Goal: Task Accomplishment & Management: Manage account settings

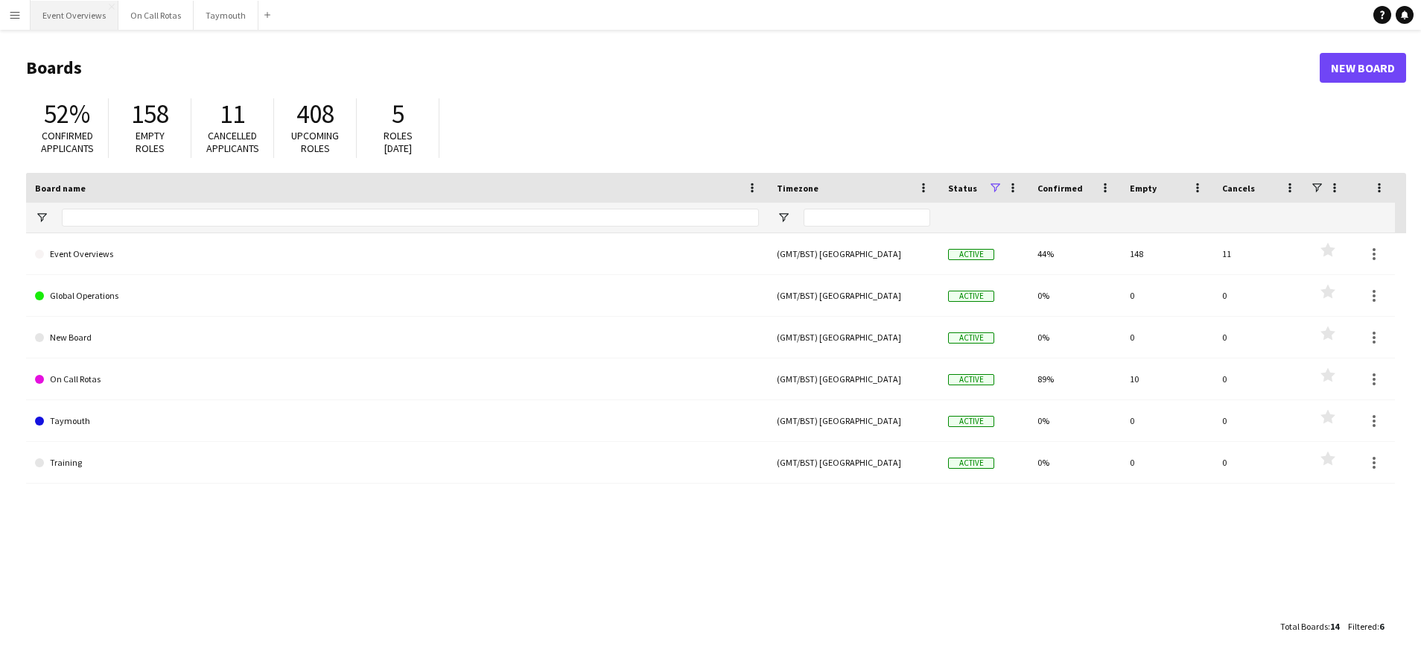
click at [90, 25] on button "Event Overviews Close" at bounding box center [75, 15] width 88 height 29
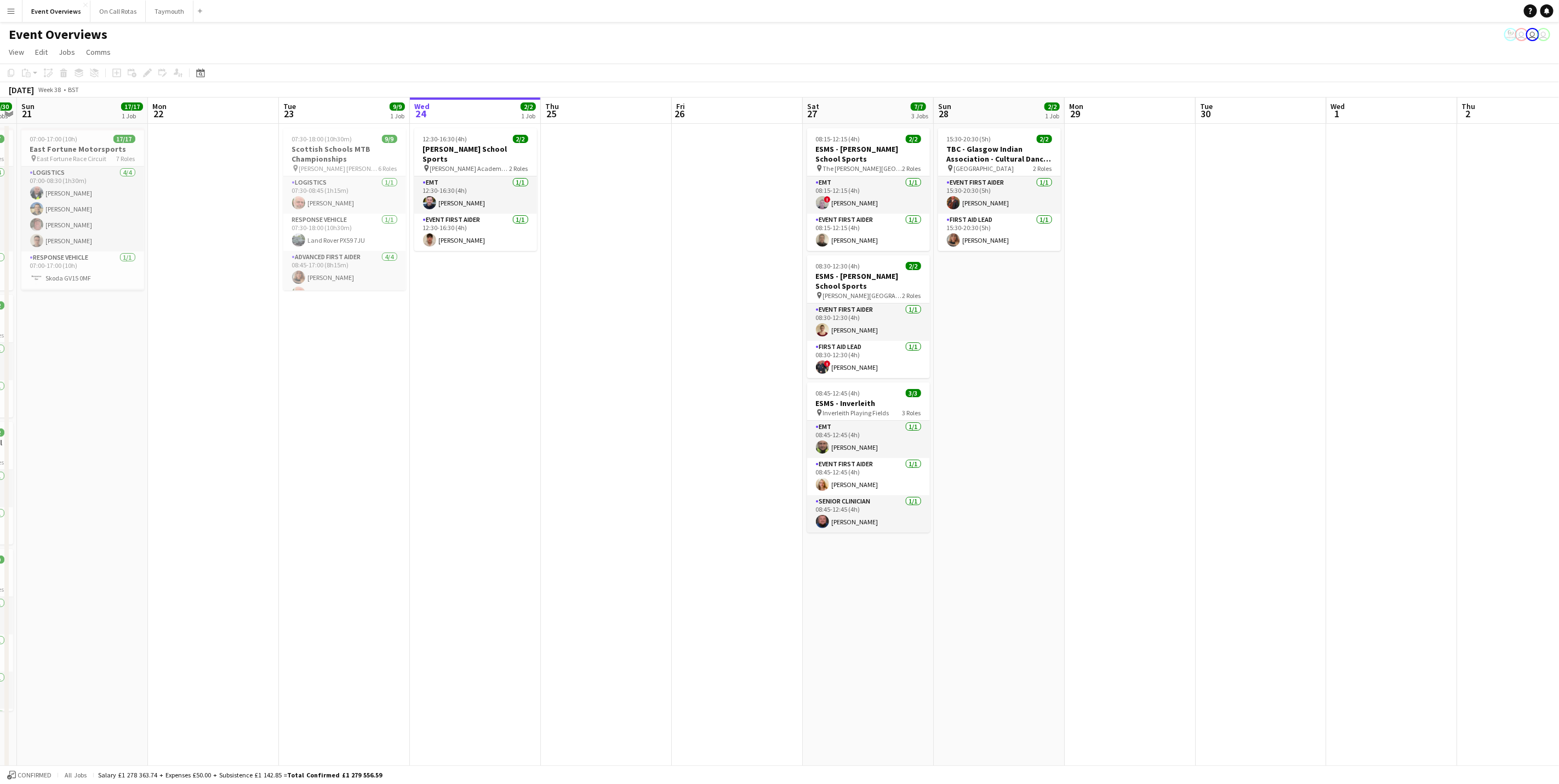
scroll to position [0, 332]
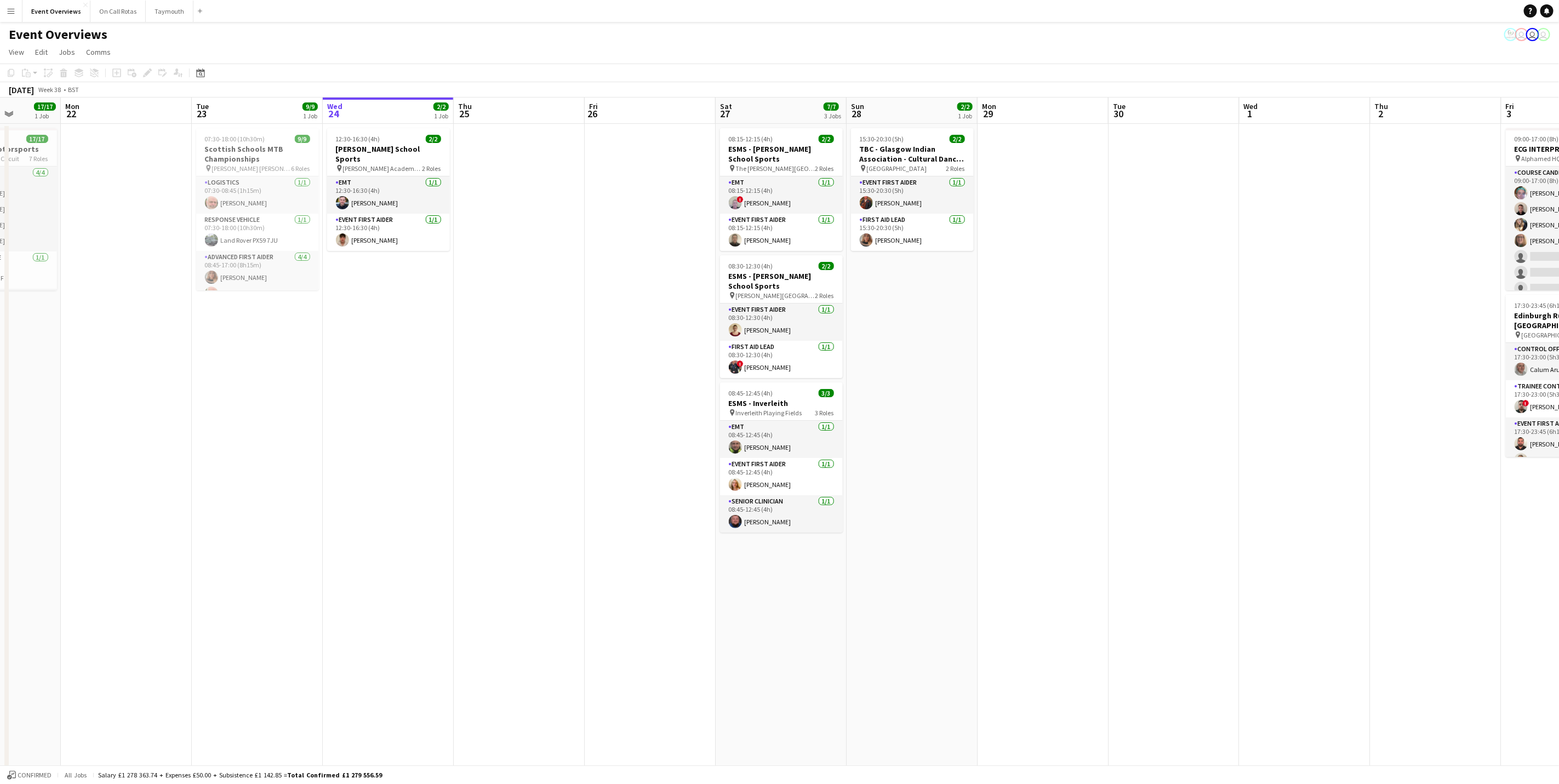
drag, startPoint x: 395, startPoint y: 388, endPoint x: 575, endPoint y: 392, distance: 180.0
click at [575, 392] on app-calendar-viewport "Fri 19 9/9 2 Jobs Sat 20 30/30 4 Jobs Sun 21 17/17 1 Job Mon 22 Tue 23 9/9 1 Jo…" at bounding box center [779, 519] width 1559 height 843
click at [372, 351] on app-date-cell "12:30-16:30 (4h) 2/2 [PERSON_NAME] School Sports pin [PERSON_NAME] Academy Play…" at bounding box center [388, 532] width 131 height 817
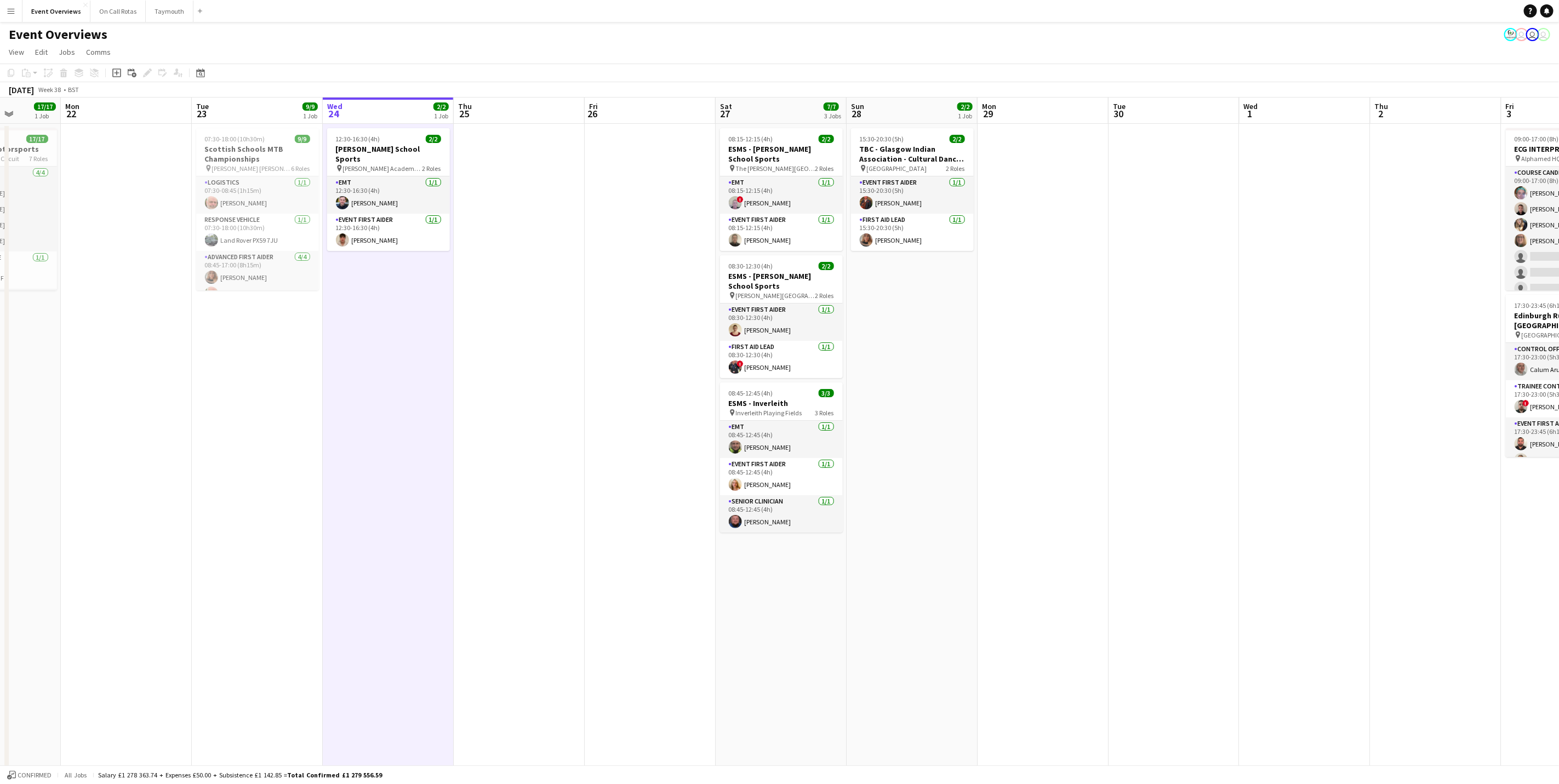
click at [606, 153] on app-date-cell at bounding box center [650, 532] width 131 height 817
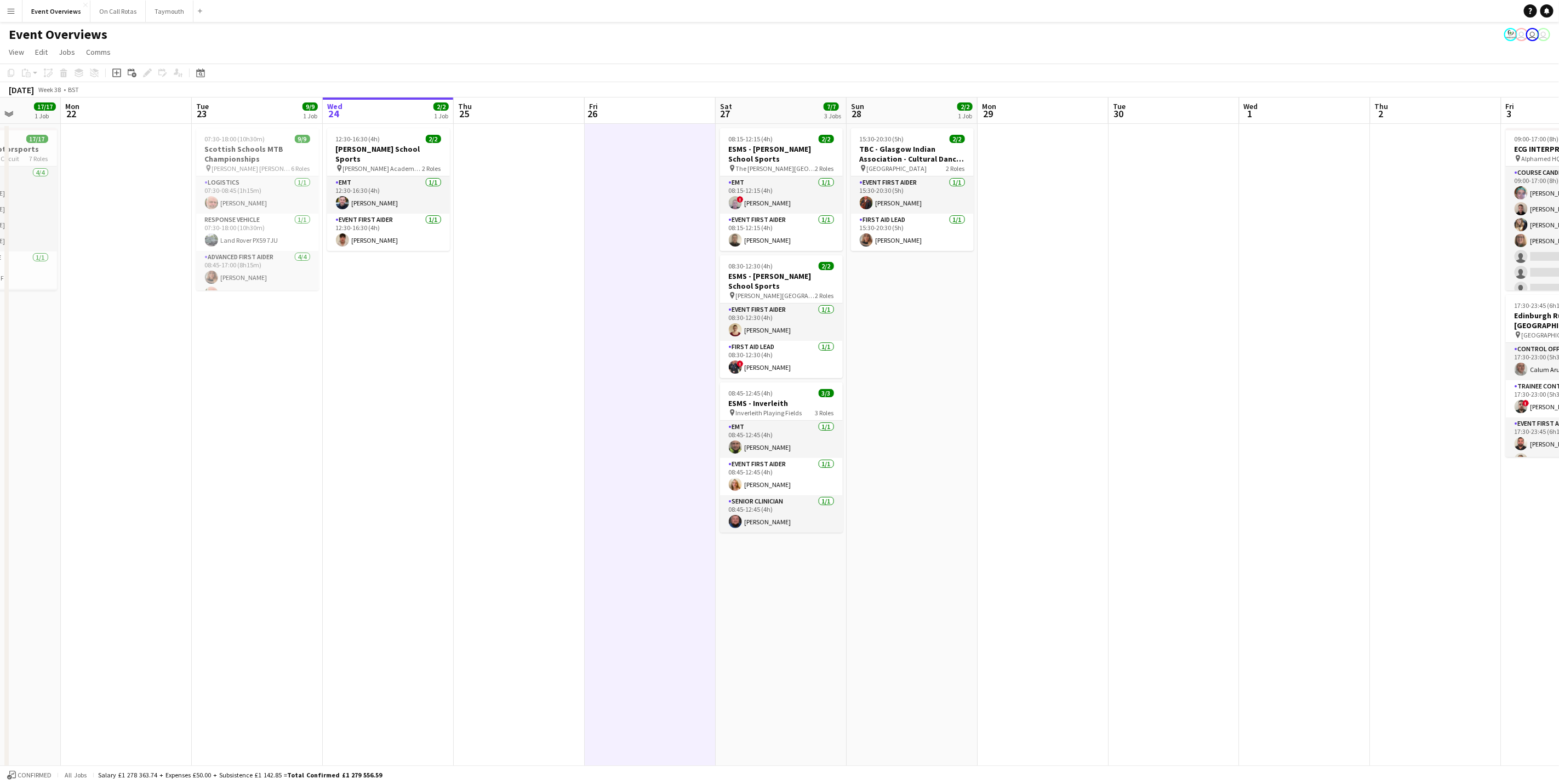
click at [575, 44] on app-page-menu "View Day view expanded Day view collapsed Month view Date picker Jump to [DATE]…" at bounding box center [779, 53] width 1559 height 21
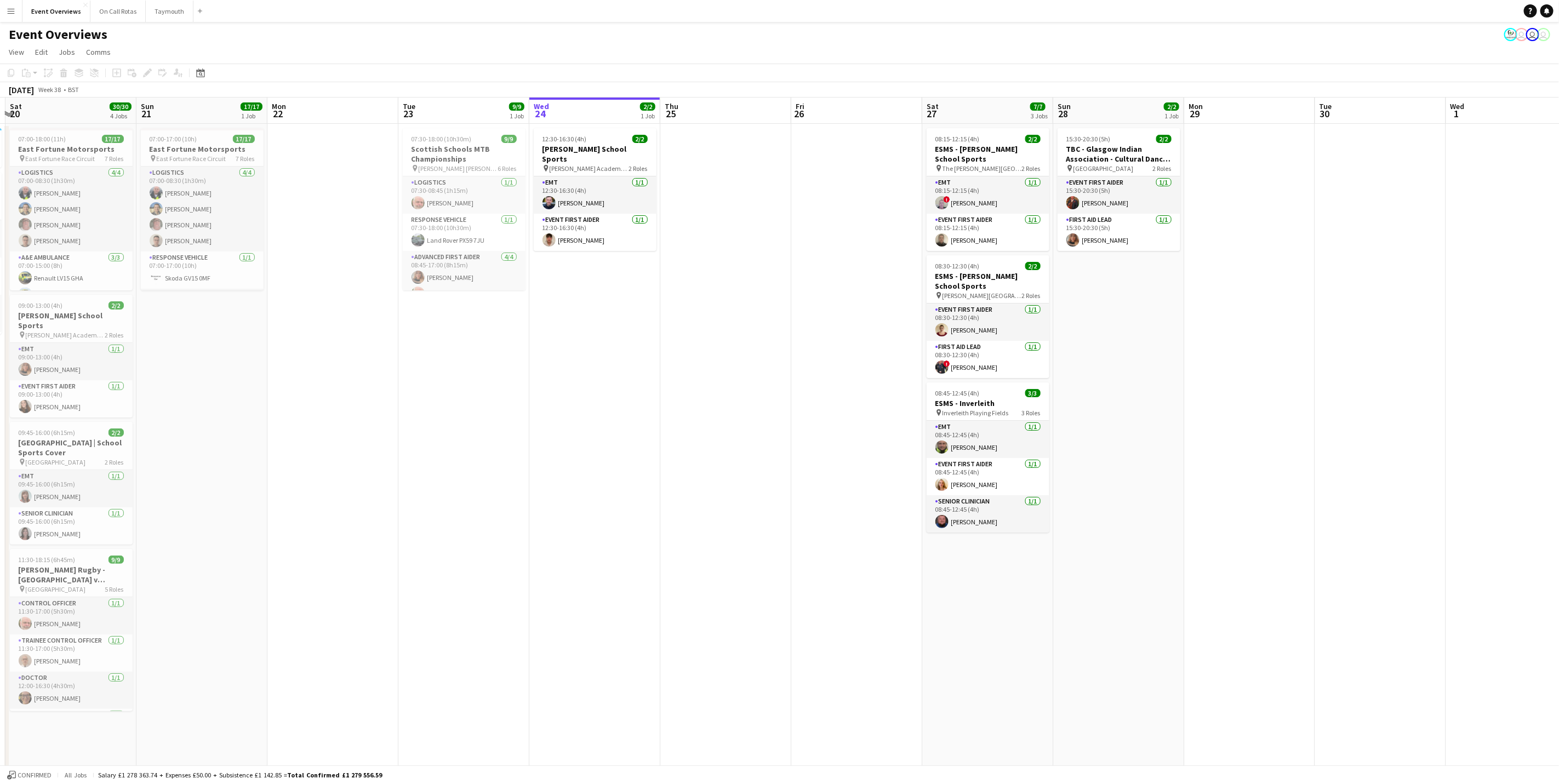
scroll to position [0, 221]
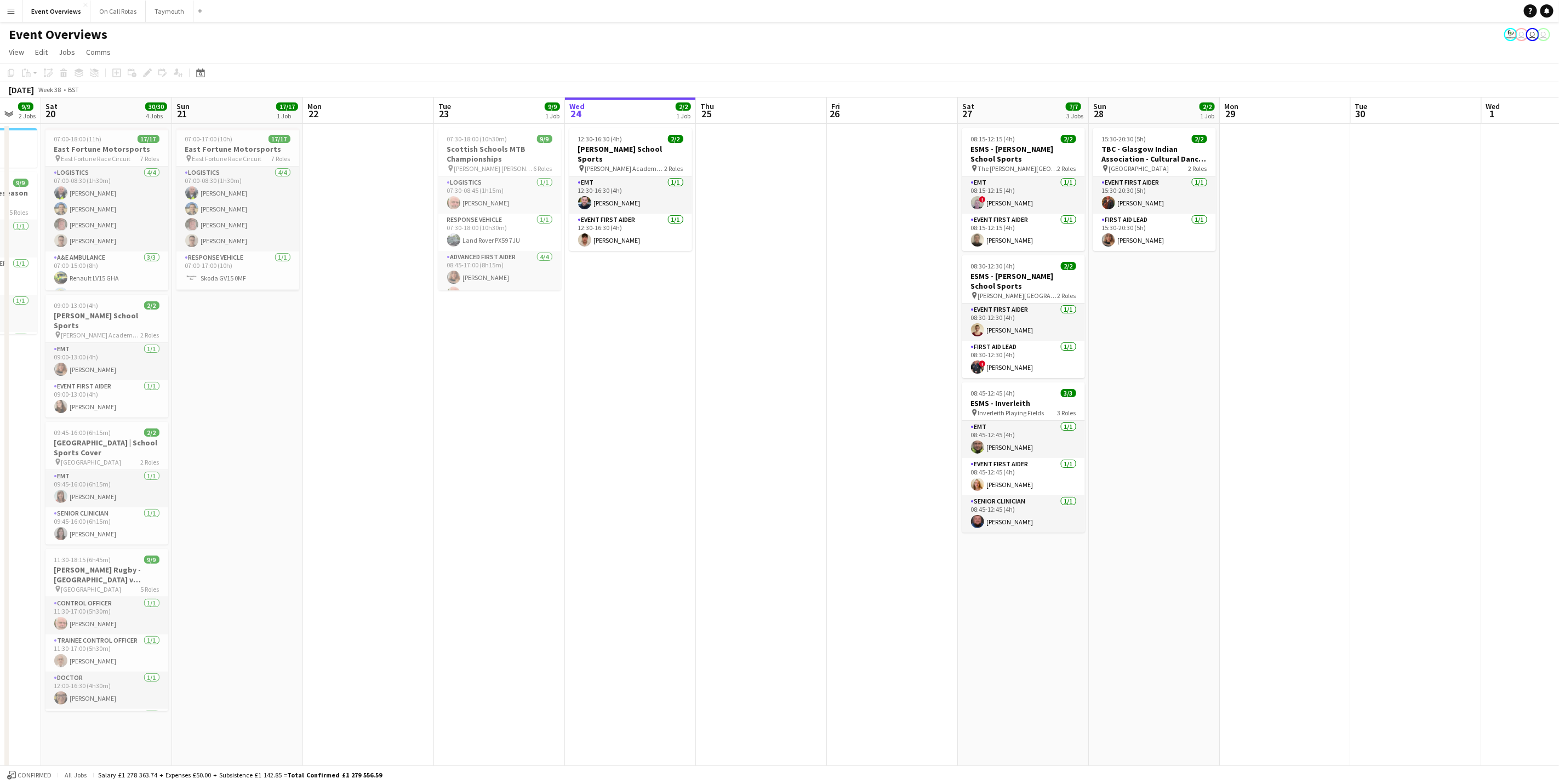
click at [581, 488] on app-calendar-viewport "Thu 18 Fri 19 9/9 2 Jobs Sat 20 30/30 4 Jobs Sun 21 17/17 1 Job Mon 22 Tue 23 9…" at bounding box center [779, 519] width 1559 height 843
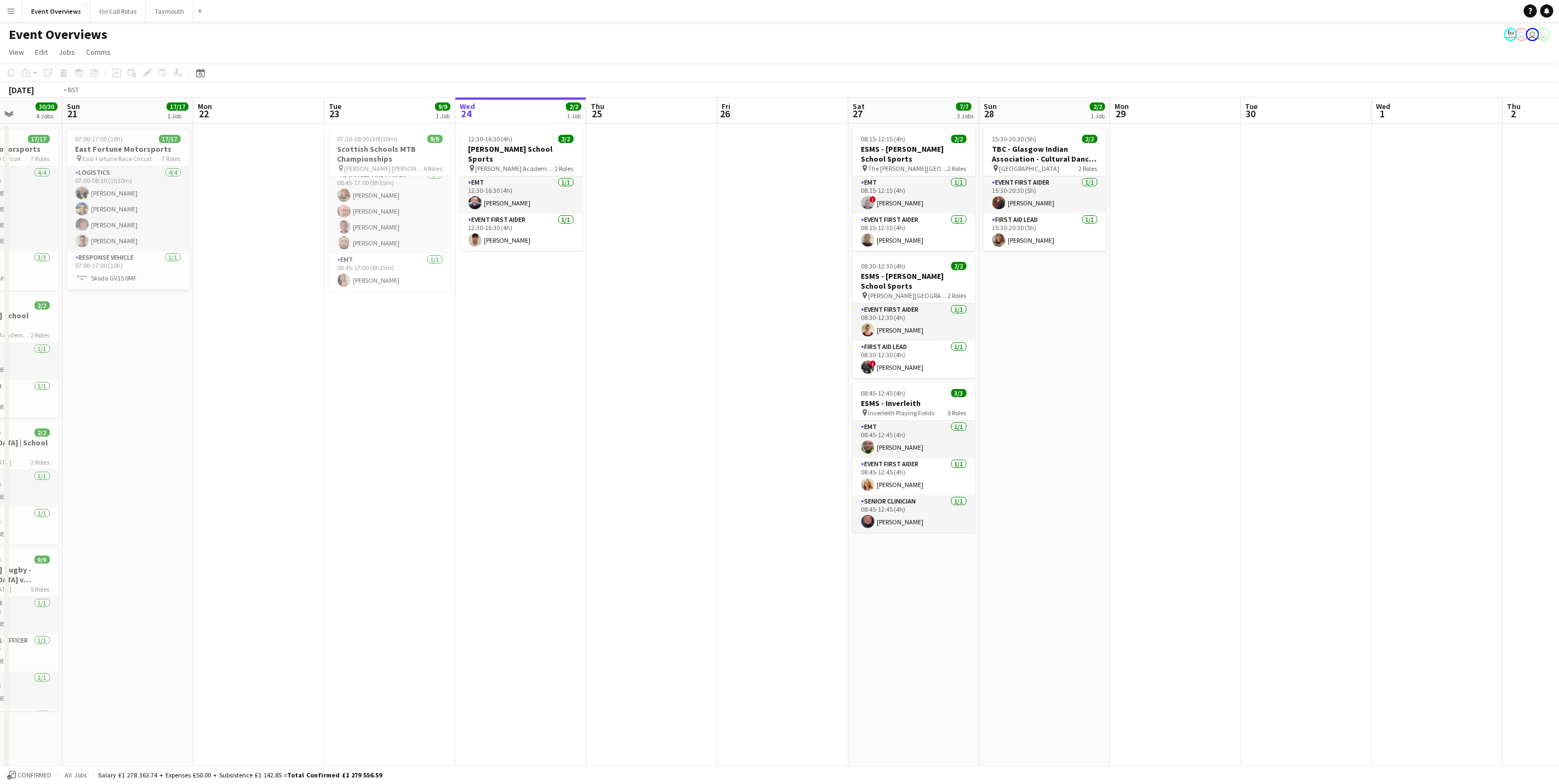
drag, startPoint x: 820, startPoint y: 628, endPoint x: 324, endPoint y: 572, distance: 499.2
click at [324, 488] on app-calendar-viewport "Thu 18 Fri 19 9/9 2 Jobs Sat 20 30/30 4 Jobs Sun 21 17/17 1 Job Mon 22 Tue 23 9…" at bounding box center [779, 519] width 1559 height 843
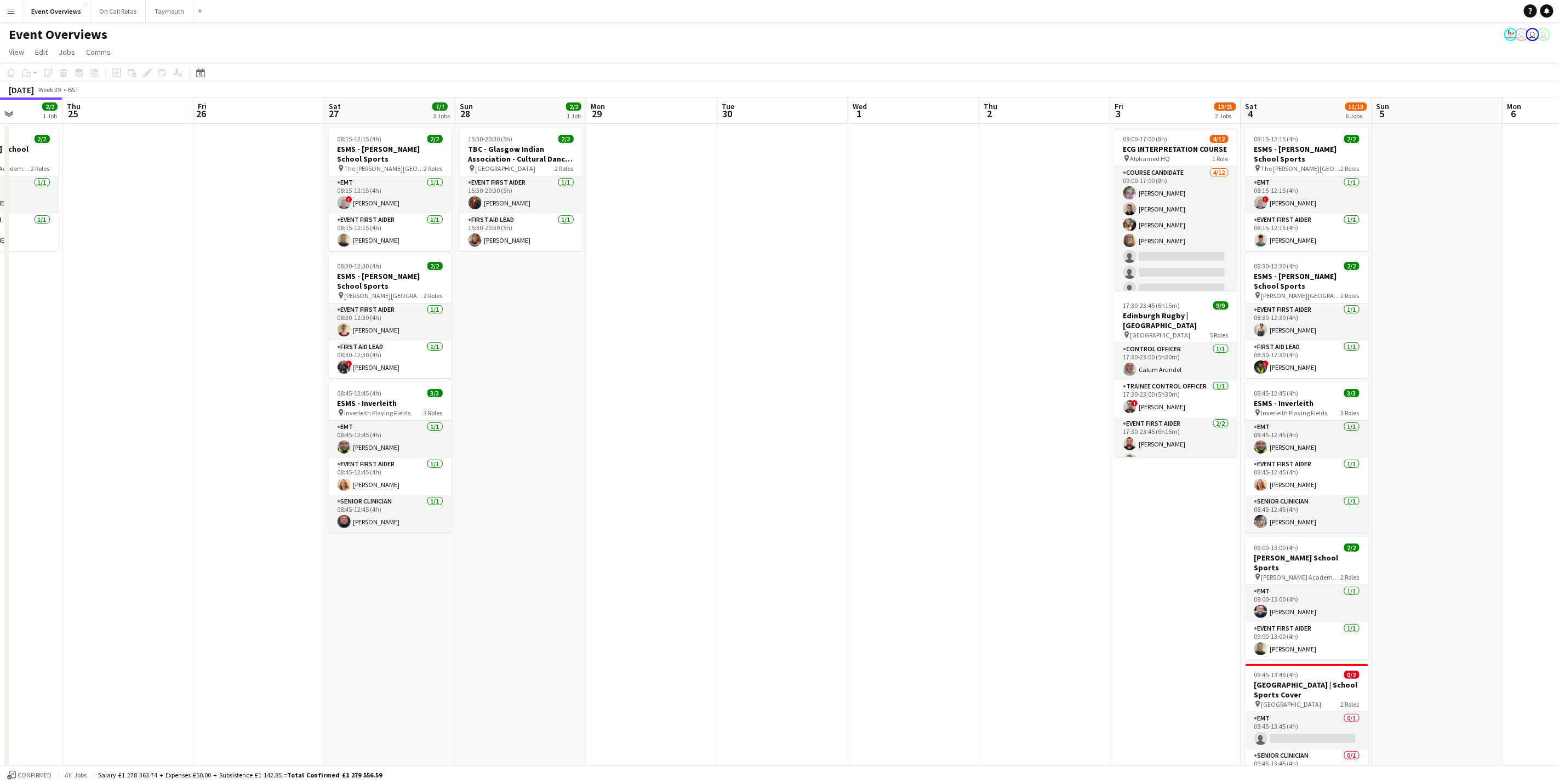
scroll to position [0, 400]
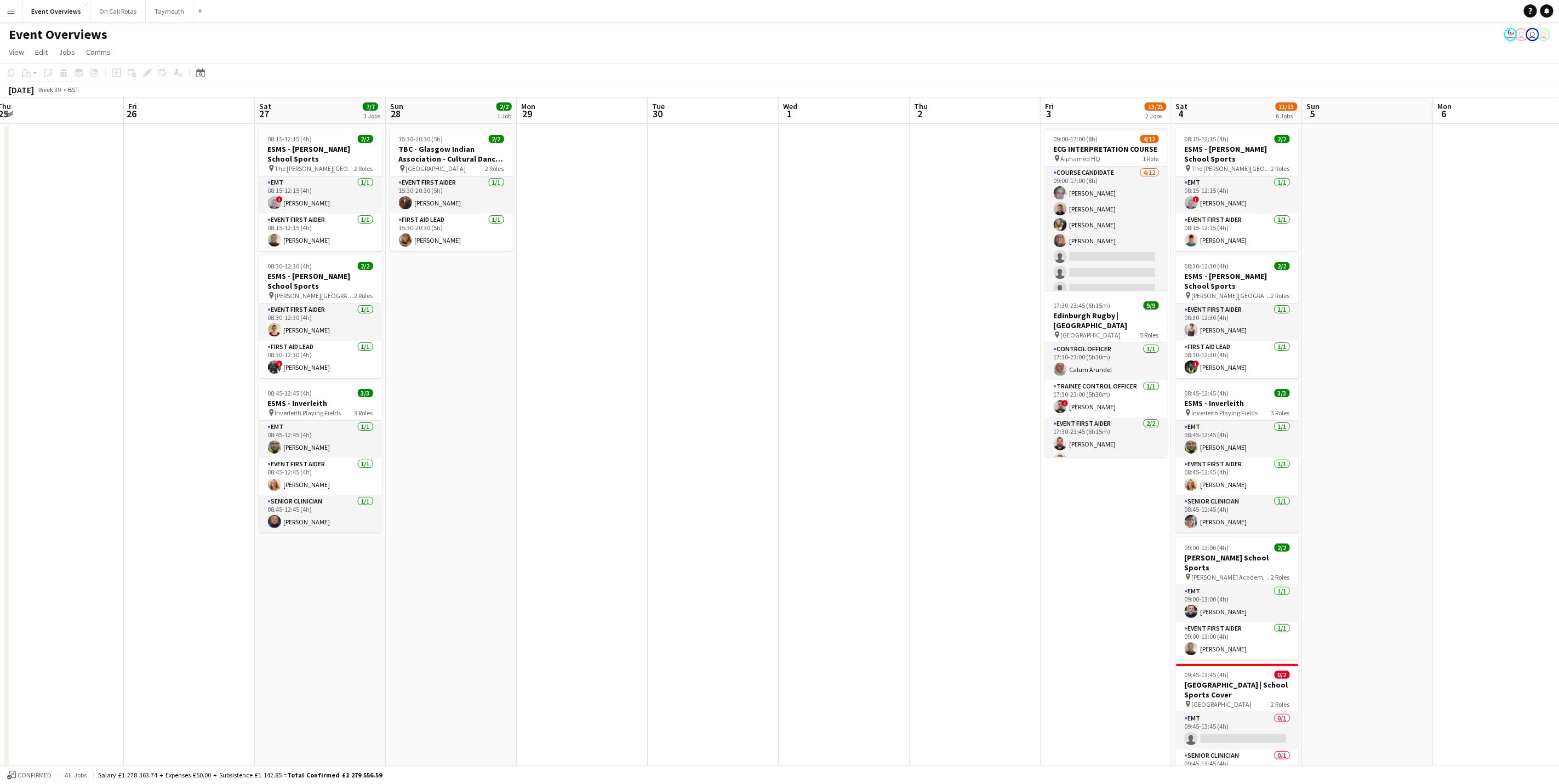
drag, startPoint x: 976, startPoint y: 418, endPoint x: 967, endPoint y: 418, distance: 9.0
click at [967, 418] on app-calendar-viewport "Mon 22 Tue 23 9/9 1 Job Wed 24 2/2 1 Job Thu 25 Fri 26 Sat 27 7/7 3 Jobs Sun 28…" at bounding box center [779, 519] width 1559 height 843
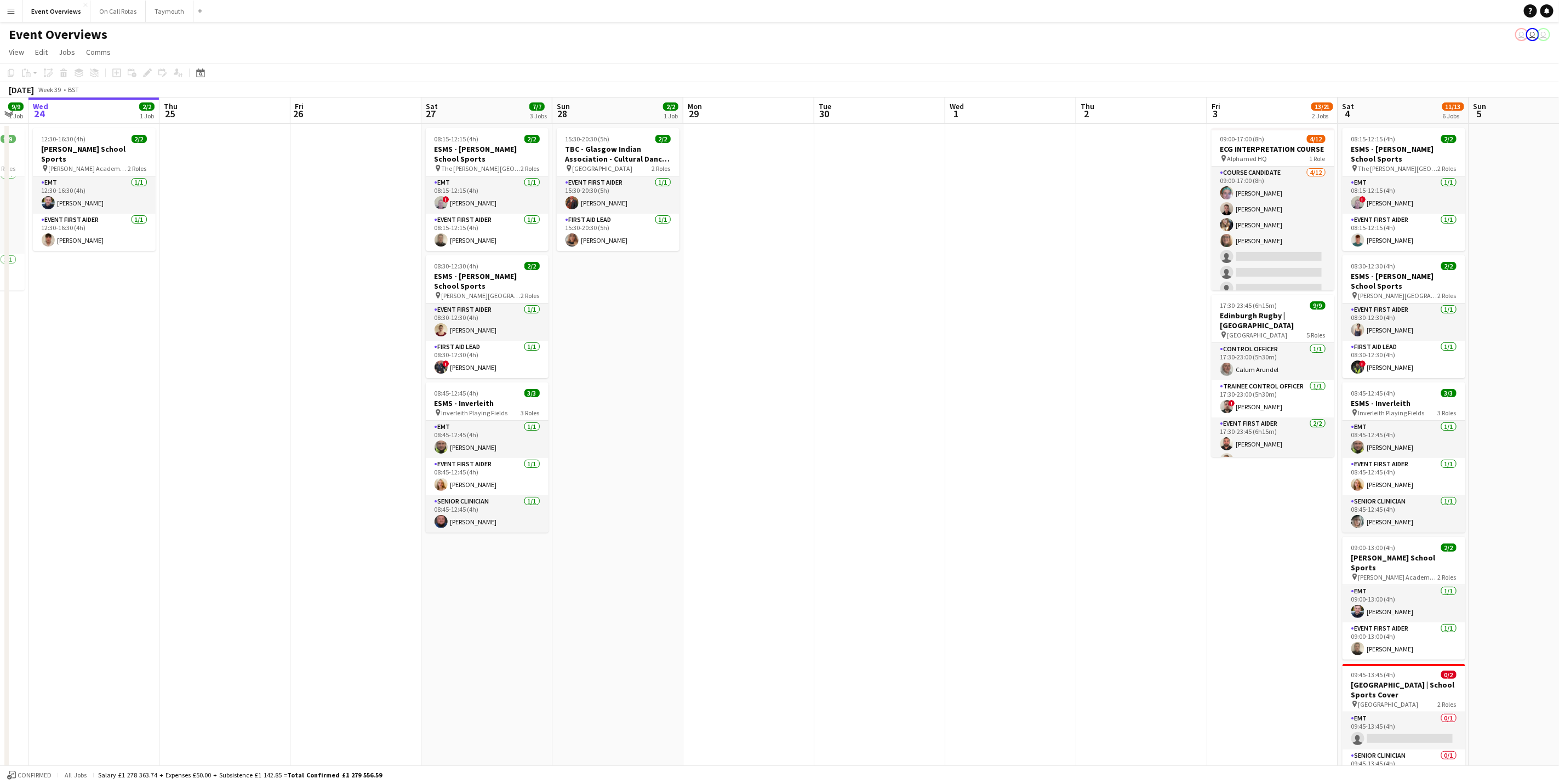
drag, startPoint x: 679, startPoint y: 427, endPoint x: 839, endPoint y: 377, distance: 167.6
click at [839, 377] on app-calendar-viewport "Mon 22 Tue 23 9/9 1 Job Wed 24 2/2 1 Job Thu 25 Fri 26 Sat 27 7/7 3 Jobs Sun 28…" at bounding box center [779, 519] width 1559 height 843
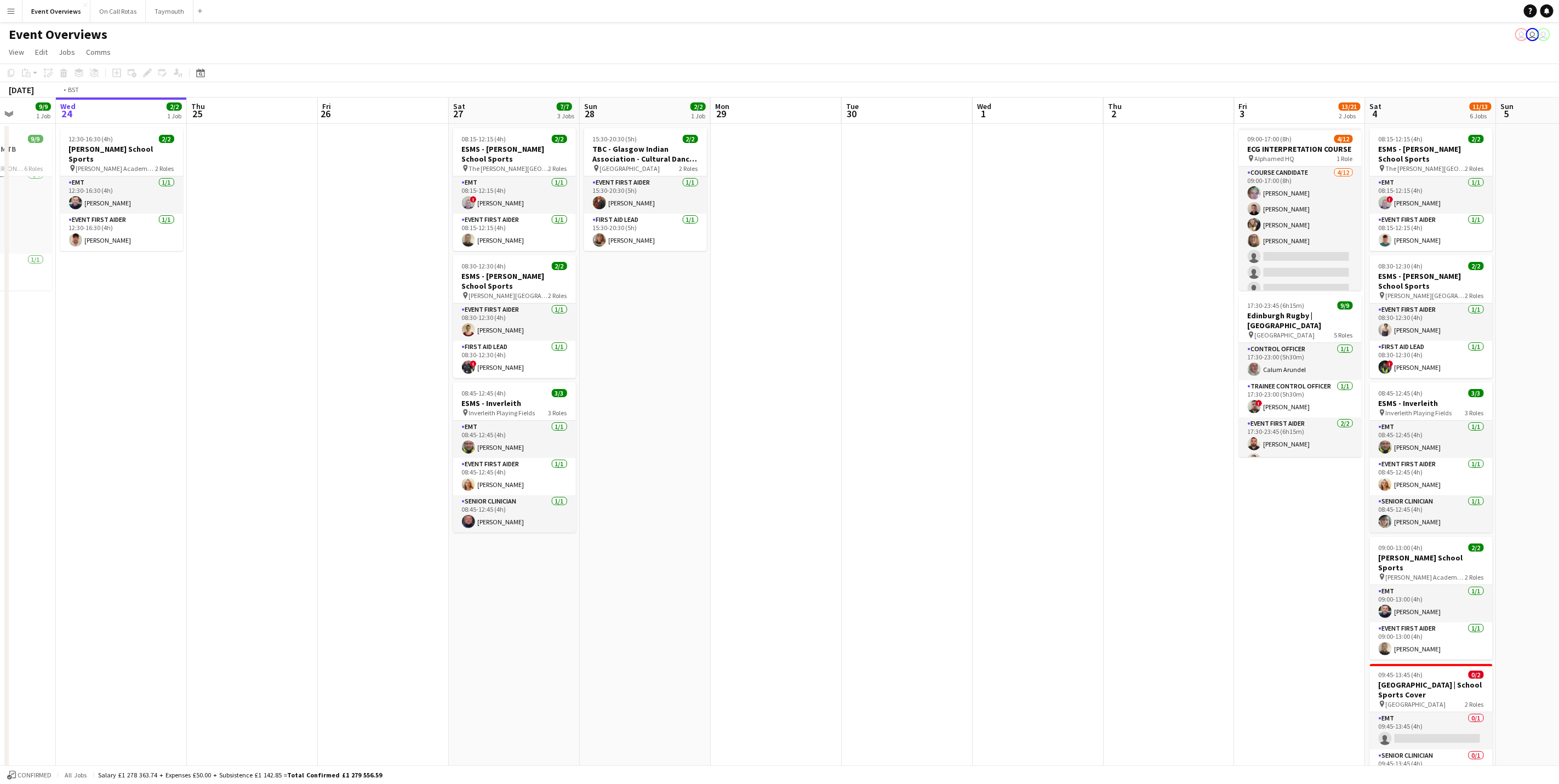
drag, startPoint x: 904, startPoint y: 342, endPoint x: 1006, endPoint y: 339, distance: 102.0
click at [1026, 336] on app-calendar-viewport "Sun 21 17/17 1 Job Mon 22 Tue 23 9/9 1 Job Wed 24 2/2 1 Job Thu 25 Fri 26 Sat 2…" at bounding box center [779, 519] width 1559 height 843
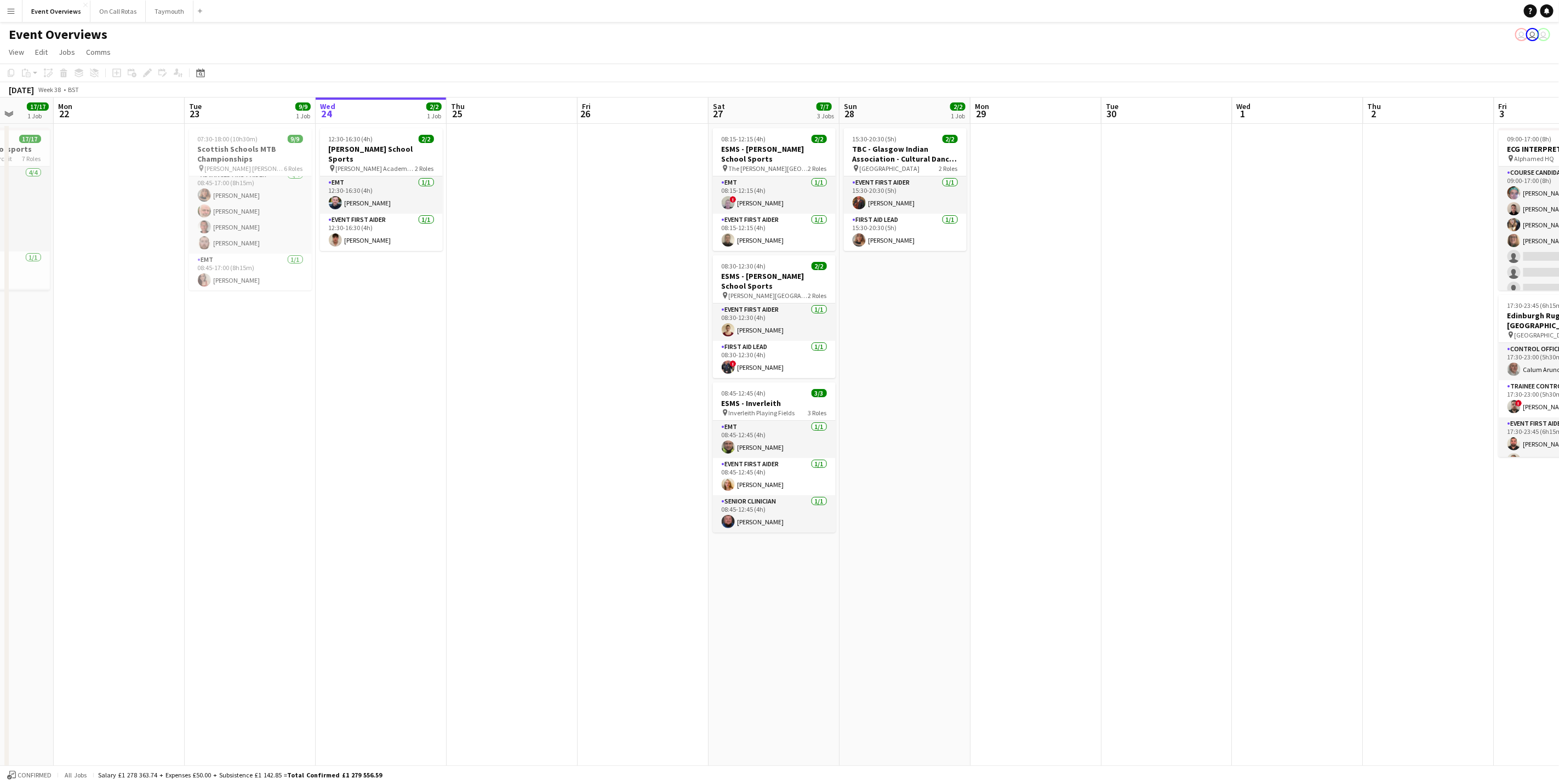
scroll to position [0, 322]
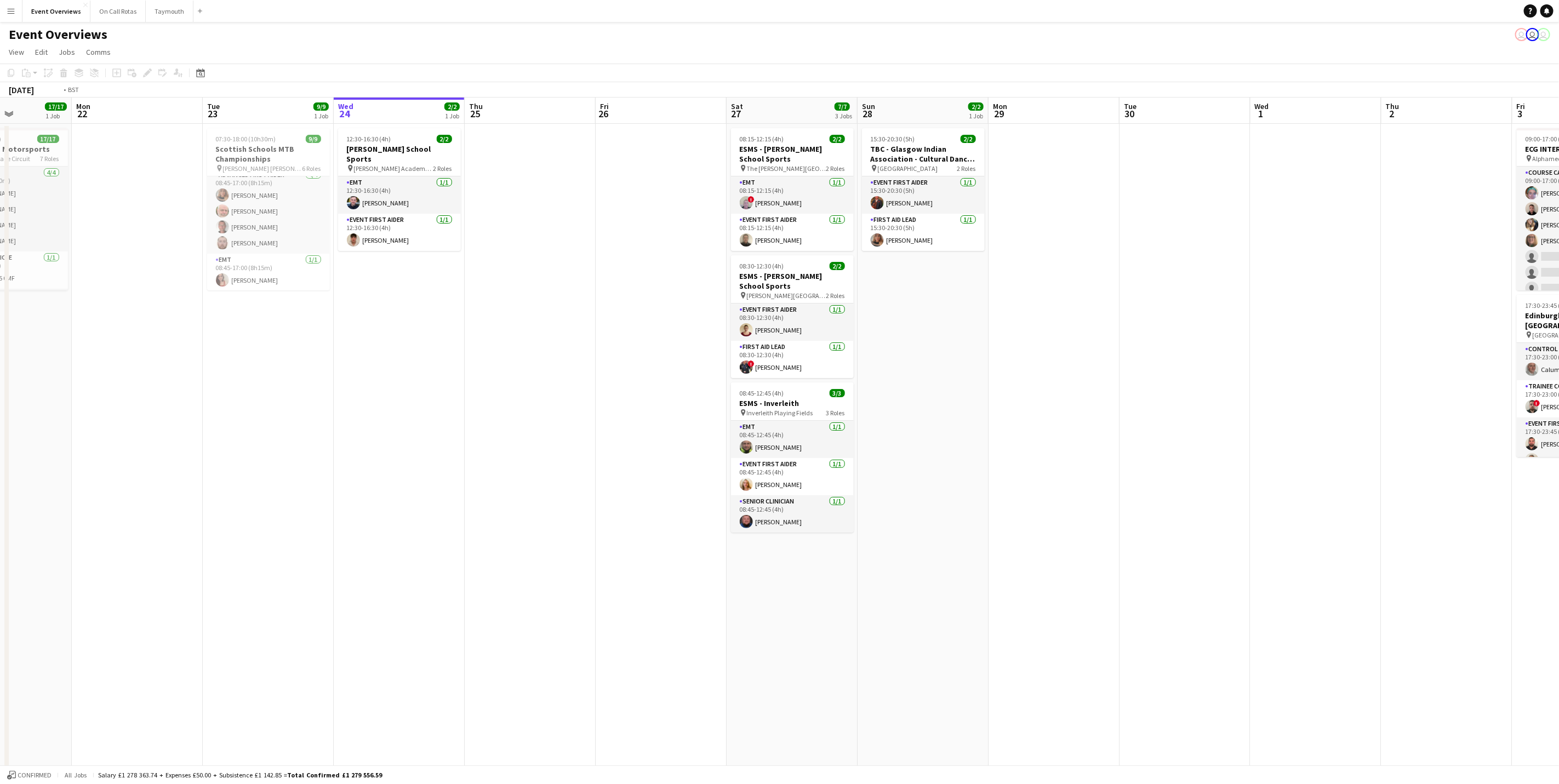
drag, startPoint x: 510, startPoint y: 399, endPoint x: 407, endPoint y: 387, distance: 103.7
click at [407, 387] on app-calendar-viewport "Fri 19 9/9 2 Jobs Sat 20 30/30 4 Jobs Sun 21 17/17 1 Job Mon 22 Tue 23 9/9 1 Jo…" at bounding box center [779, 519] width 1559 height 843
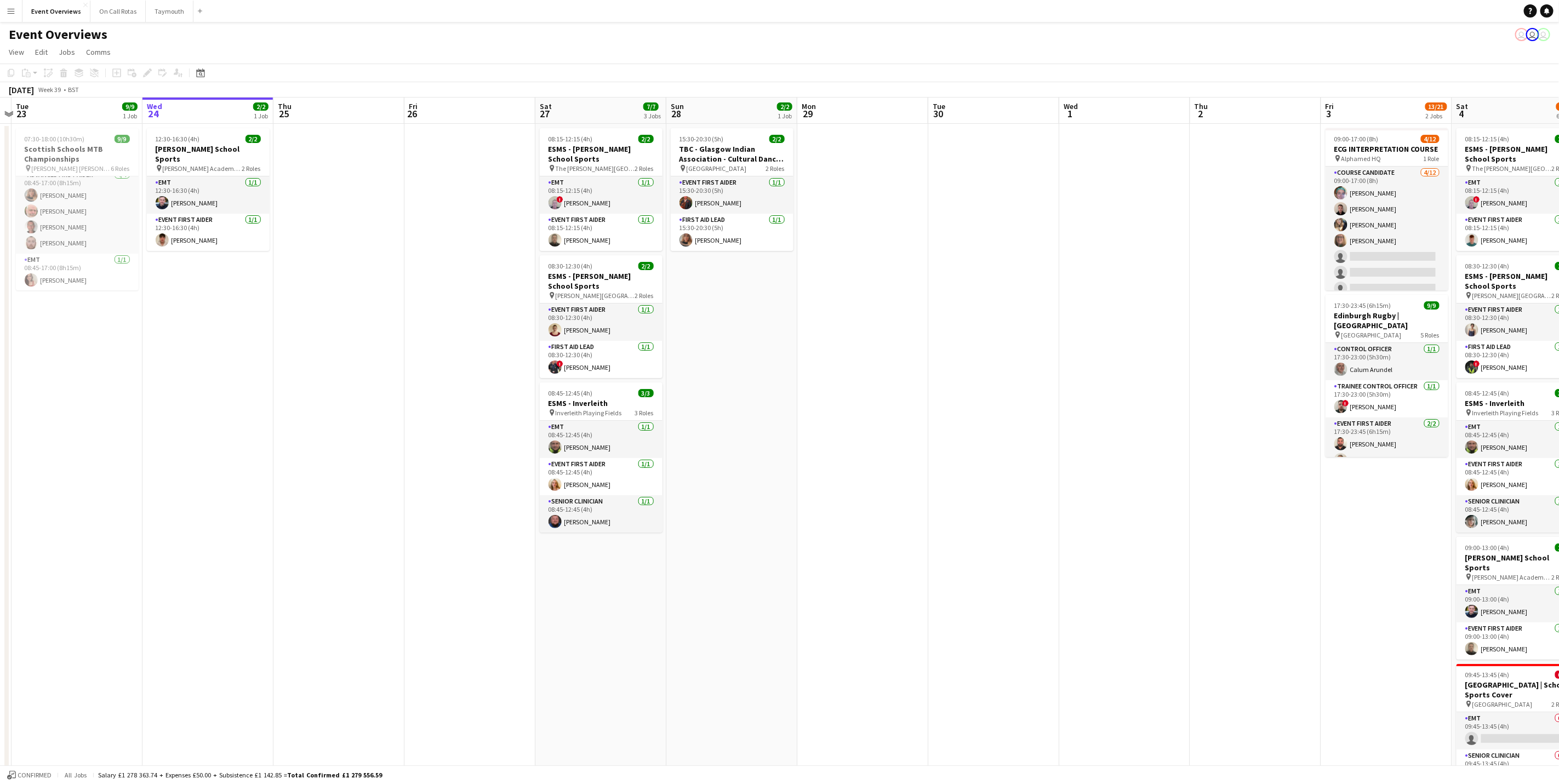
scroll to position [0, 314]
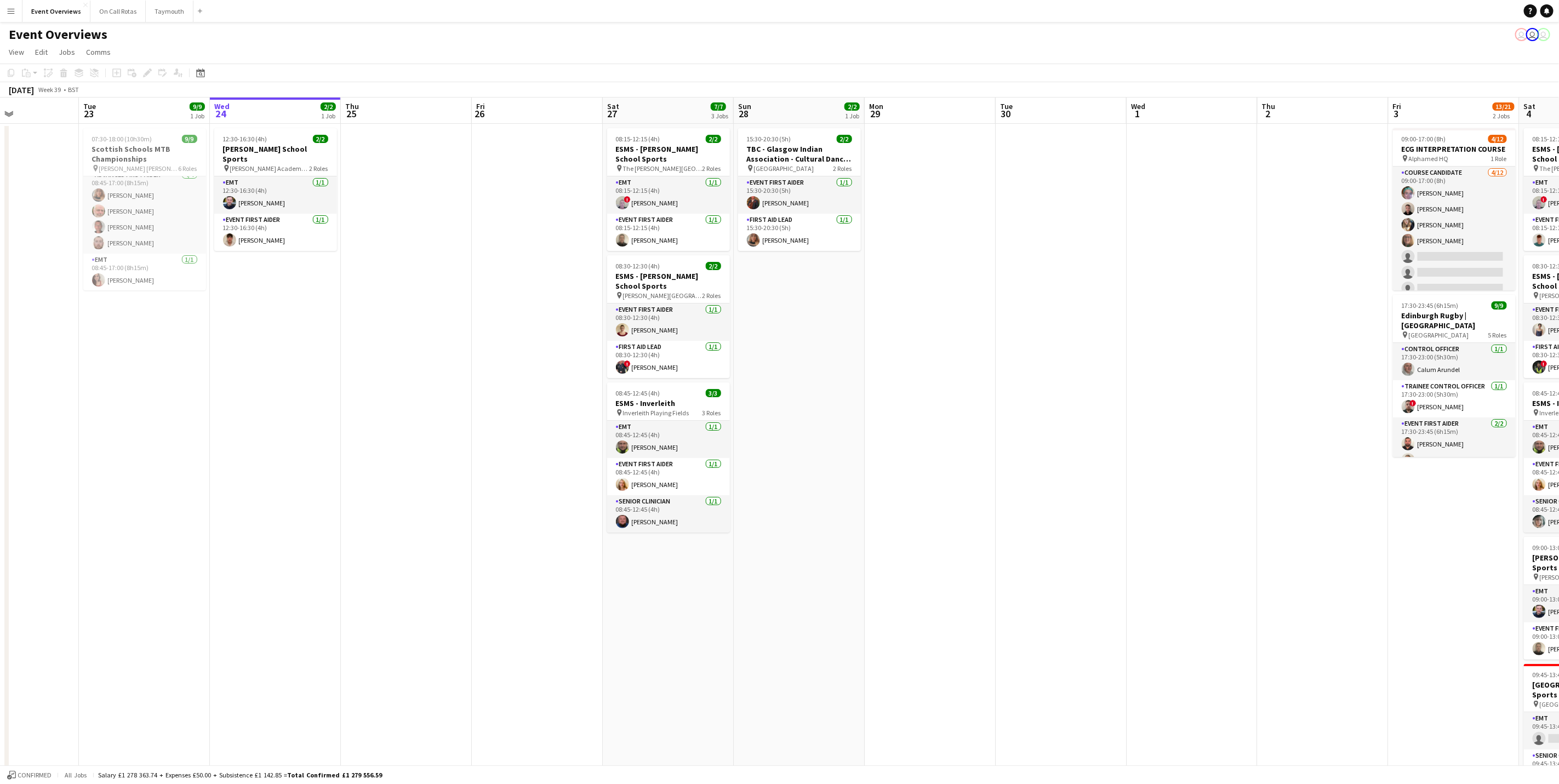
drag, startPoint x: 1121, startPoint y: 368, endPoint x: 998, endPoint y: 357, distance: 123.5
click at [998, 357] on app-calendar-viewport "Sat 20 30/30 4 Jobs Sun 21 17/17 1 Job Mon 22 Tue 23 9/9 1 Job Wed 24 2/2 1 Job…" at bounding box center [779, 519] width 1559 height 843
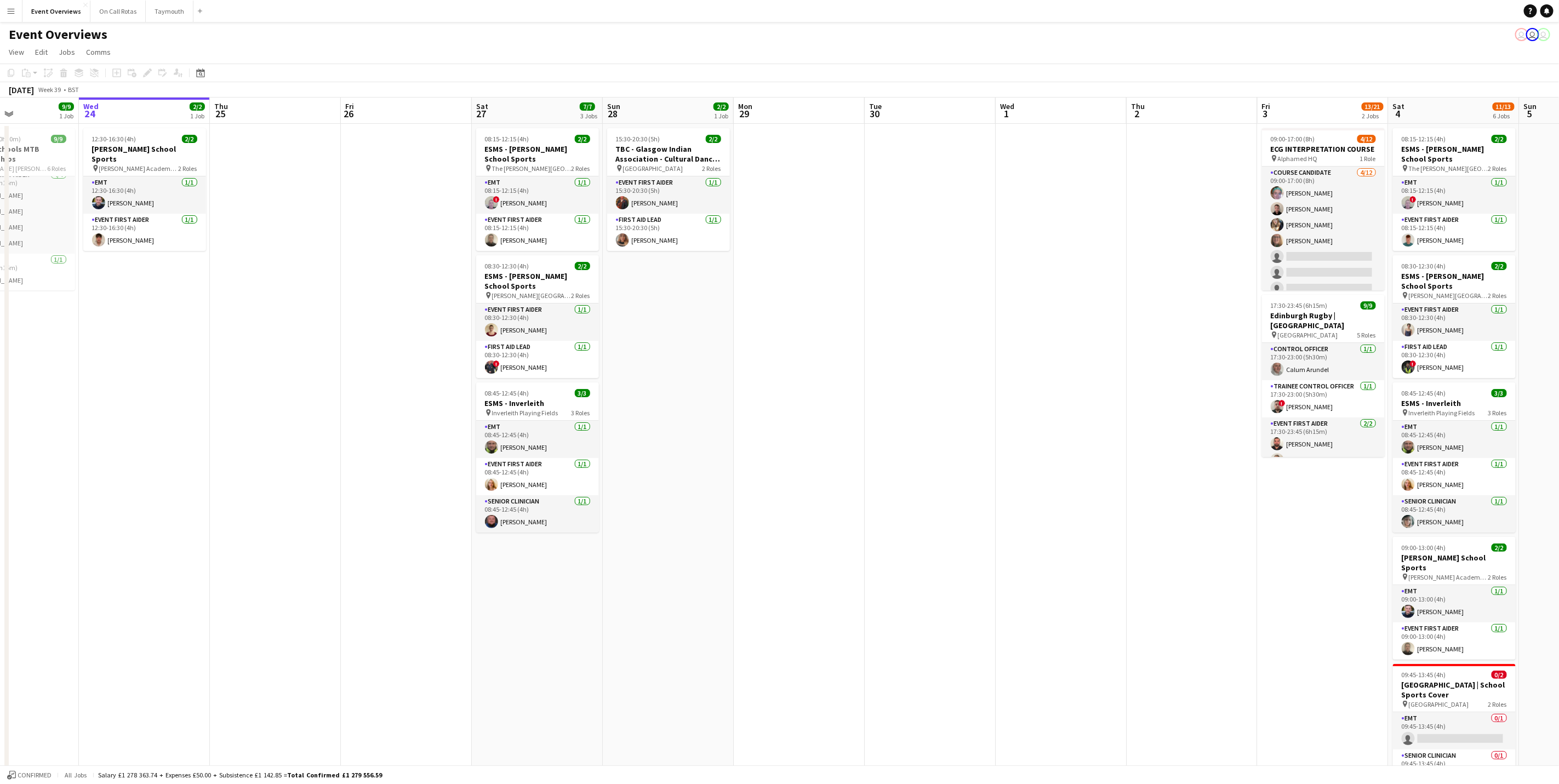
click at [581, 439] on app-calendar-viewport "Sun 21 17/17 1 Job Mon 22 Tue 23 9/9 1 Job Wed 24 2/2 1 Job Thu 25 Fri 26 Sat 2…" at bounding box center [779, 519] width 1559 height 843
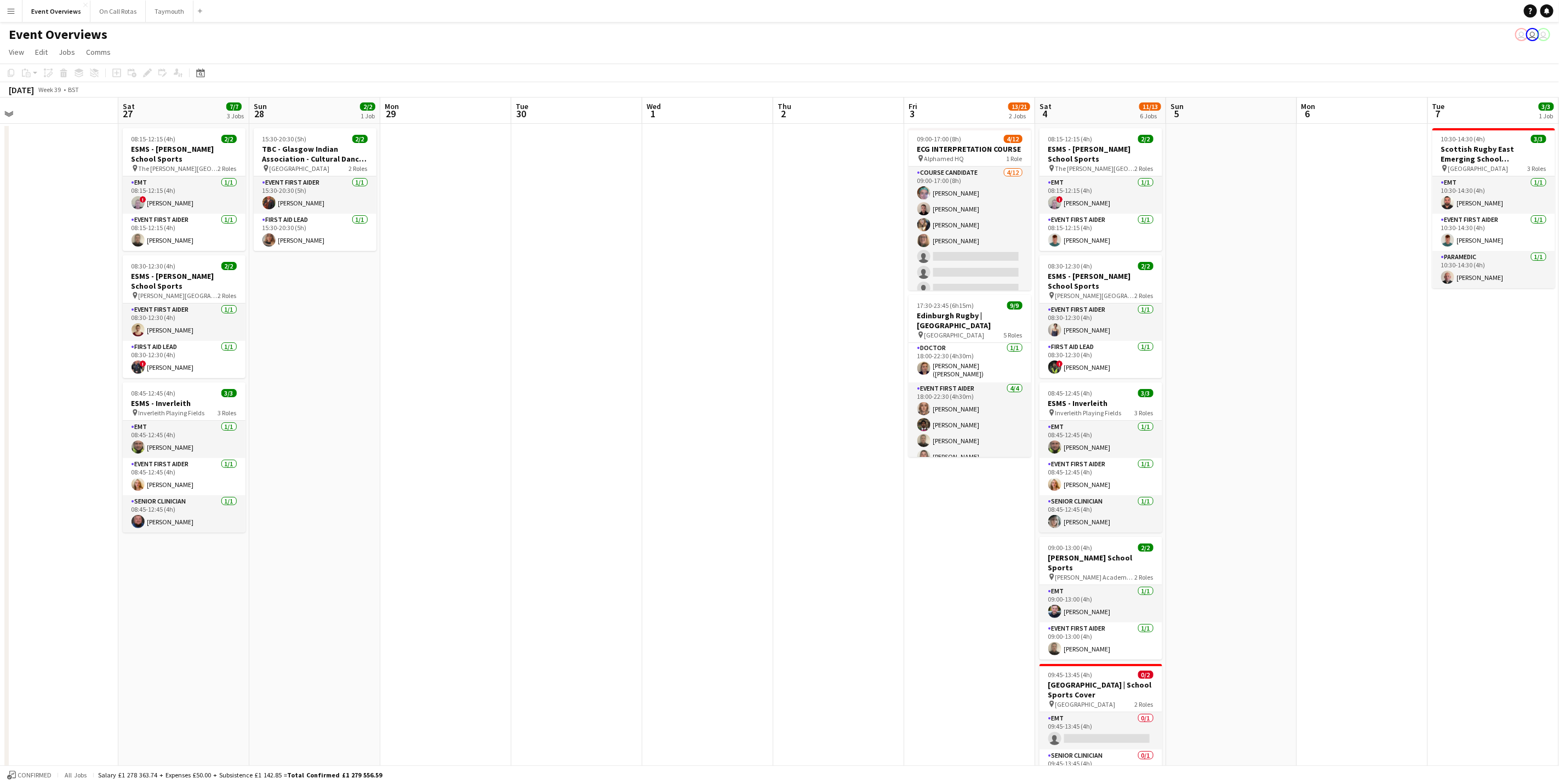
scroll to position [0, 433]
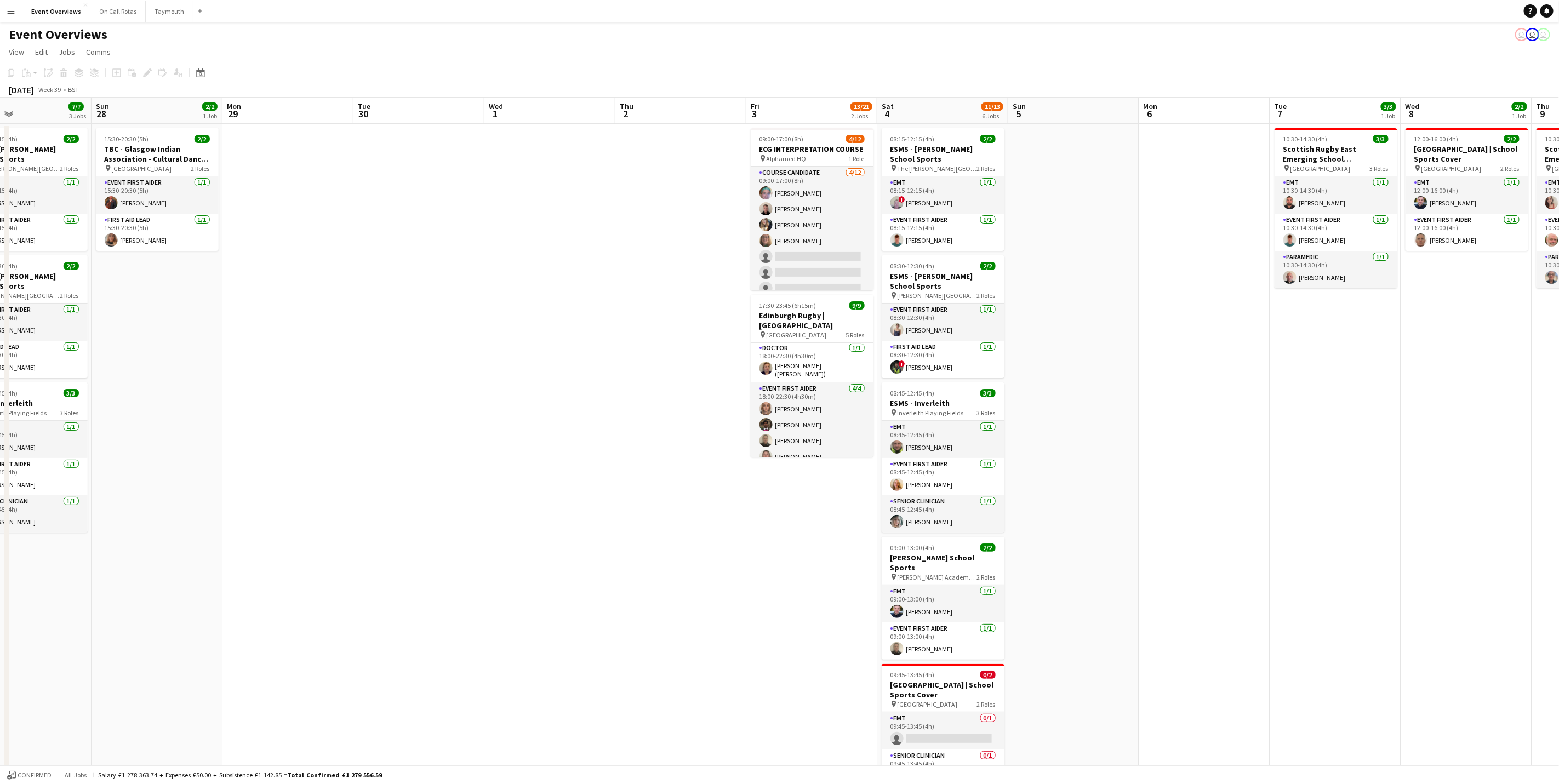
drag, startPoint x: 1129, startPoint y: 421, endPoint x: 938, endPoint y: 411, distance: 191.3
click at [938, 411] on app-calendar-viewport "Wed 24 2/2 1 Job Thu 25 Fri 26 Sat 27 7/7 3 Jobs Sun 28 2/2 1 Job Mon 29 Tue 30…" at bounding box center [779, 519] width 1559 height 843
click at [788, 370] on app-card-role "Doctor [DATE] 18:00-22:30 (4h30m) [PERSON_NAME] ([PERSON_NAME])" at bounding box center [812, 362] width 123 height 40
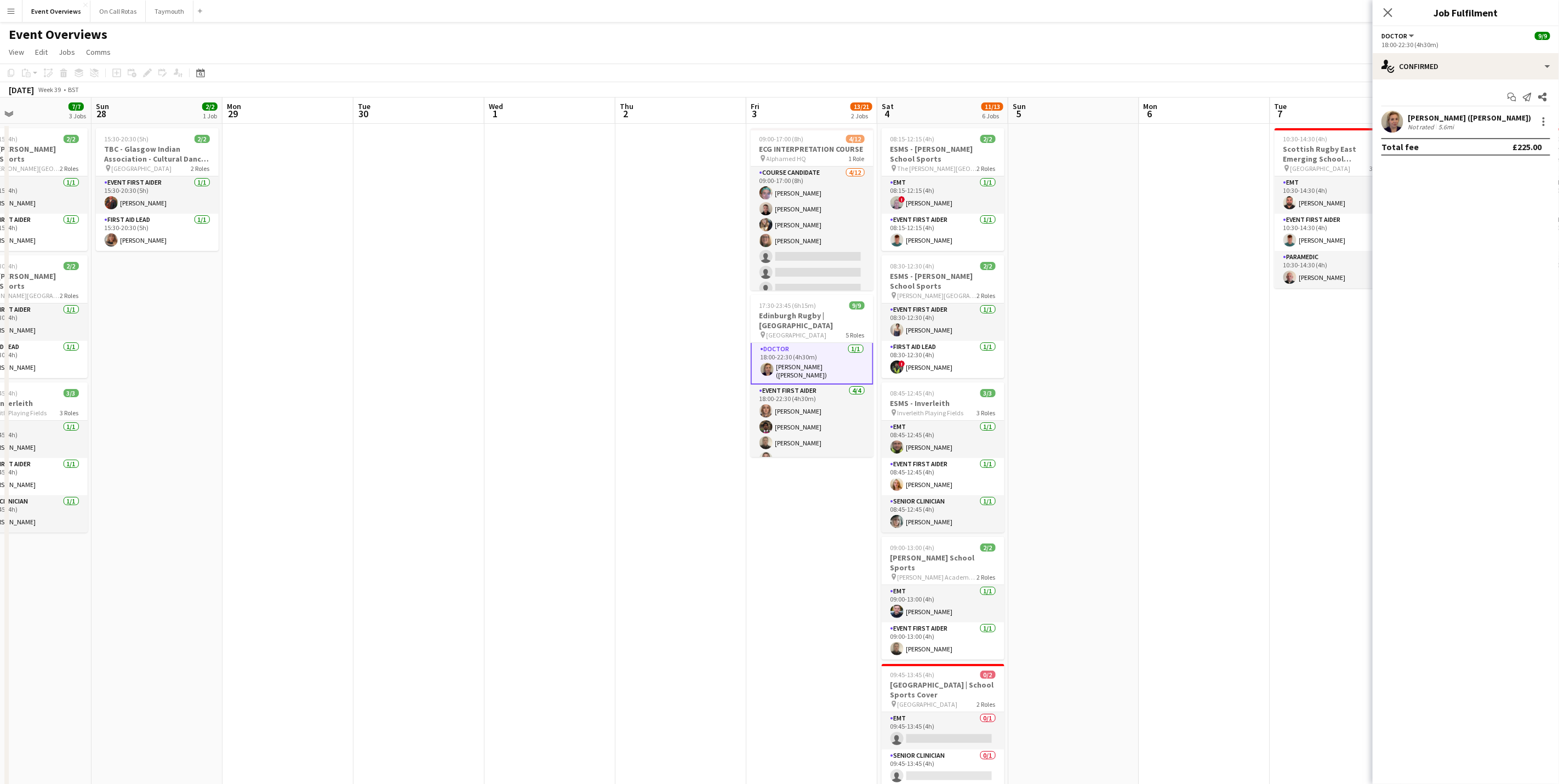
click at [1045, 115] on div "[PERSON_NAME] ([PERSON_NAME])" at bounding box center [1470, 117] width 124 height 10
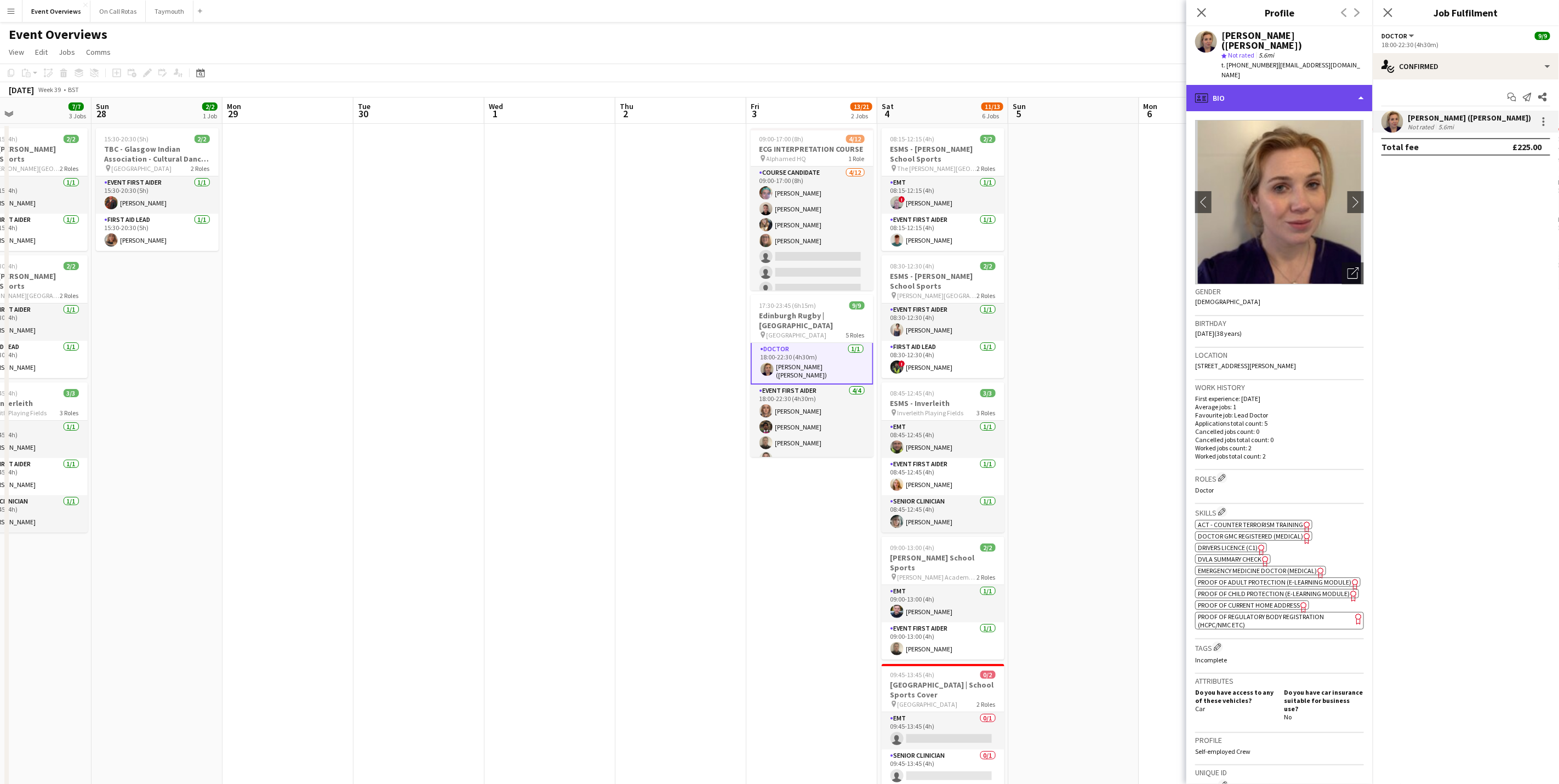
click at [1045, 85] on div "profile Bio" at bounding box center [1279, 98] width 186 height 26
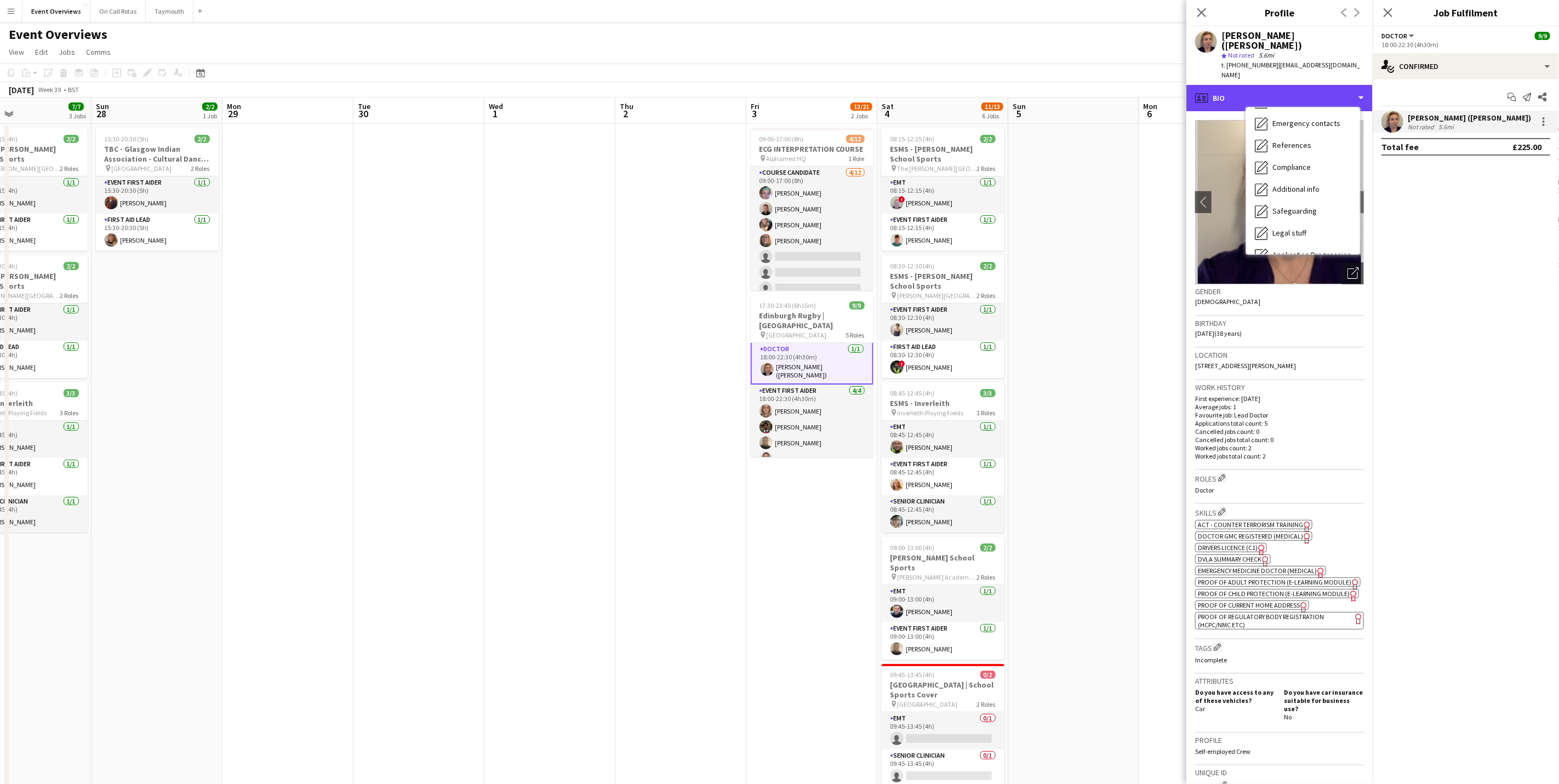
scroll to position [190, 0]
click at [1045, 228] on div "Calendar Calendar" at bounding box center [1303, 239] width 114 height 22
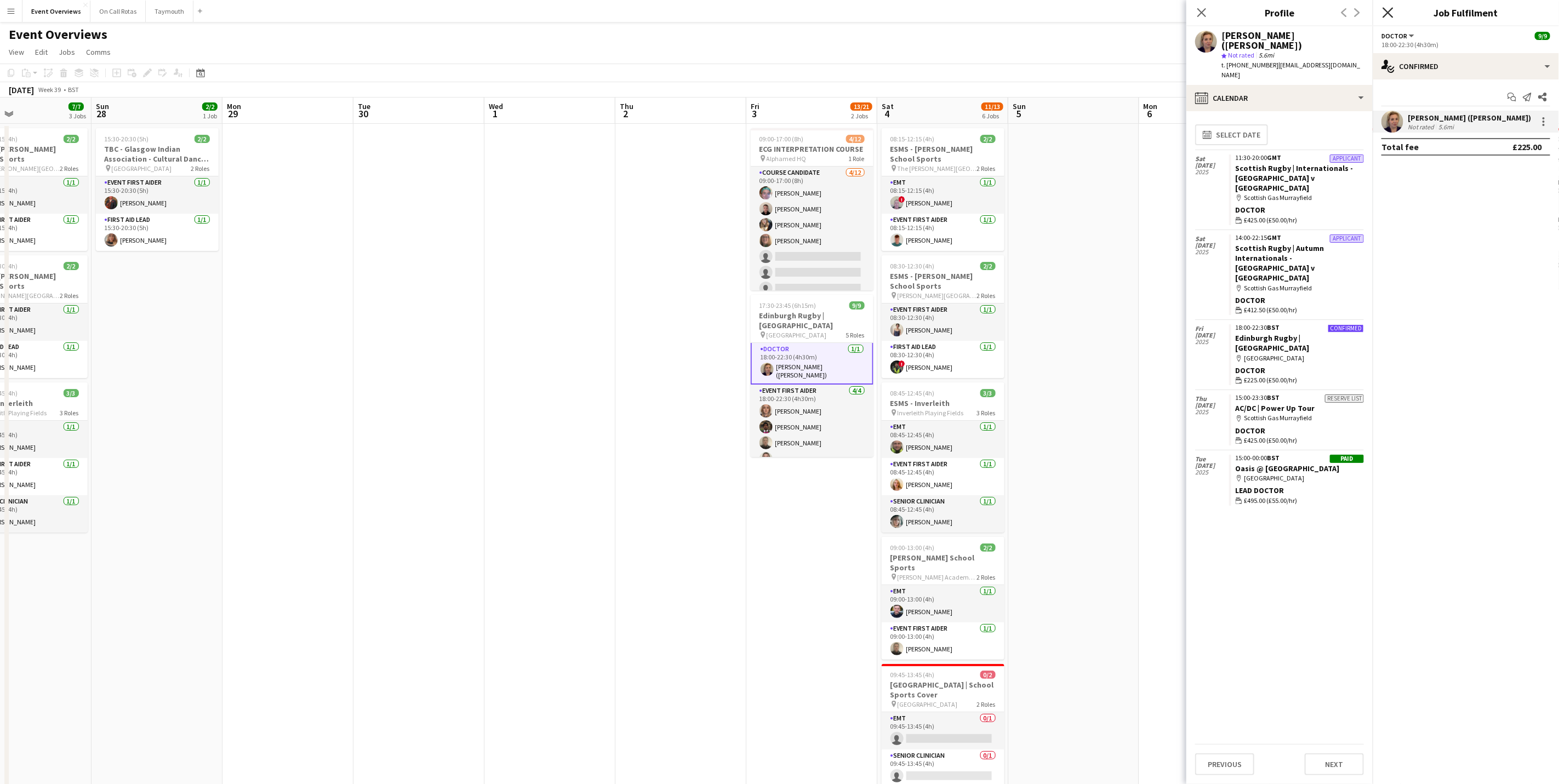
click at [1045, 15] on icon at bounding box center [1388, 13] width 10 height 10
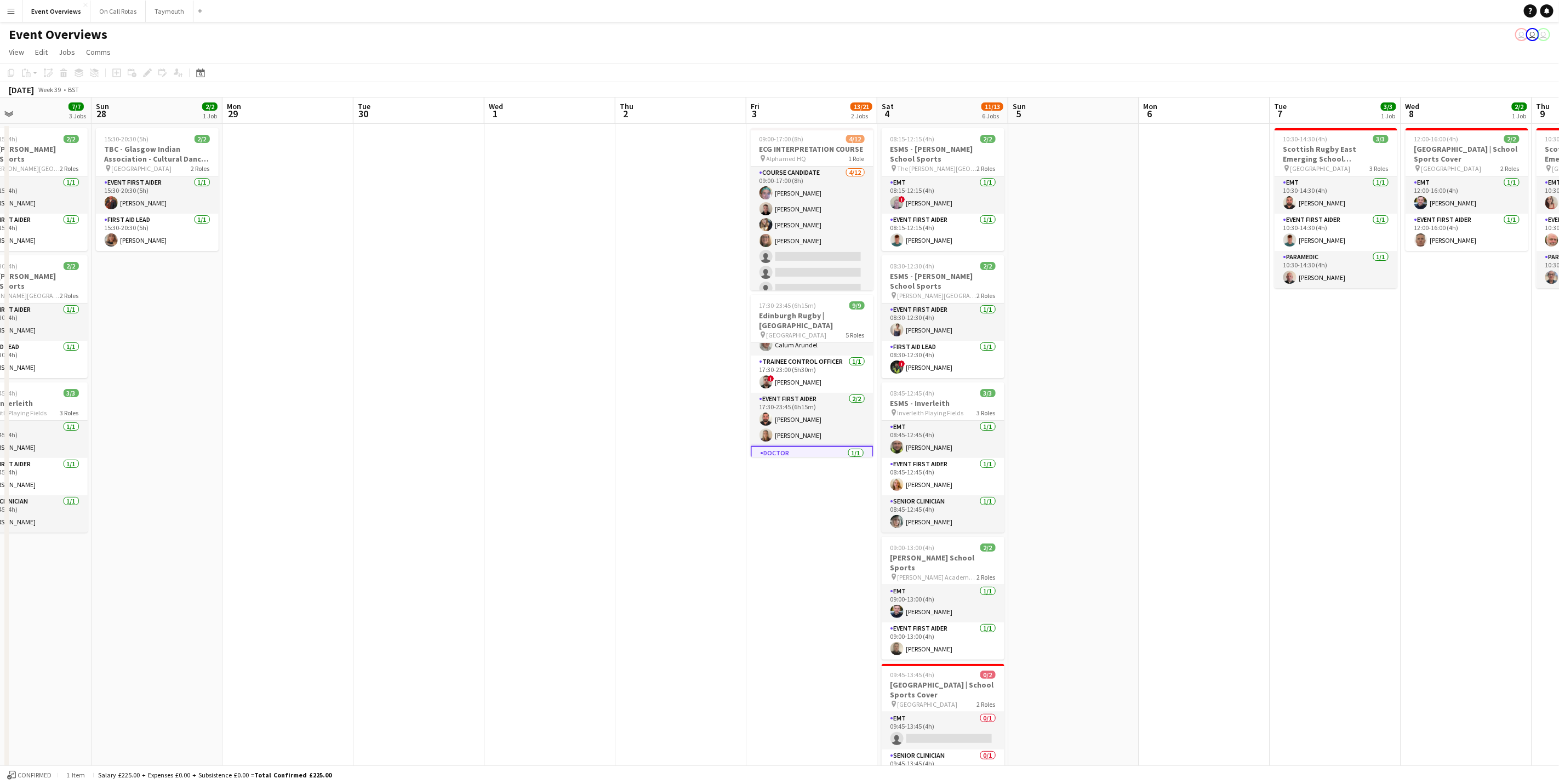
scroll to position [0, 0]
click at [799, 367] on app-card-role "Event First Aider [DATE] 17:30-23:45 (6h15m) [PERSON_NAME] [PERSON_NAME]" at bounding box center [812, 362] width 123 height 53
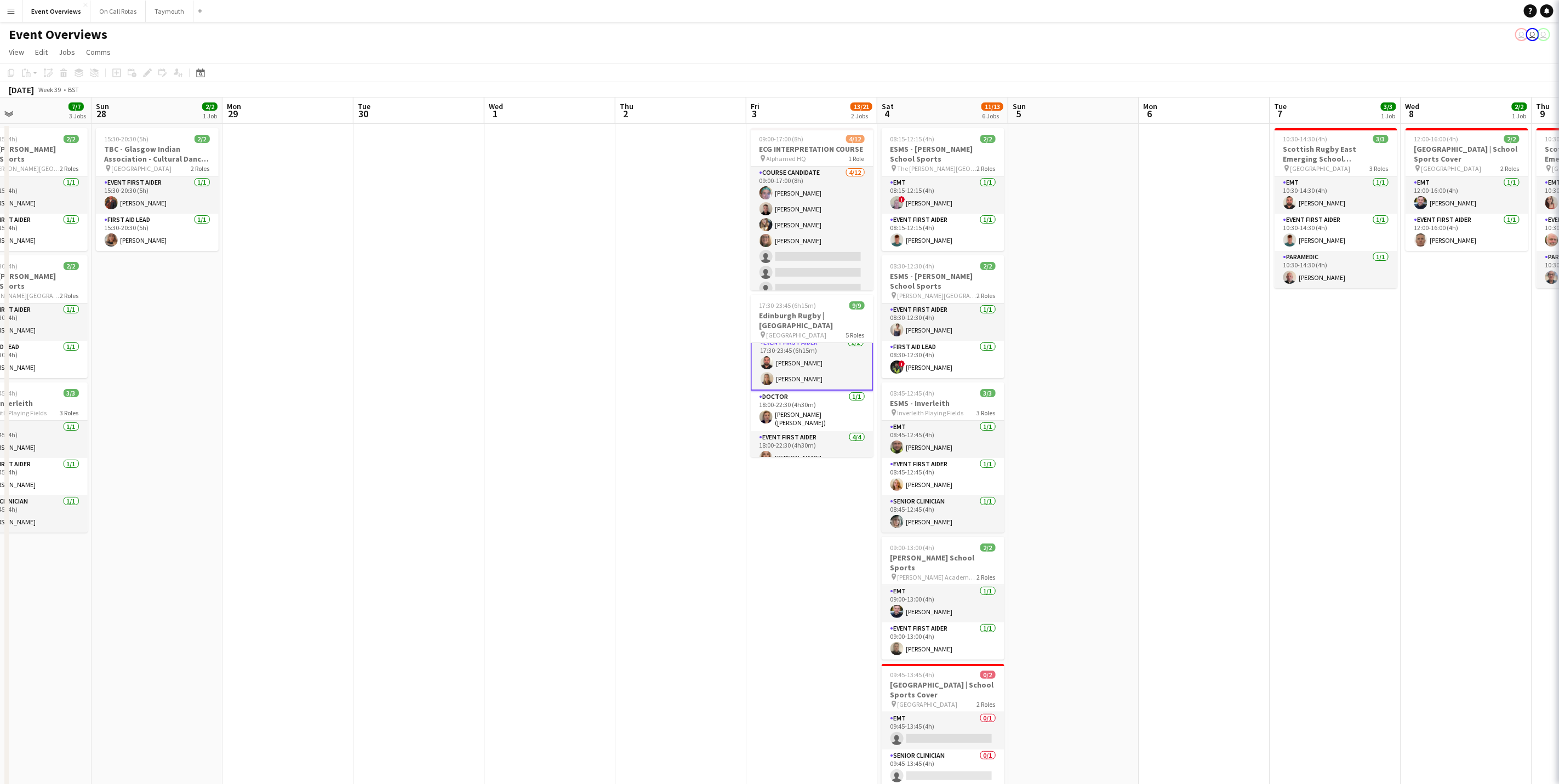
scroll to position [82, 0]
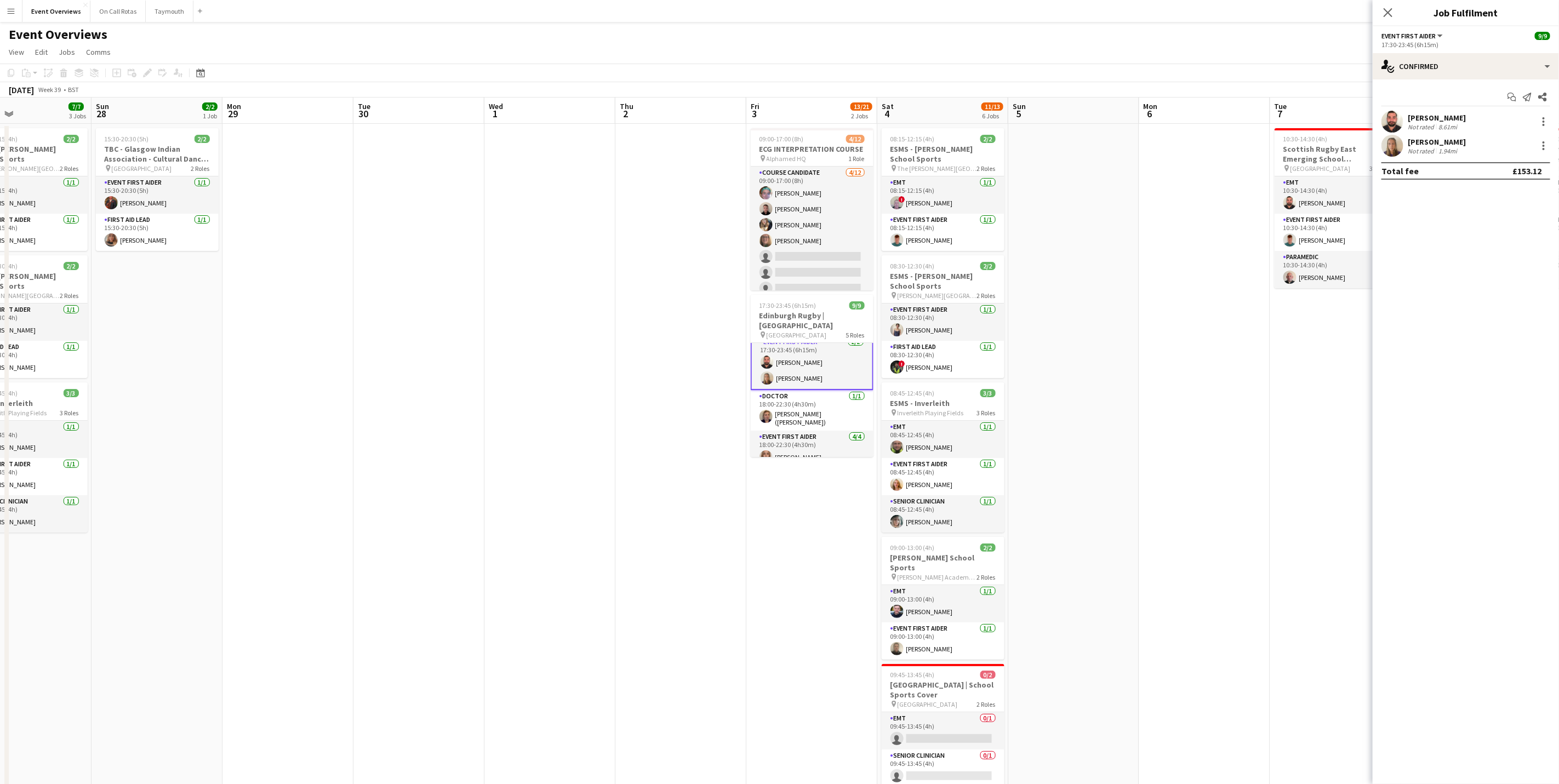
click at [1045, 145] on div "[PERSON_NAME]" at bounding box center [1437, 141] width 58 height 10
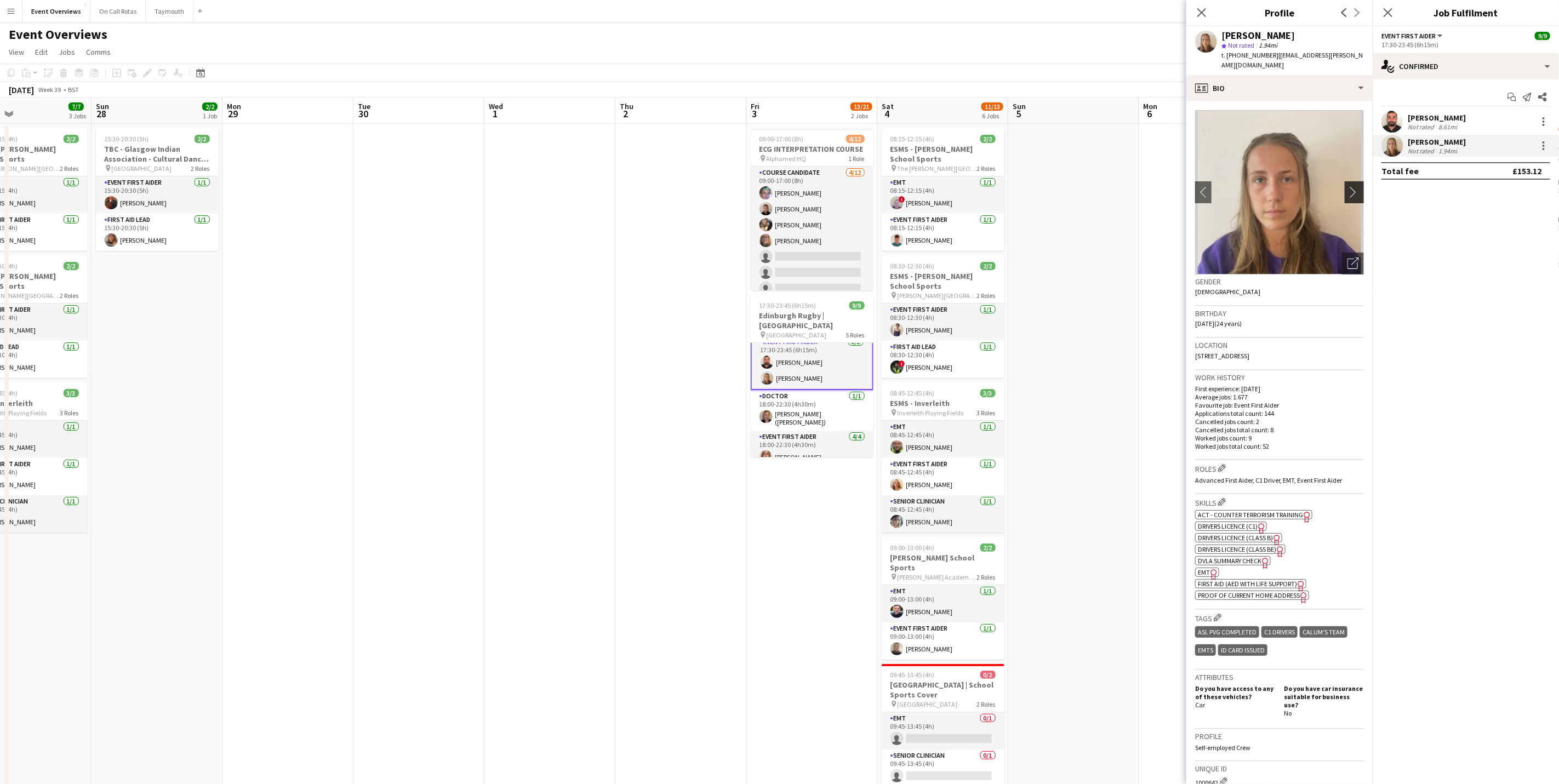
click at [1045, 186] on app-icon "chevron-right" at bounding box center [1356, 192] width 17 height 12
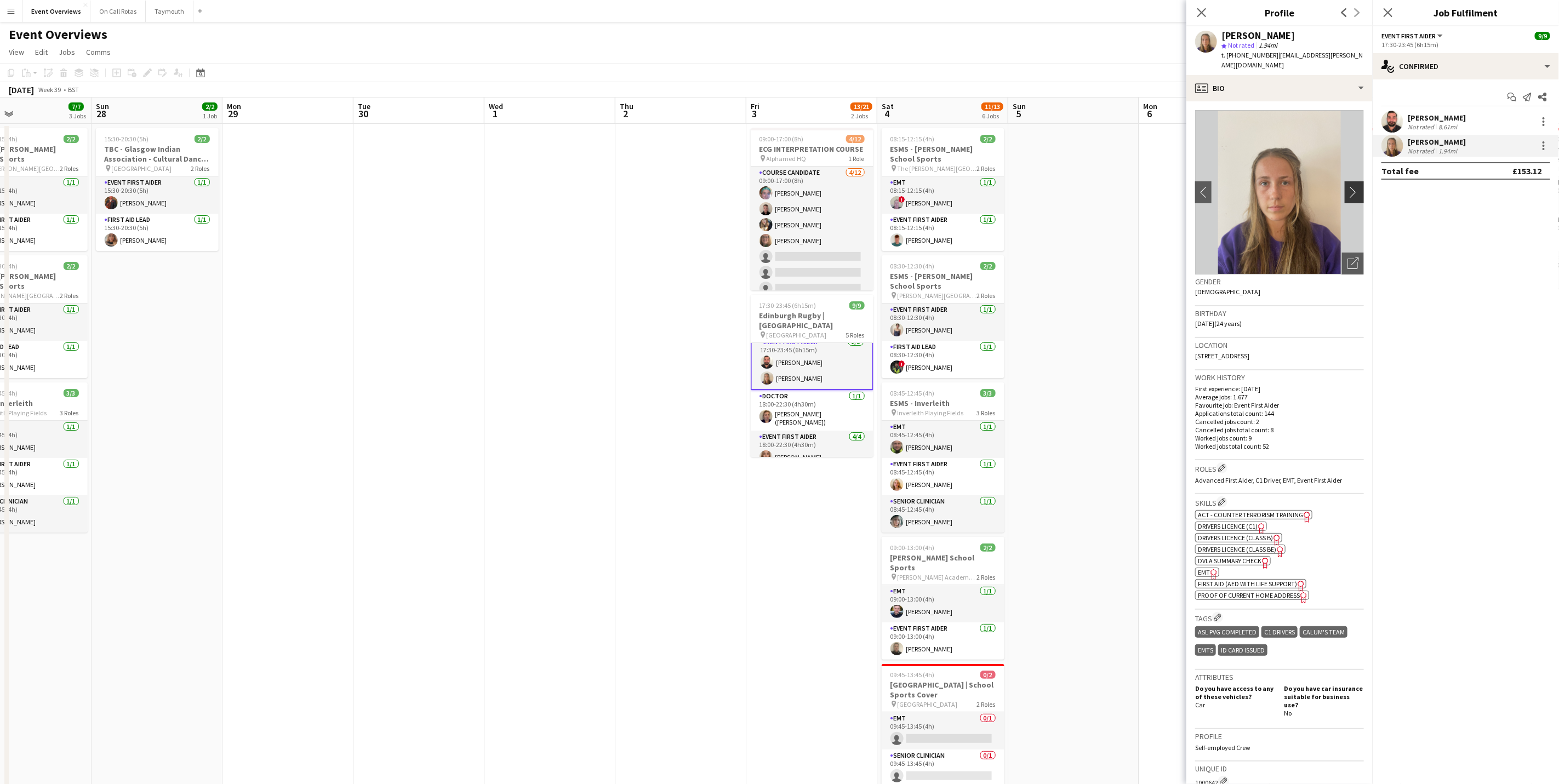
click at [1045, 186] on app-icon "chevron-right" at bounding box center [1356, 192] width 17 height 12
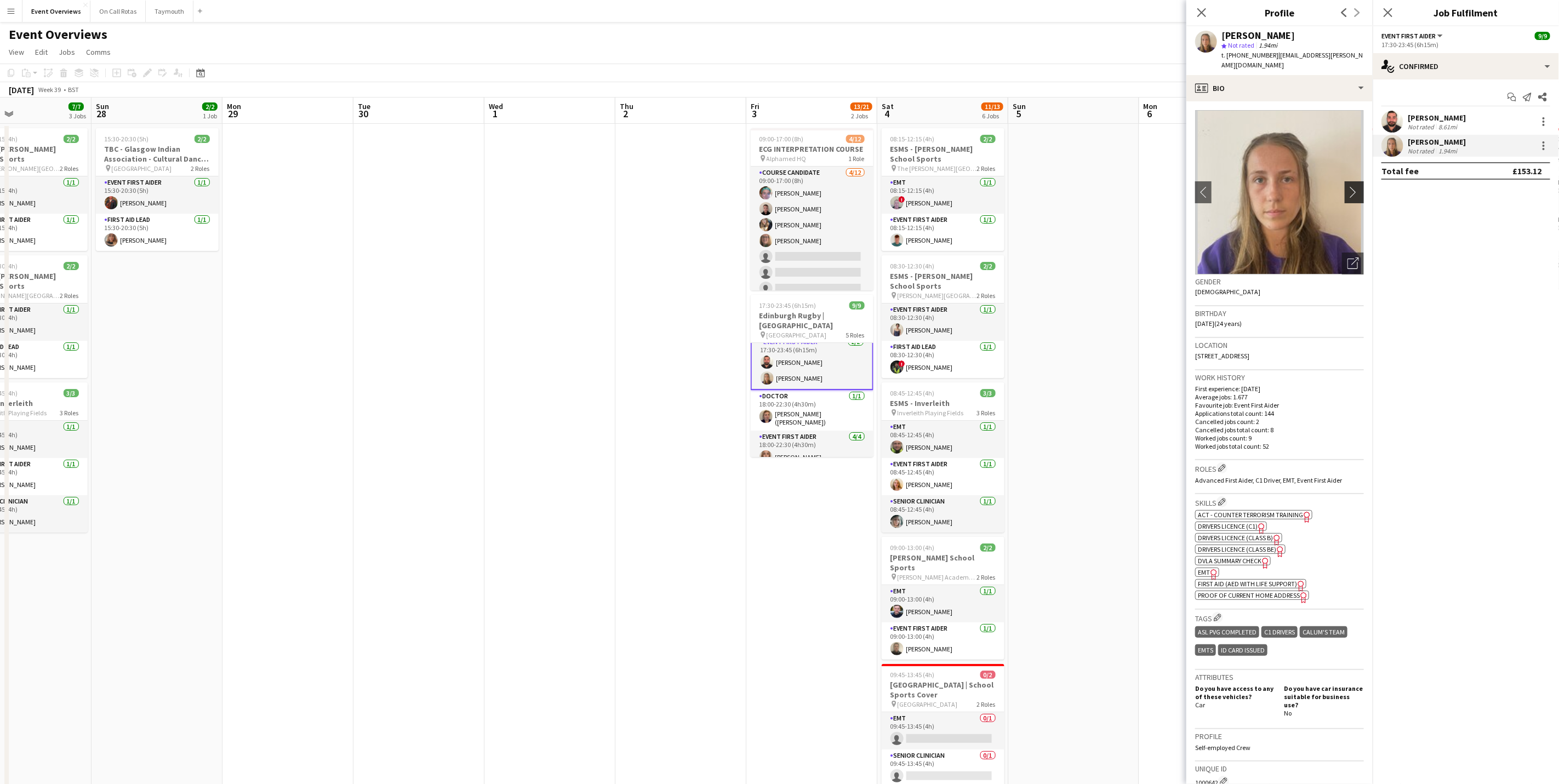
click at [1045, 186] on app-icon "chevron-right" at bounding box center [1356, 192] width 17 height 12
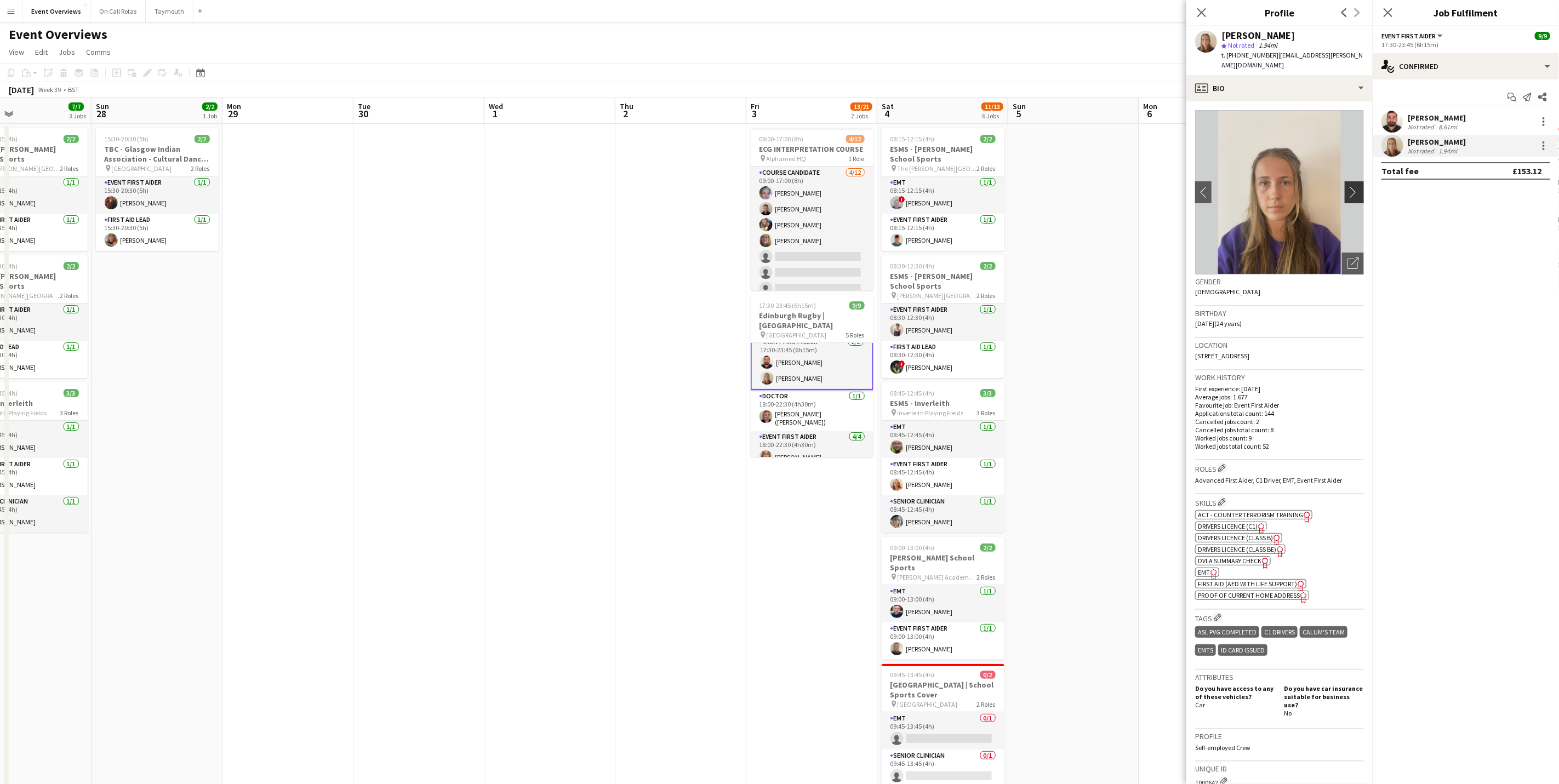
click at [1045, 186] on app-icon "chevron-right" at bounding box center [1356, 192] width 17 height 12
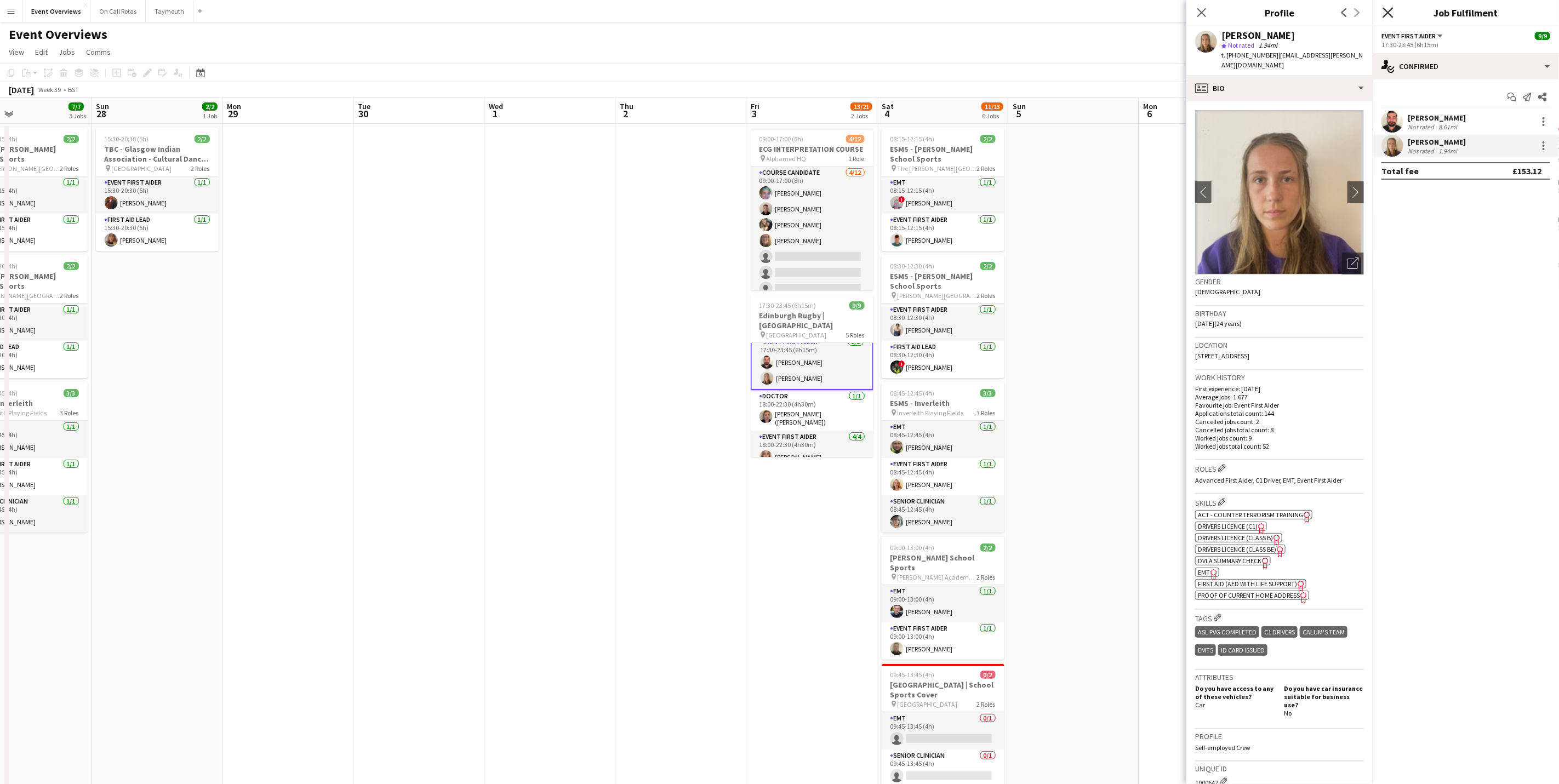
click at [1045, 10] on icon "Close pop-in" at bounding box center [1388, 13] width 10 height 10
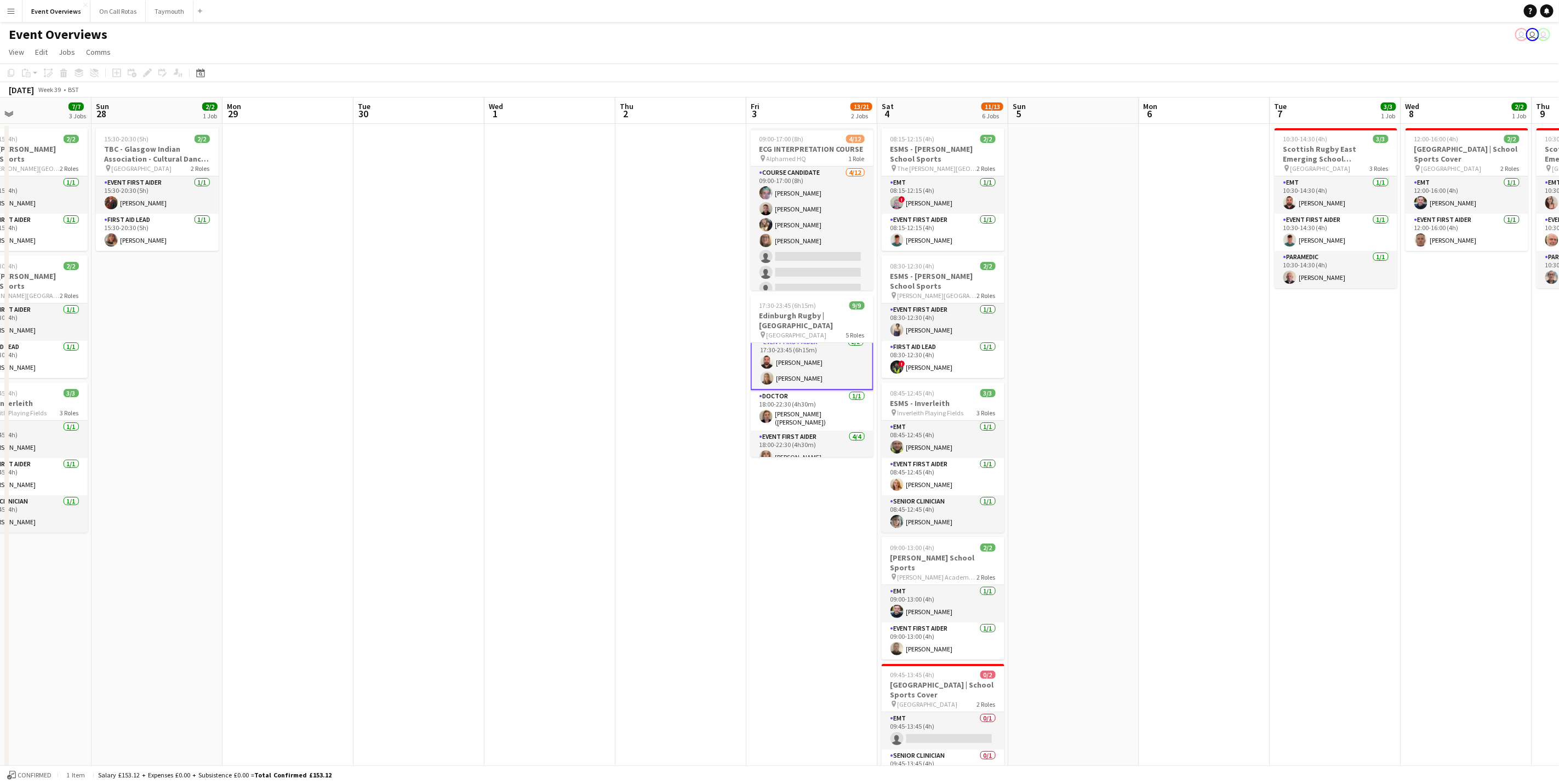
click at [15, 18] on button "Menu" at bounding box center [11, 11] width 22 height 22
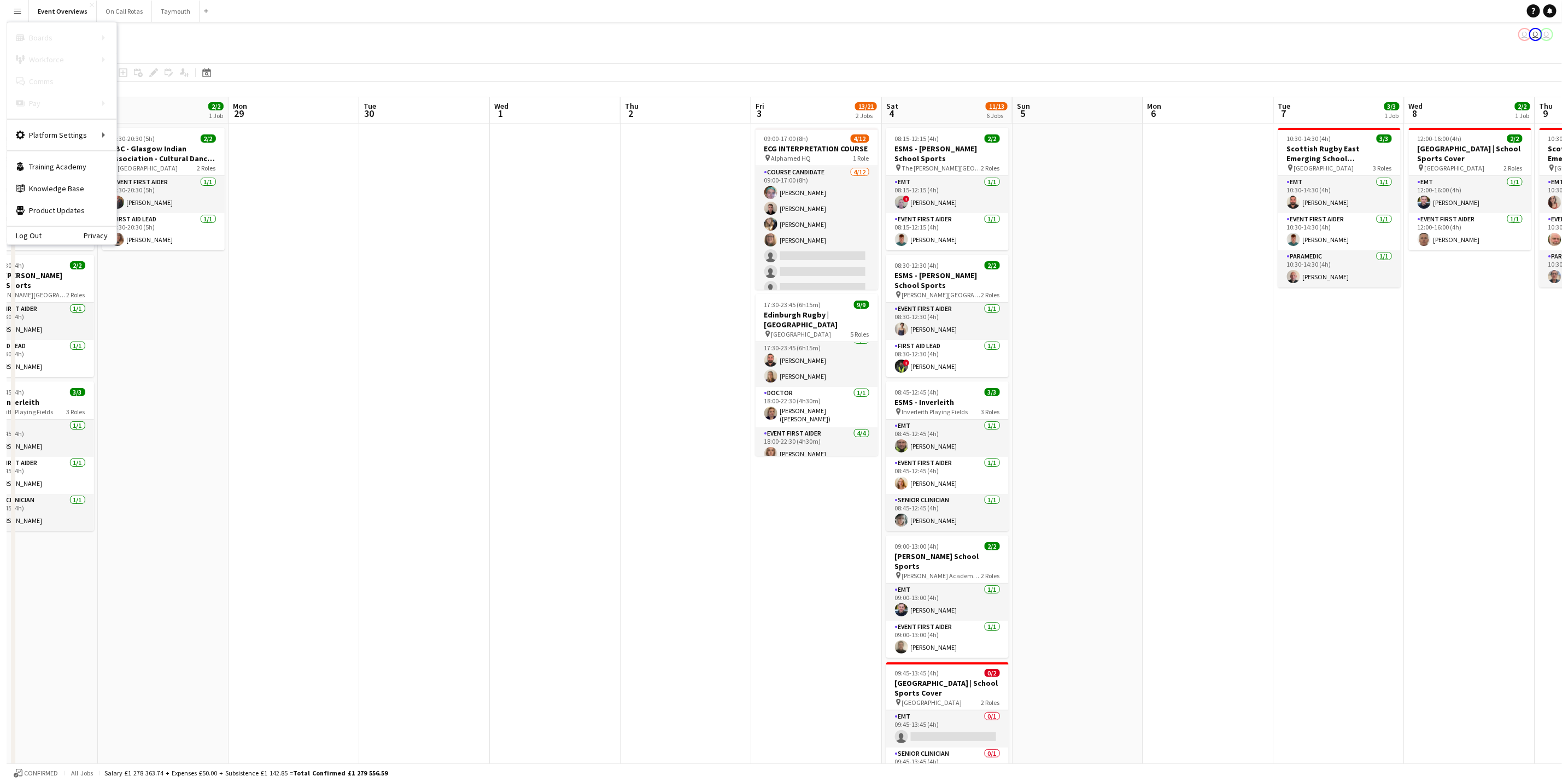
scroll to position [82, 0]
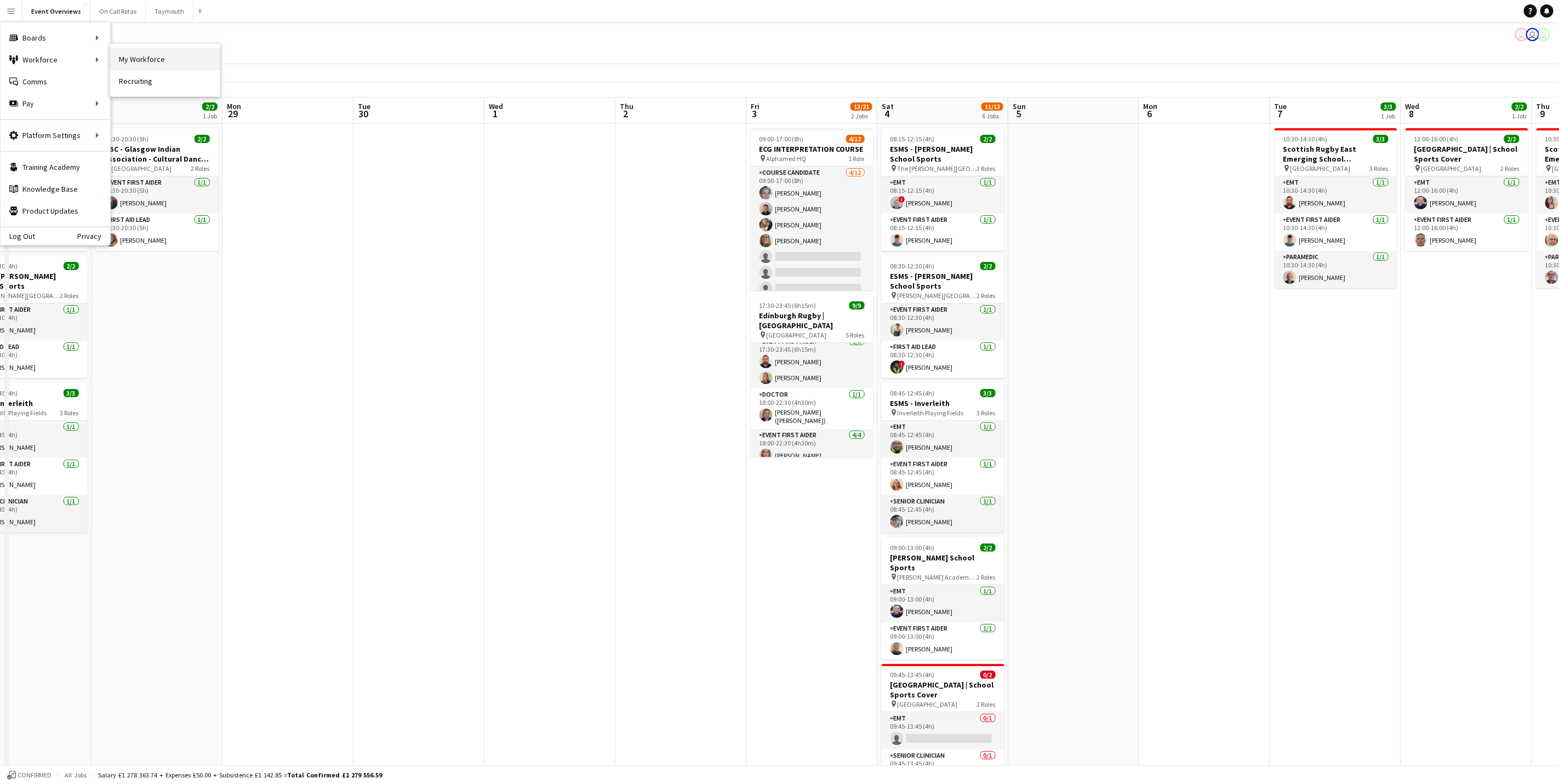
click at [194, 59] on link "My Workforce" at bounding box center [165, 60] width 110 height 22
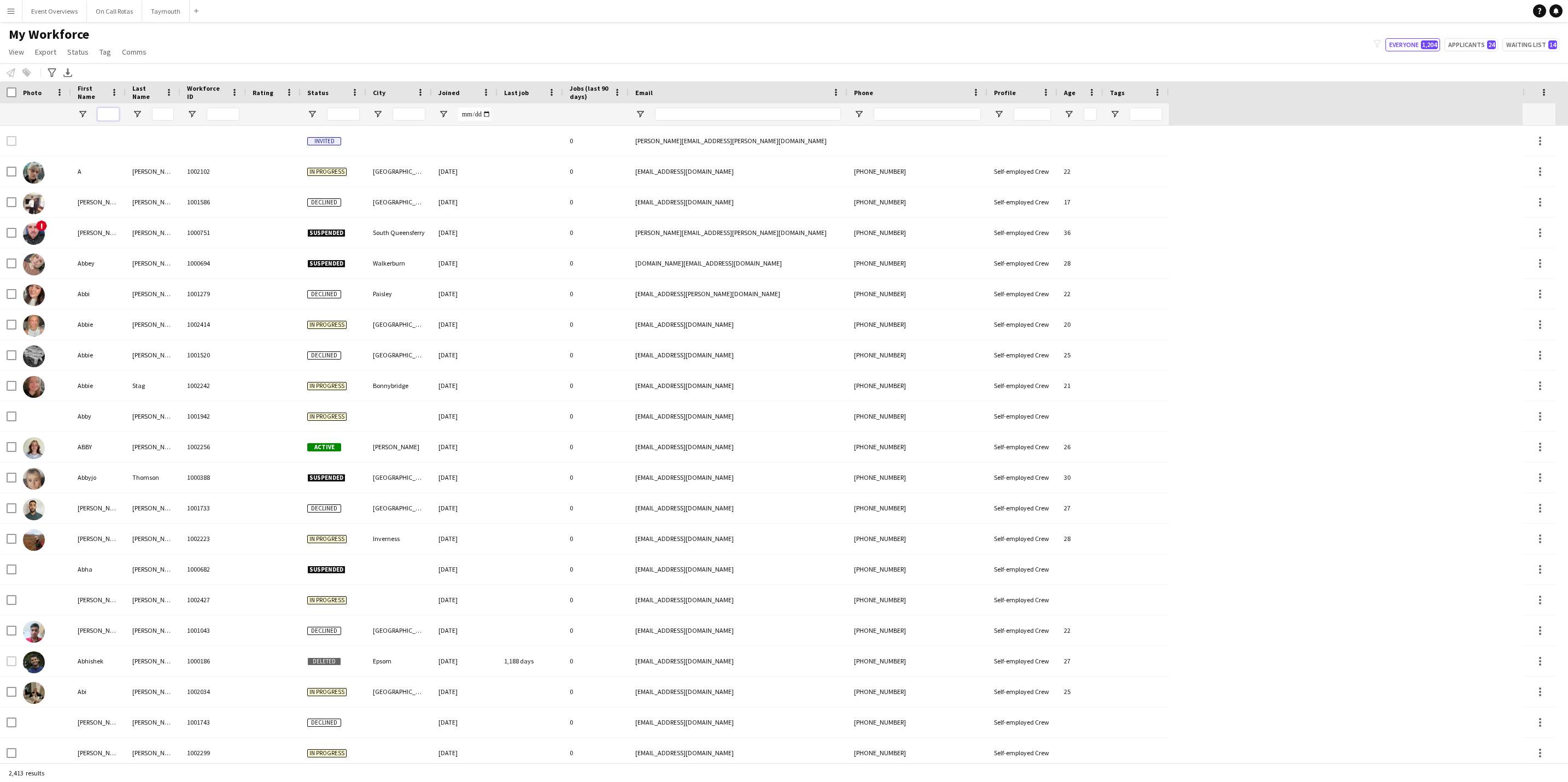
click at [110, 112] on input "First Name Filter Input" at bounding box center [109, 114] width 22 height 13
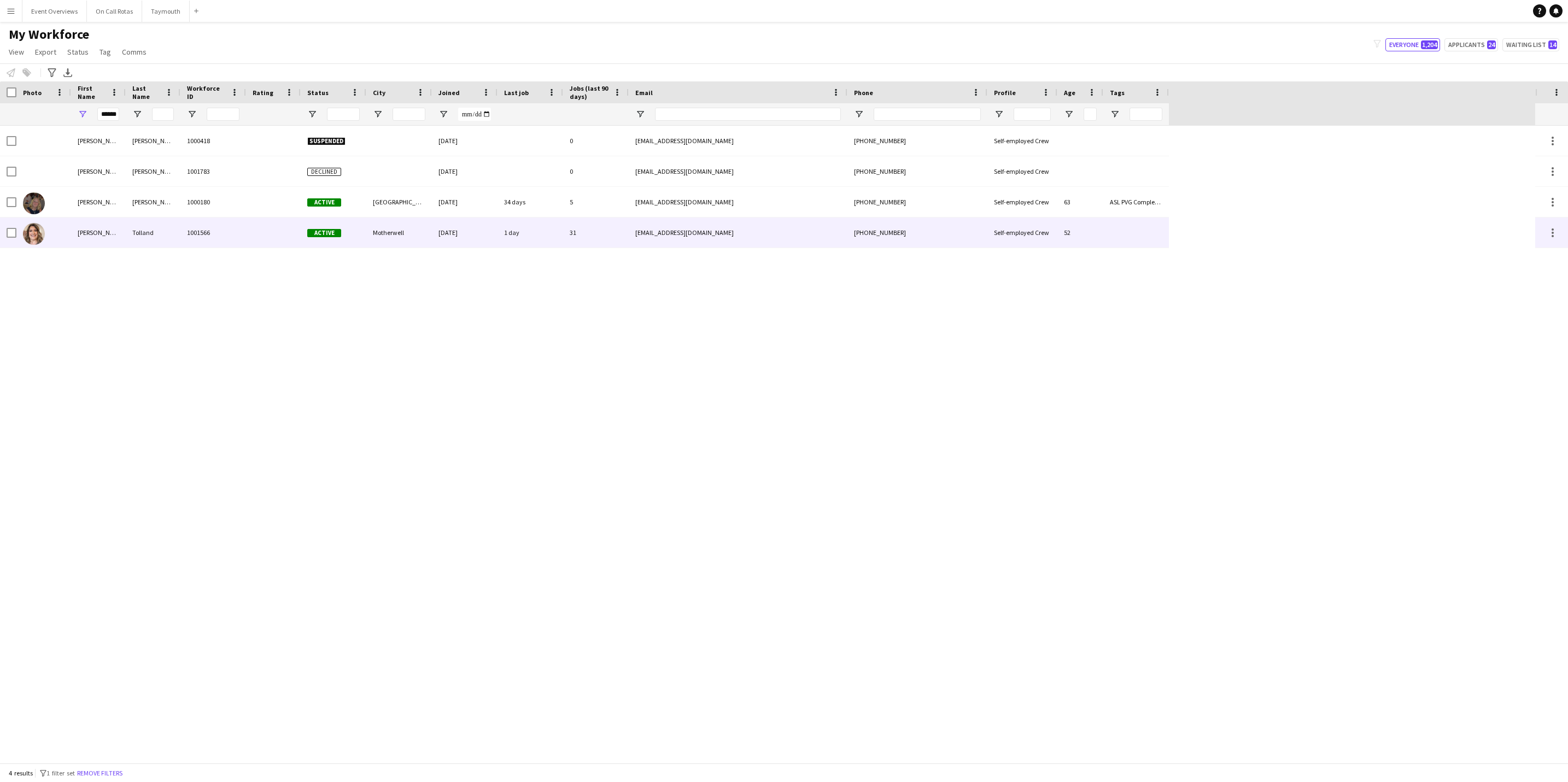
click at [82, 246] on div "[PERSON_NAME]" at bounding box center [98, 232] width 54 height 30
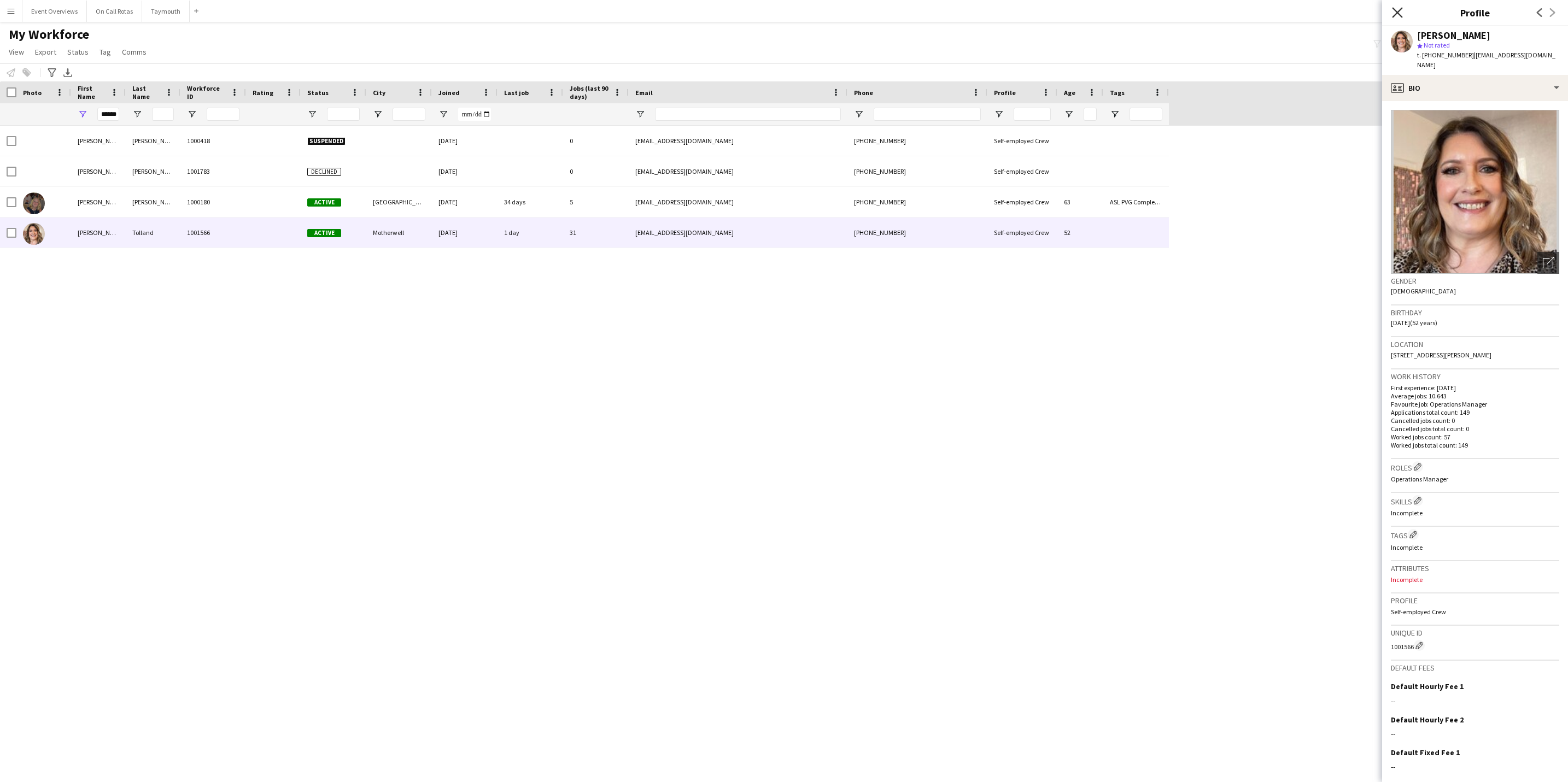
click at [1043, 10] on icon "Close pop-in" at bounding box center [1397, 12] width 10 height 10
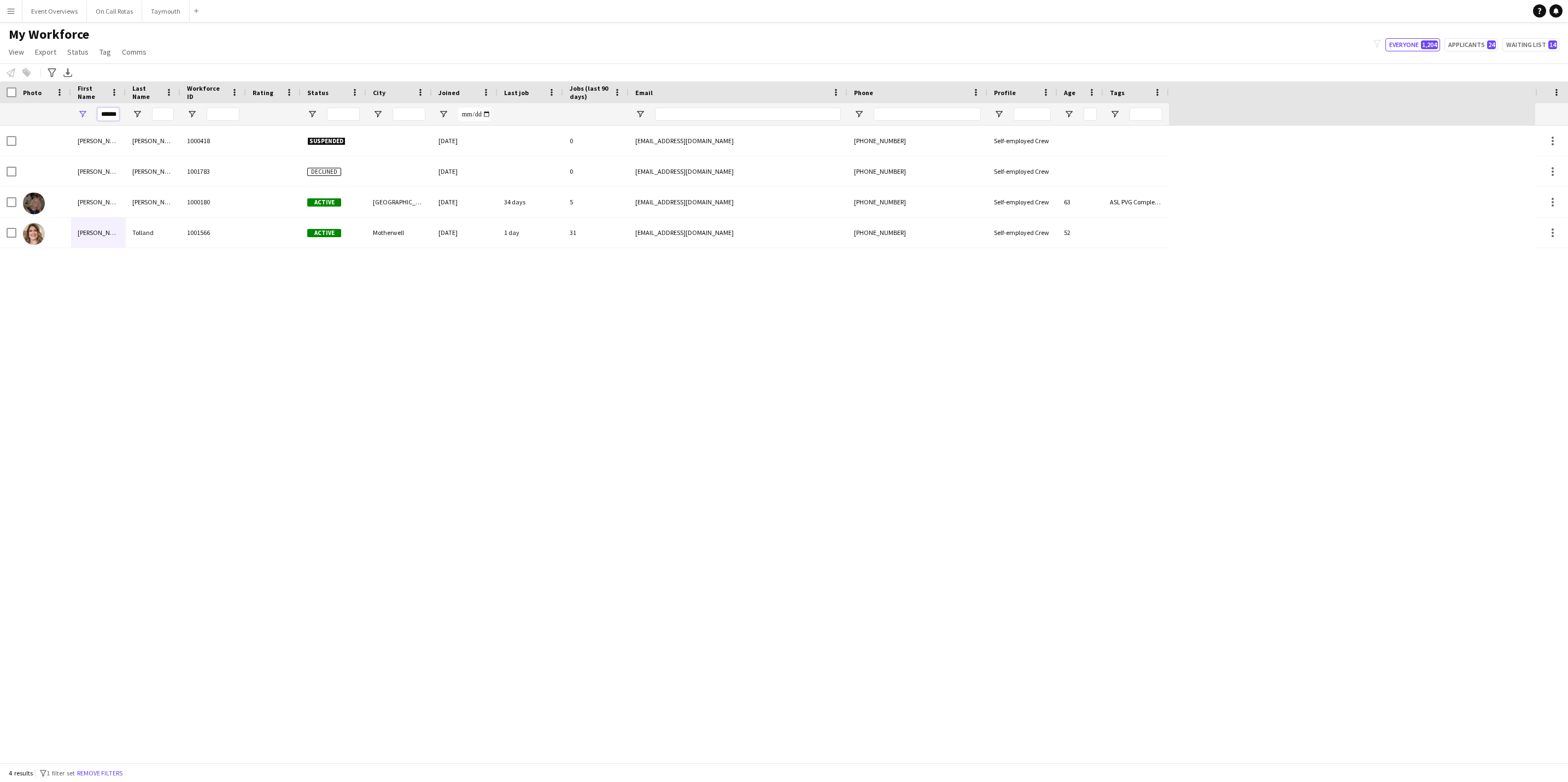
click at [112, 117] on input "******" at bounding box center [109, 114] width 22 height 13
type input "*"
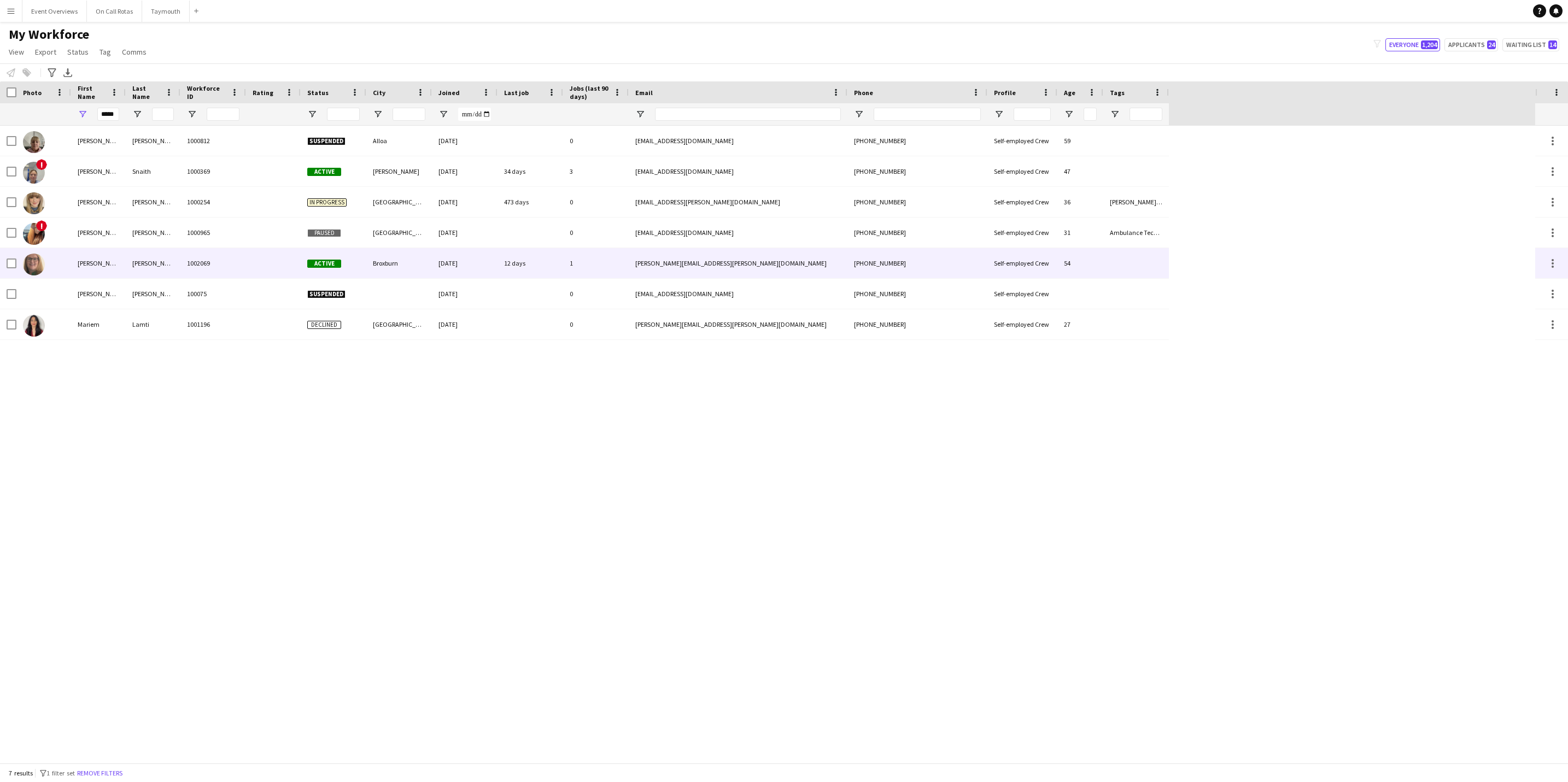
click at [118, 268] on div "[PERSON_NAME]" at bounding box center [98, 263] width 54 height 30
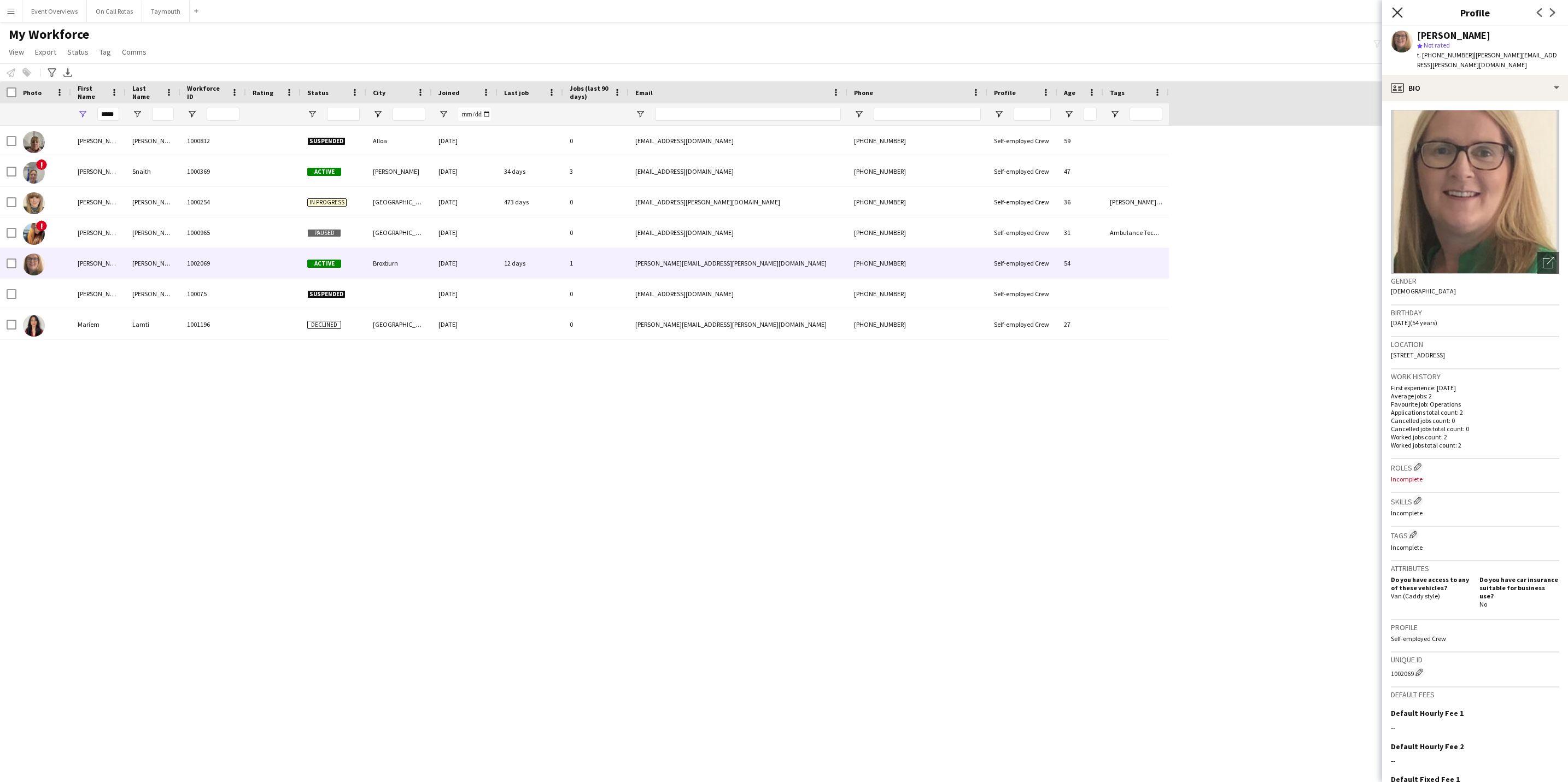
click at [1043, 15] on icon "Close pop-in" at bounding box center [1397, 12] width 10 height 10
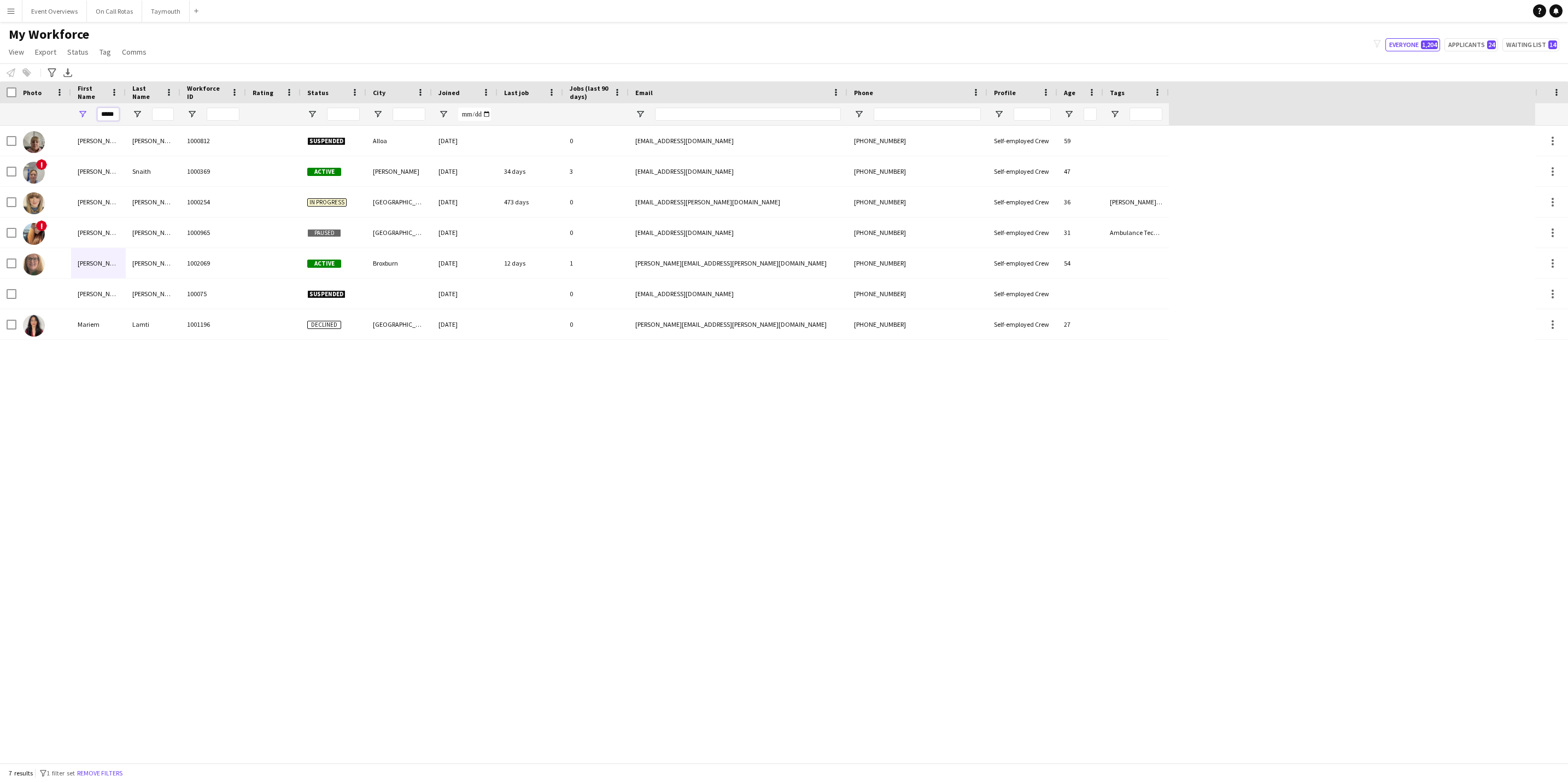
click at [114, 112] on input "*****" at bounding box center [109, 114] width 22 height 13
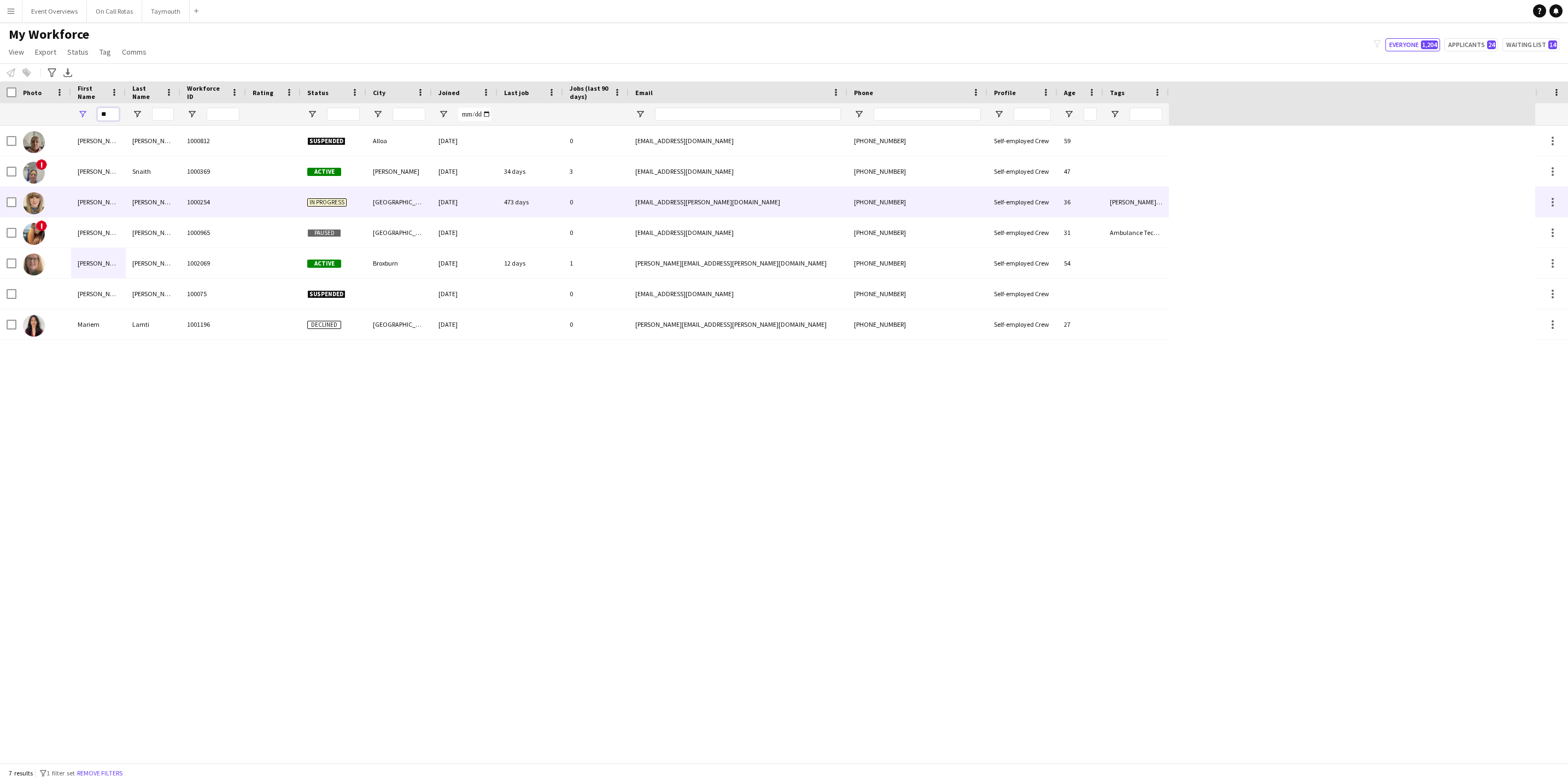
type input "*"
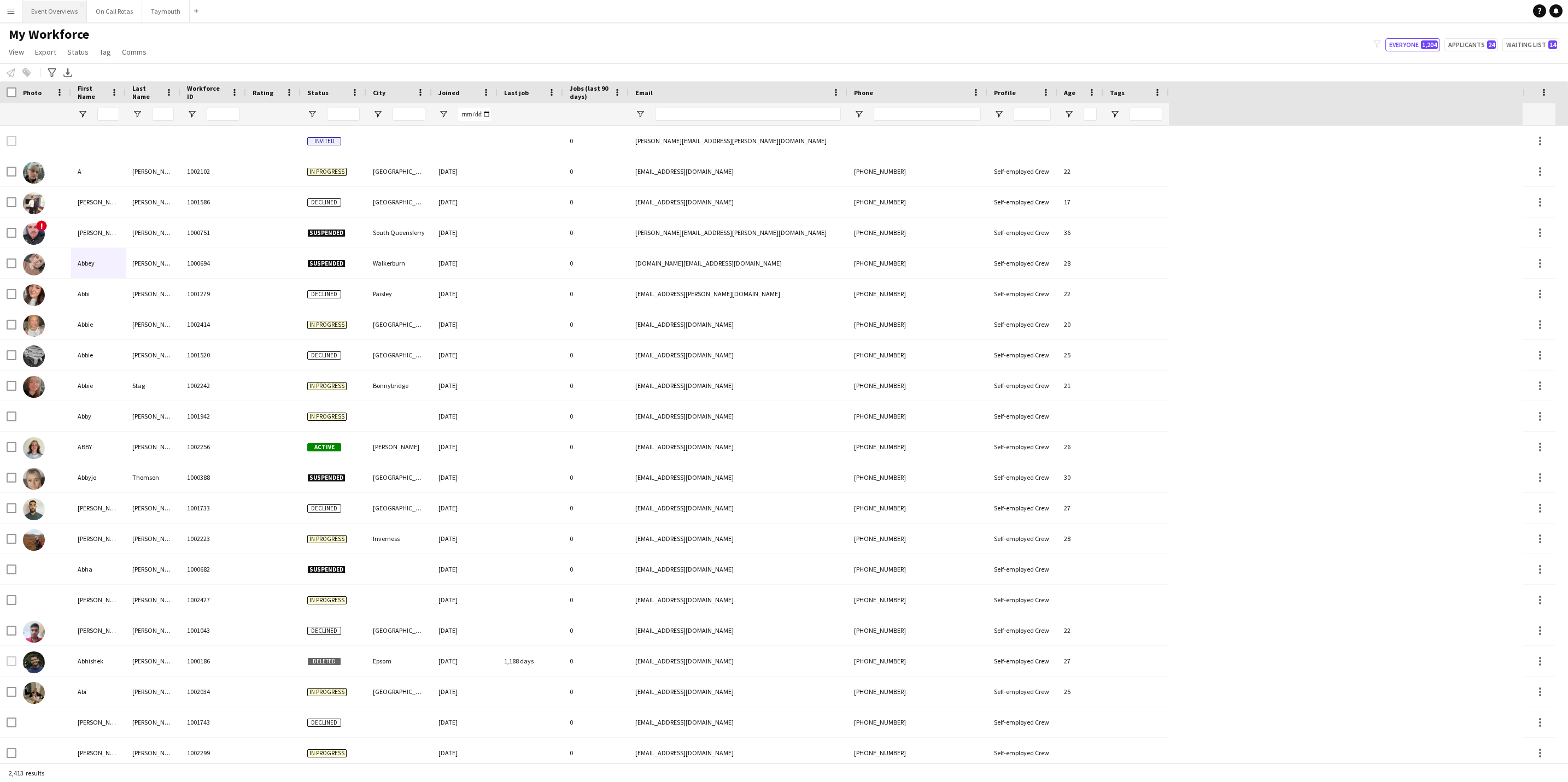
click at [46, 10] on button "Event Overviews Close" at bounding box center [55, 11] width 65 height 21
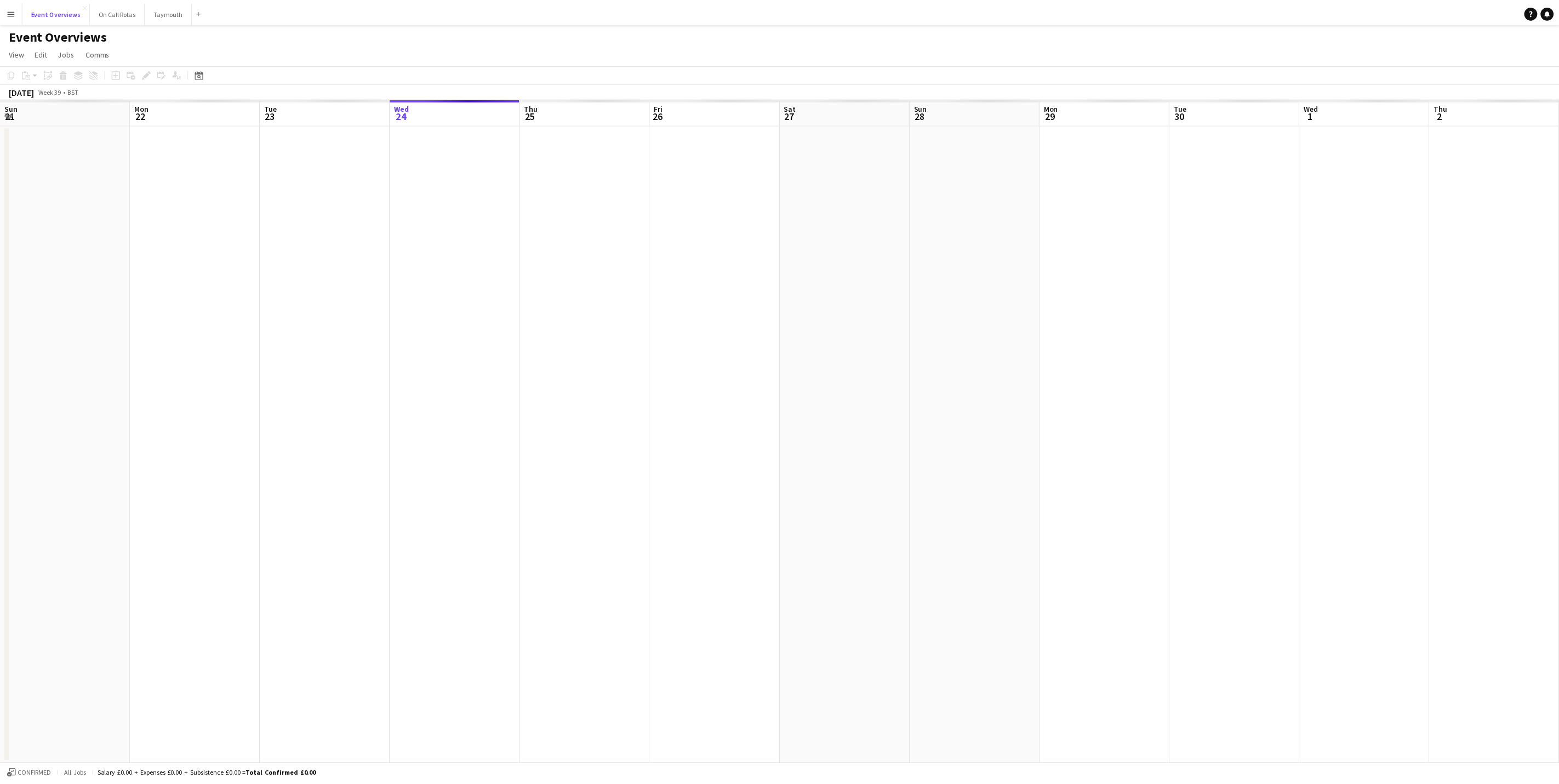
scroll to position [0, 262]
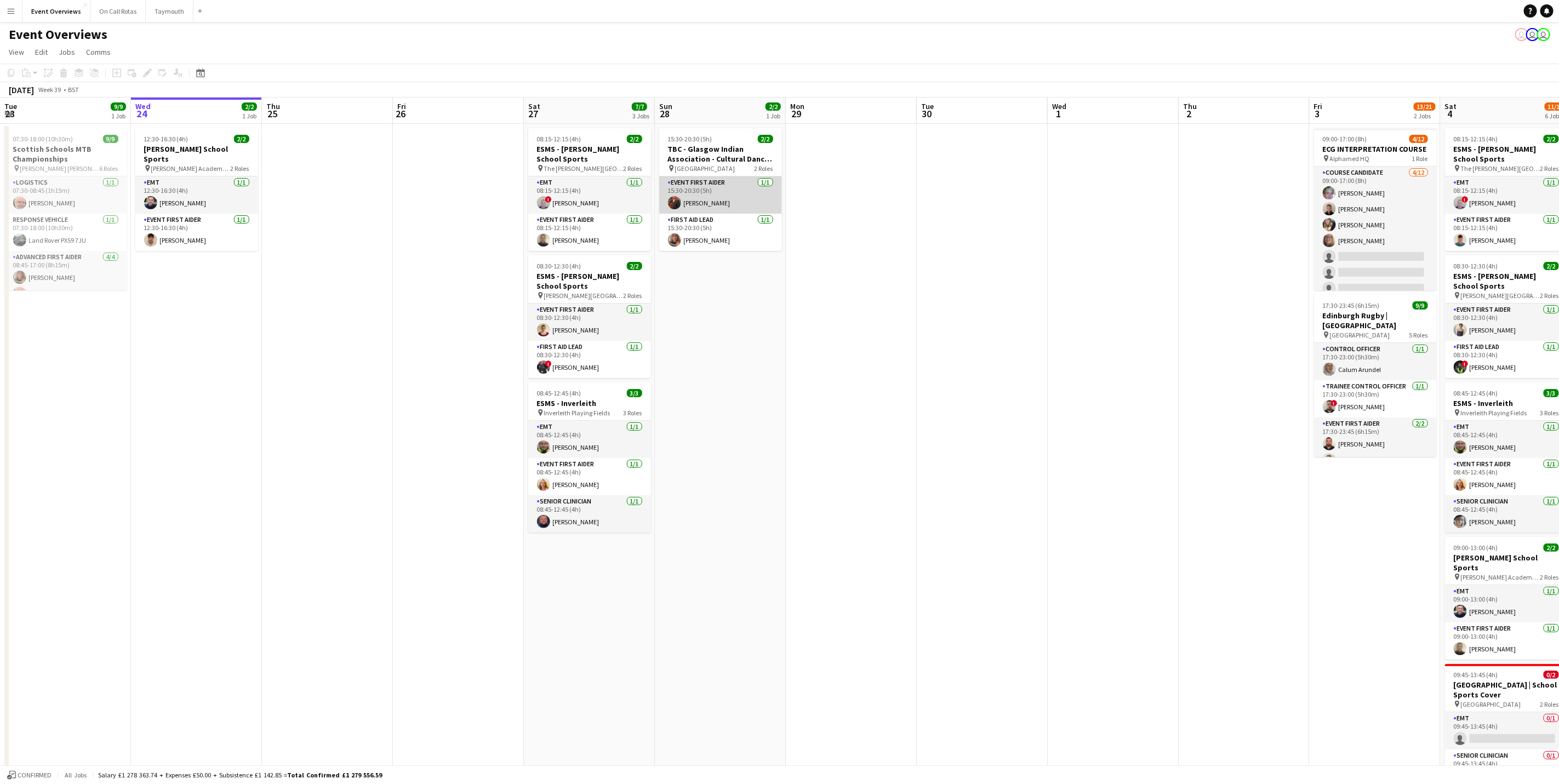
drag, startPoint x: 686, startPoint y: 194, endPoint x: 693, endPoint y: 178, distance: 17.5
click at [686, 194] on app-card-role "Event First Aider [DATE] 15:30-20:30 (5h) [PERSON_NAME]" at bounding box center [720, 195] width 123 height 38
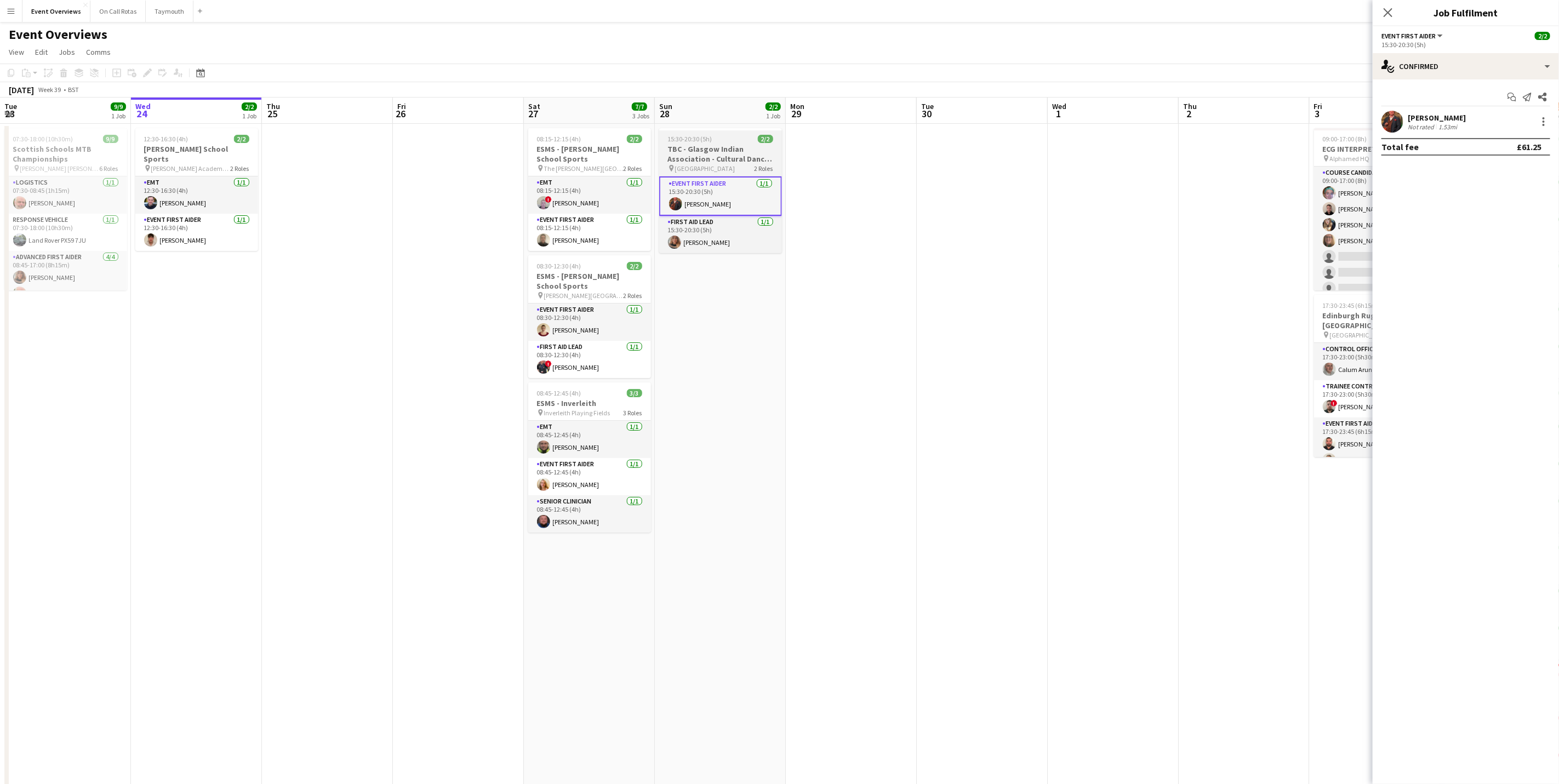
click at [703, 152] on h3 "TBC - Glasgow Indian Association - Cultural Dance Event" at bounding box center [720, 154] width 123 height 20
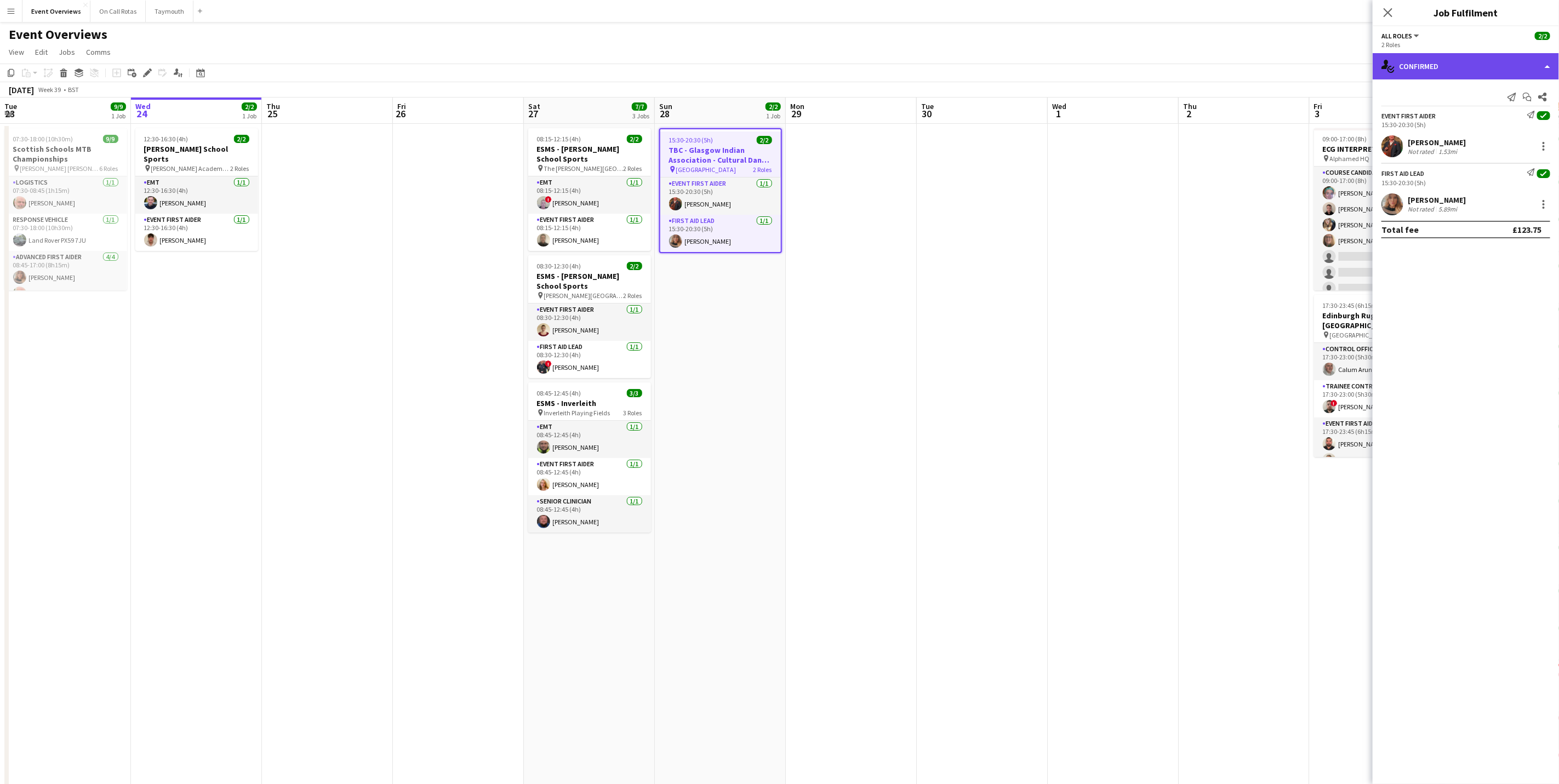
click at [1045, 66] on div "single-neutral-actions-check-2 Confirmed" at bounding box center [1466, 66] width 186 height 26
click at [1045, 113] on icon "pen-write" at bounding box center [1463, 114] width 13 height 13
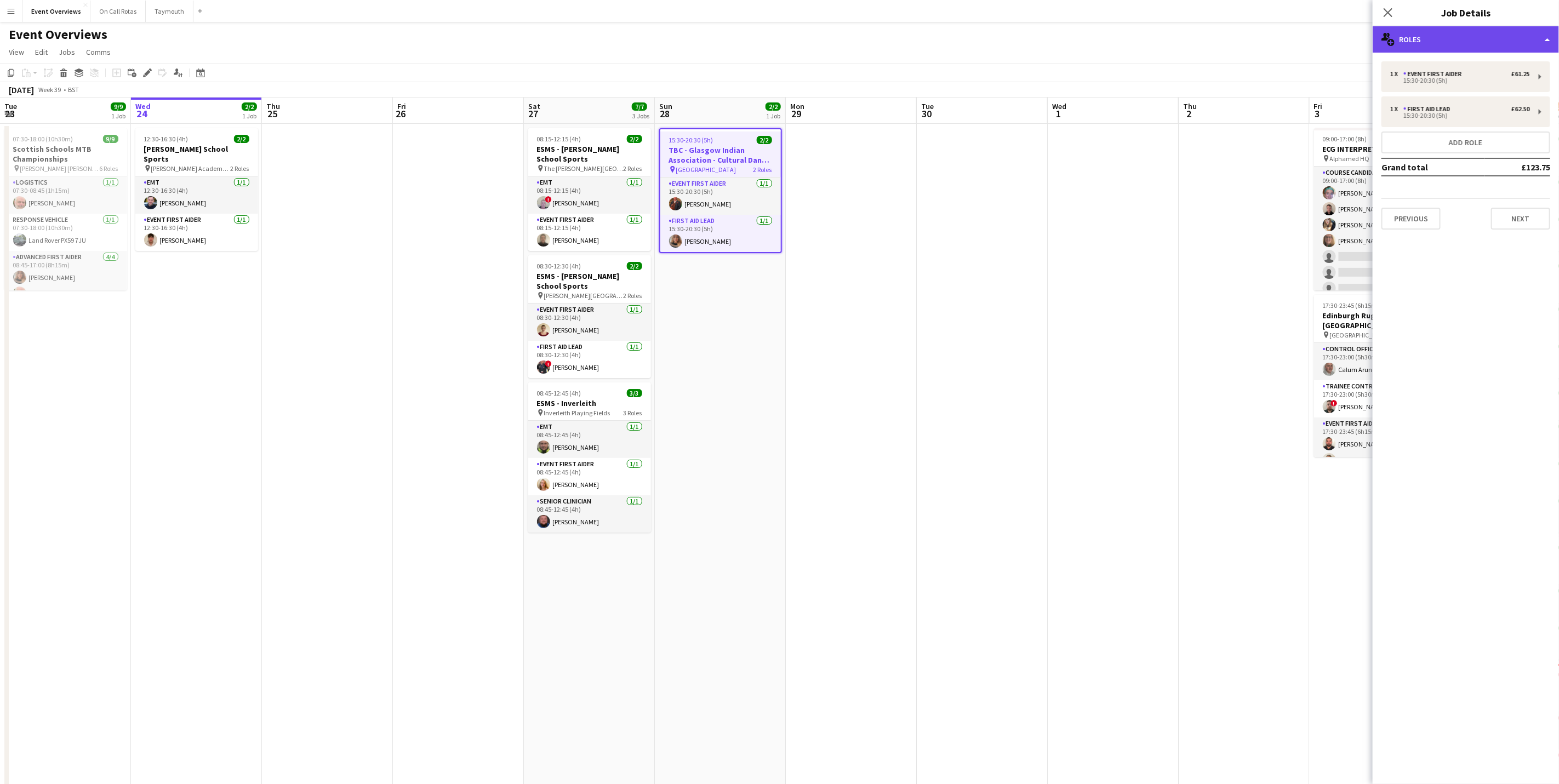
click at [1045, 40] on div "multiple-users-add Roles" at bounding box center [1466, 40] width 186 height 26
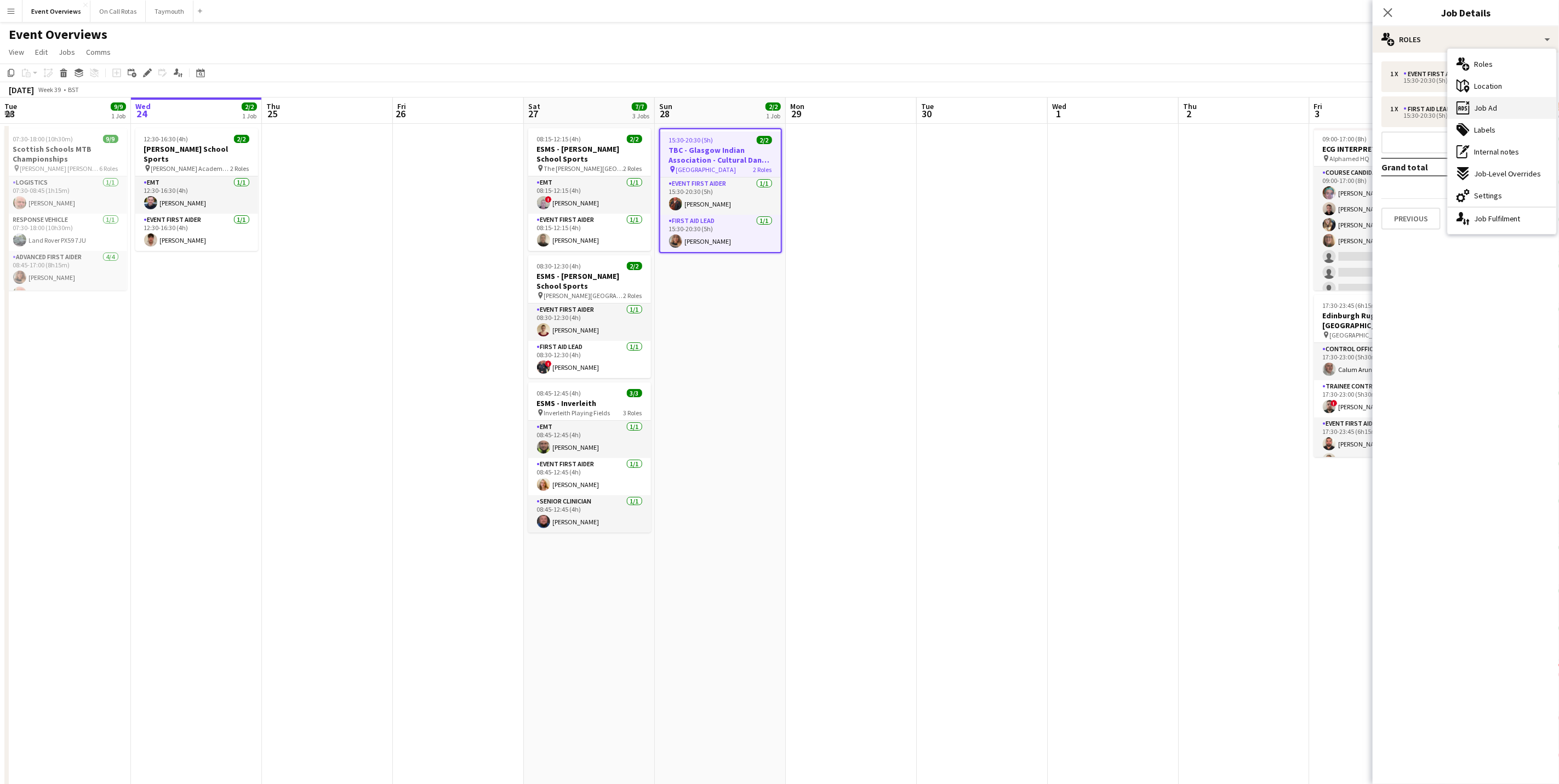
click at [1045, 109] on span "Job Ad" at bounding box center [1485, 107] width 23 height 10
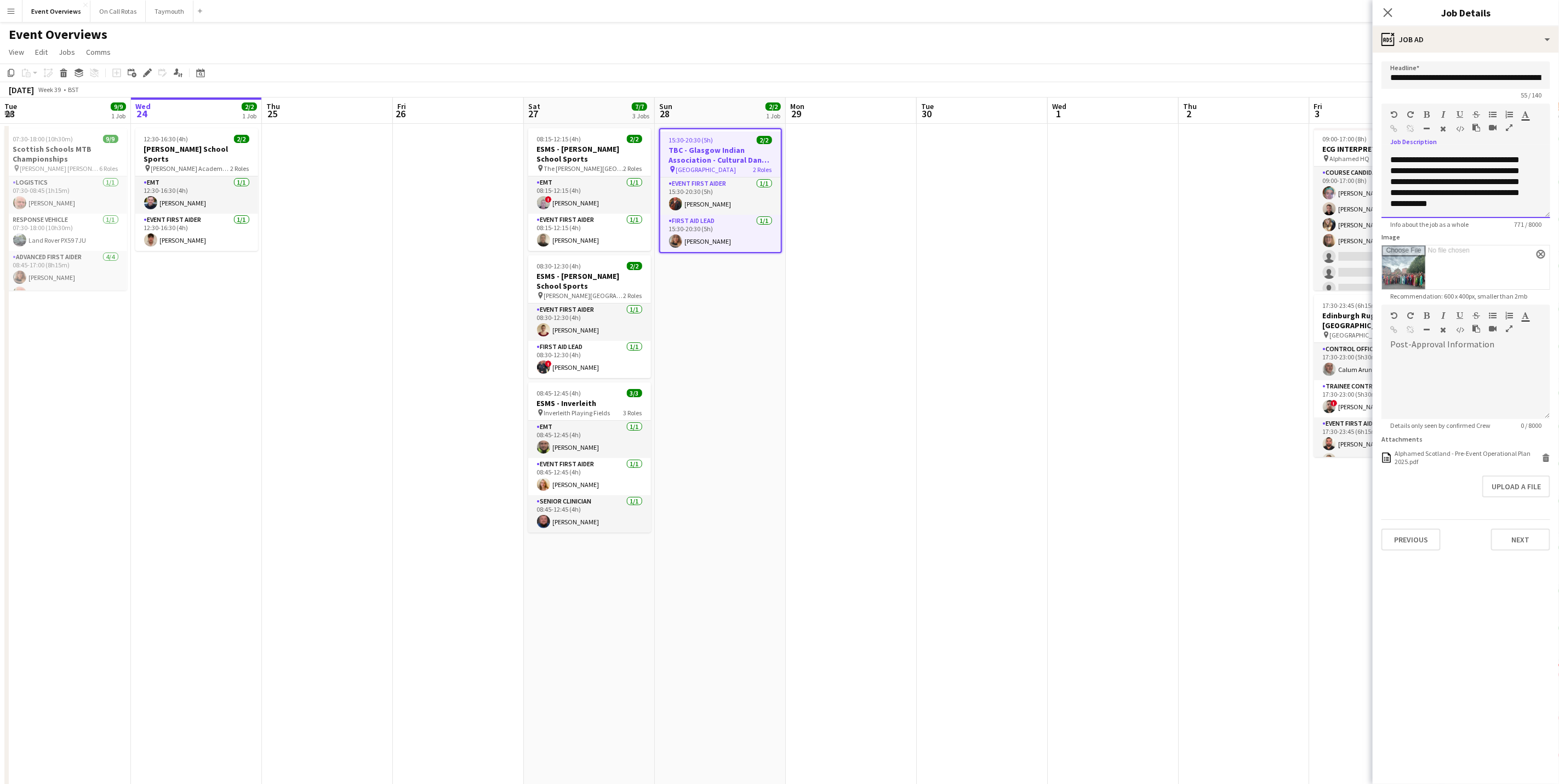
scroll to position [0, 0]
click at [714, 199] on app-card-role "Event First Aider [DATE] 15:30-20:30 (5h) [PERSON_NAME]" at bounding box center [721, 196] width 121 height 38
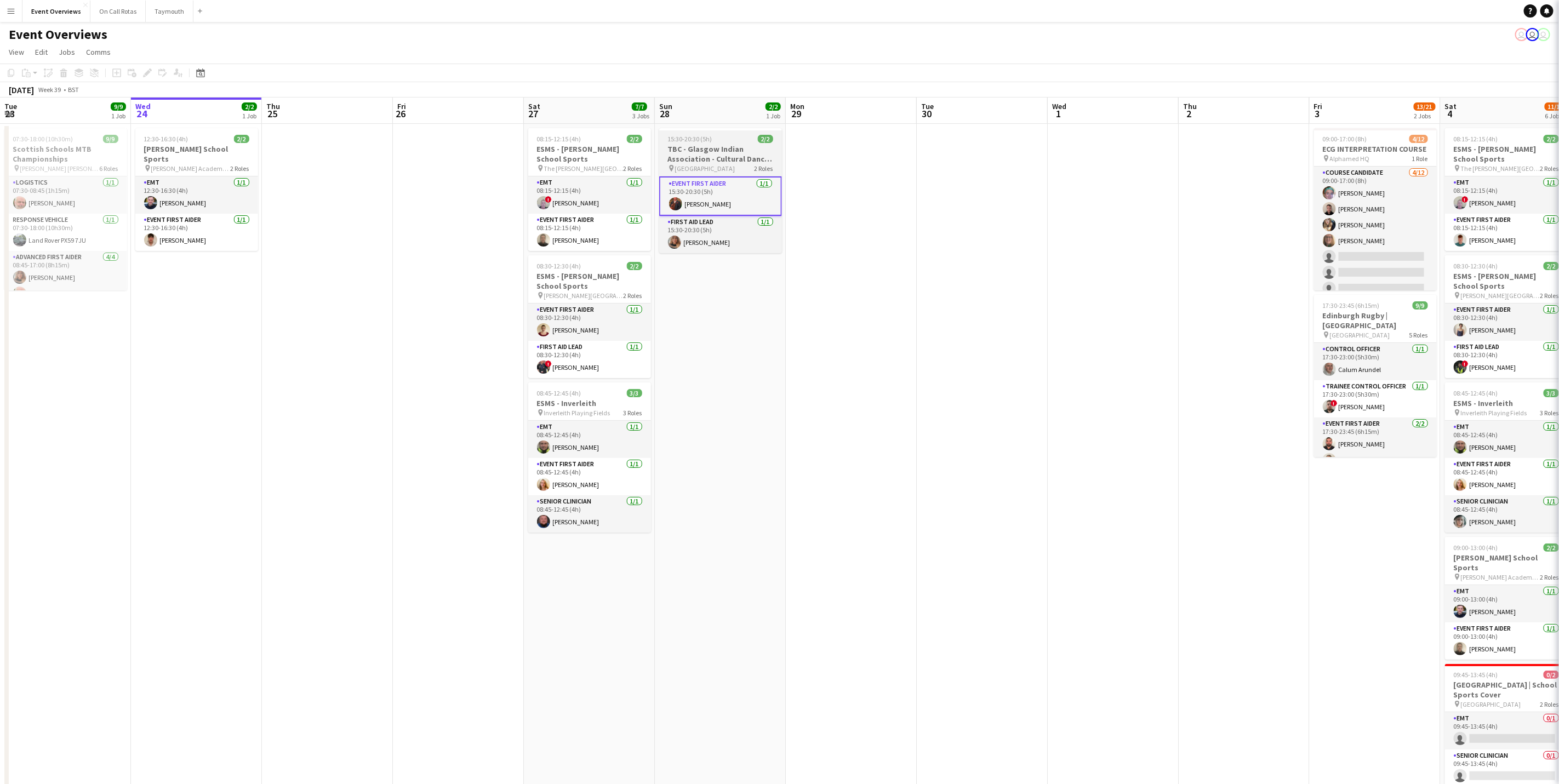
click at [712, 154] on h3 "TBC - Glasgow Indian Association - Cultural Dance Event" at bounding box center [720, 154] width 123 height 20
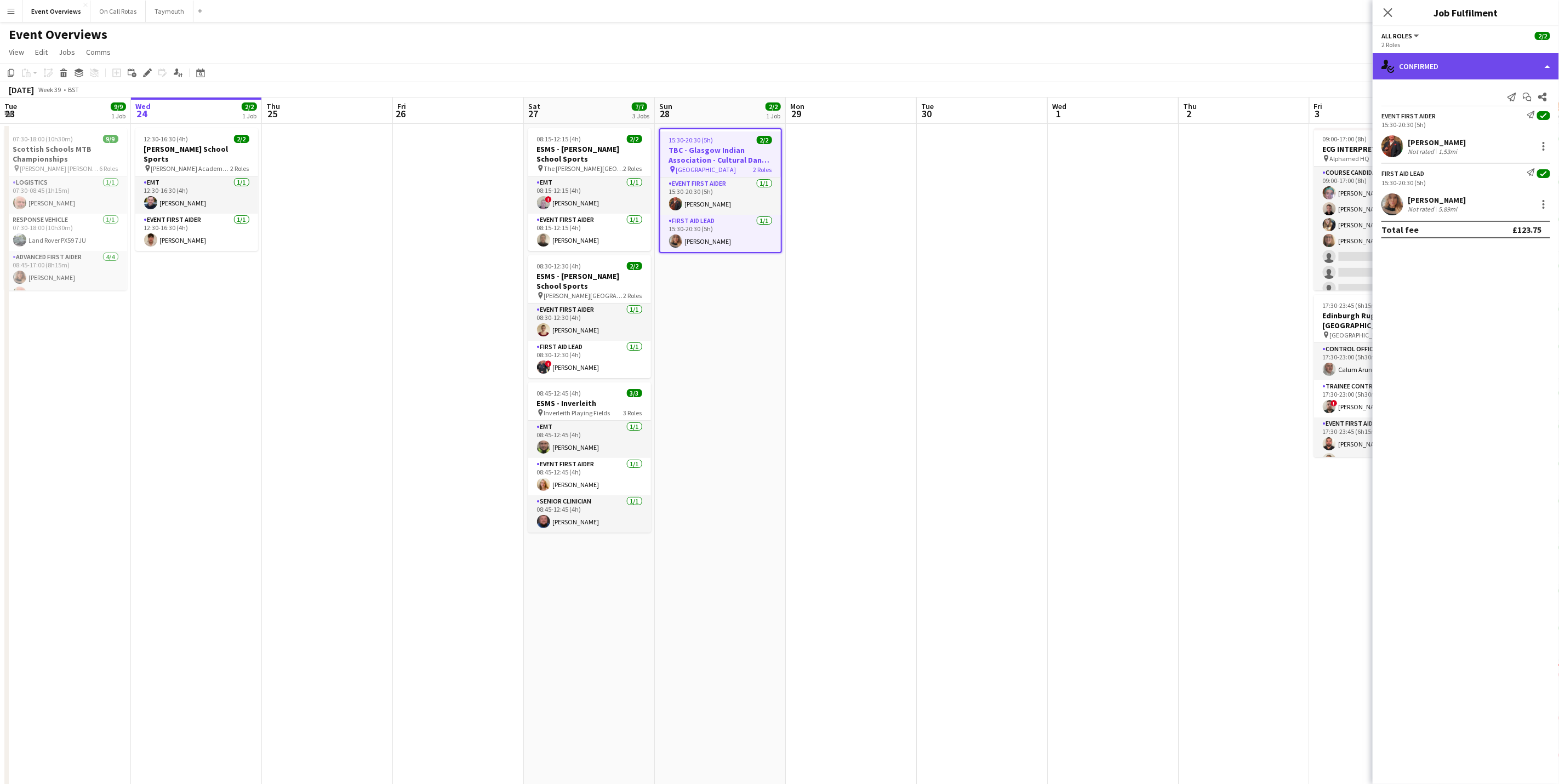
click at [1045, 76] on div "single-neutral-actions-check-2 Confirmed" at bounding box center [1466, 66] width 186 height 26
click at [1045, 122] on div "pen-write Job Details" at bounding box center [1502, 114] width 108 height 22
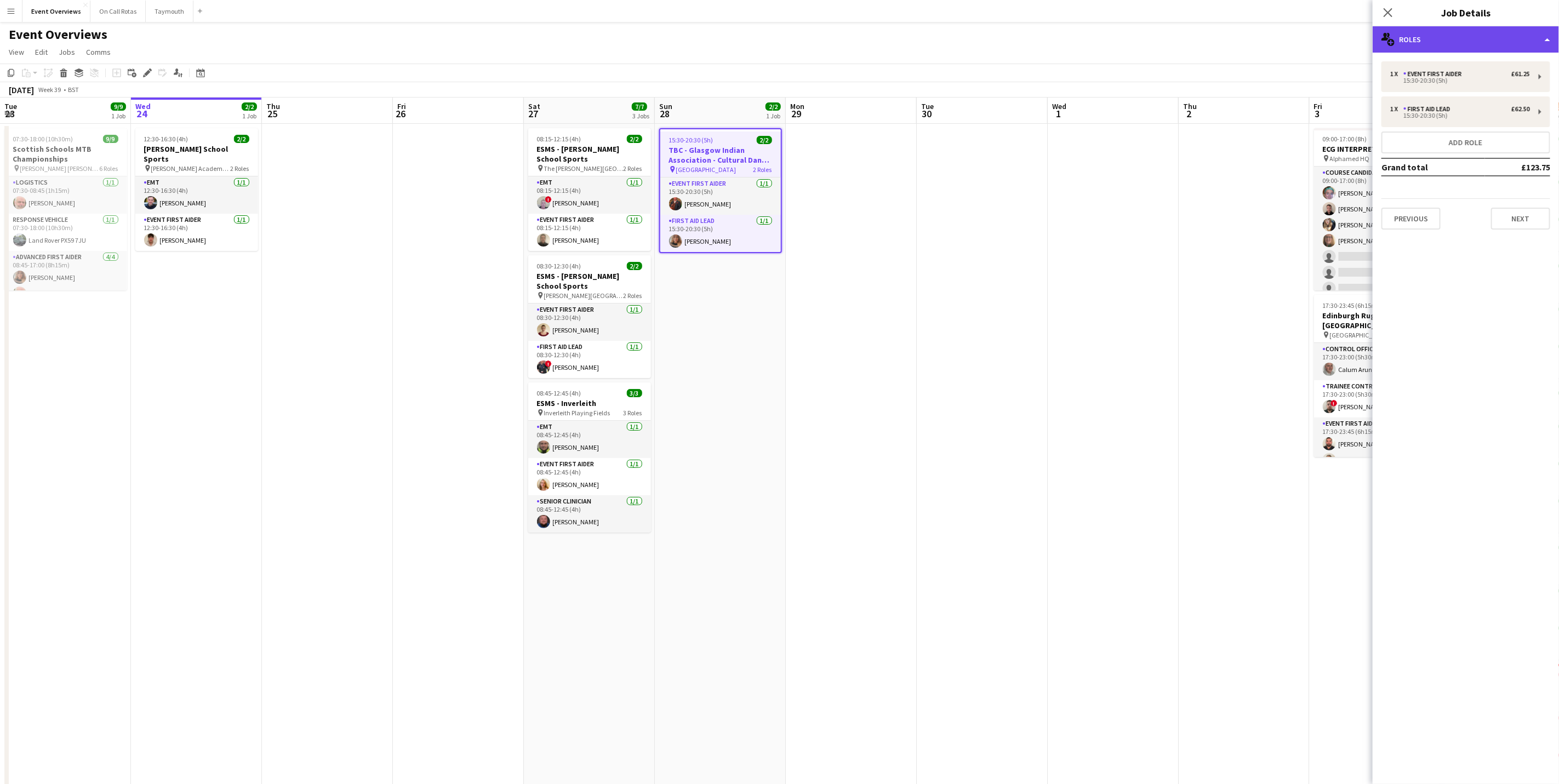
click at [1045, 48] on div "multiple-users-add Roles" at bounding box center [1466, 40] width 186 height 26
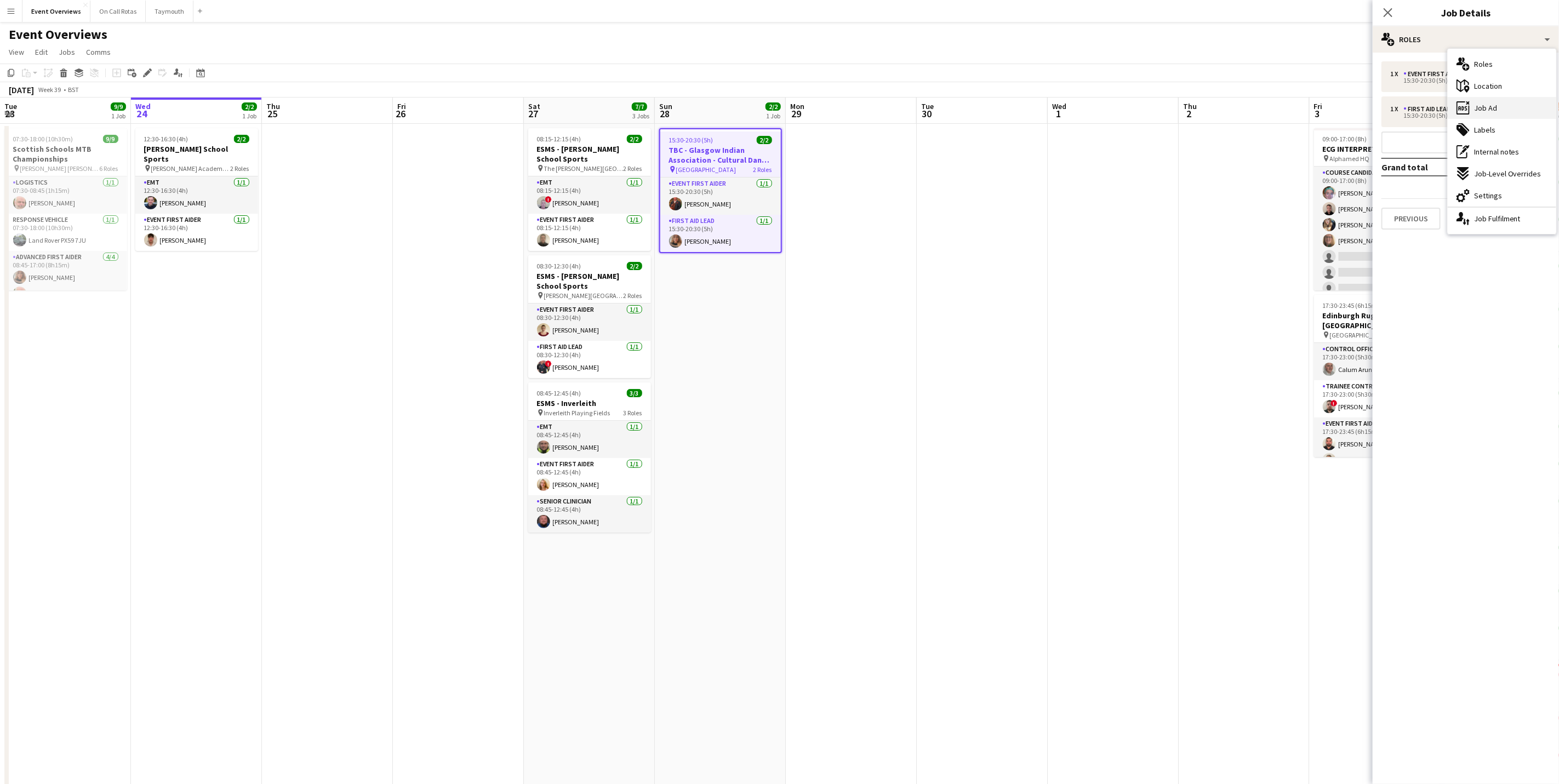
click at [1045, 106] on span "Job Ad" at bounding box center [1485, 107] width 23 height 10
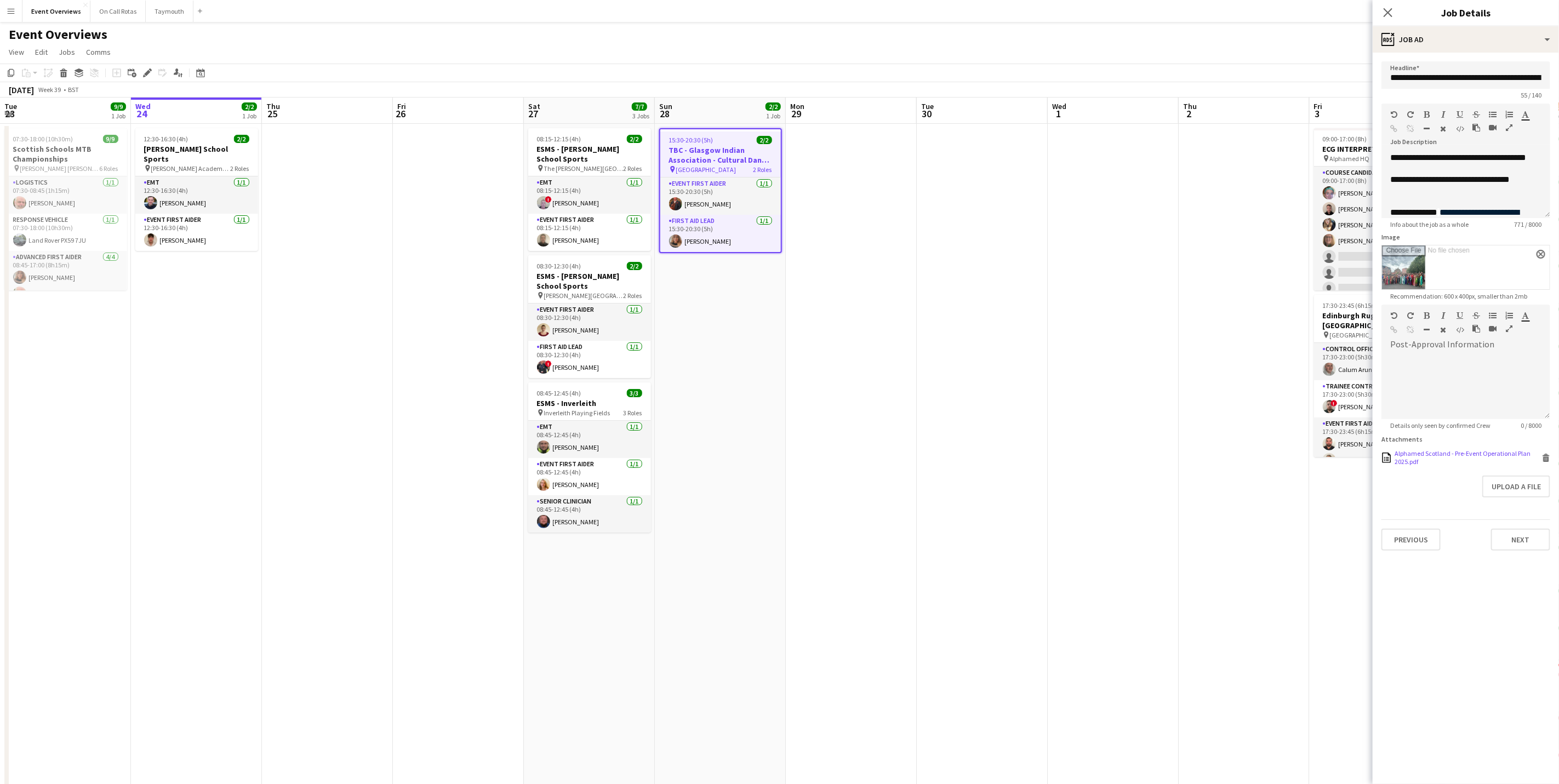
click at [1045, 457] on div "Alphamed Scotland - Pre-Event Operational Plan 2025.pdf" at bounding box center [1467, 457] width 145 height 16
click at [1045, 13] on icon at bounding box center [1388, 13] width 10 height 10
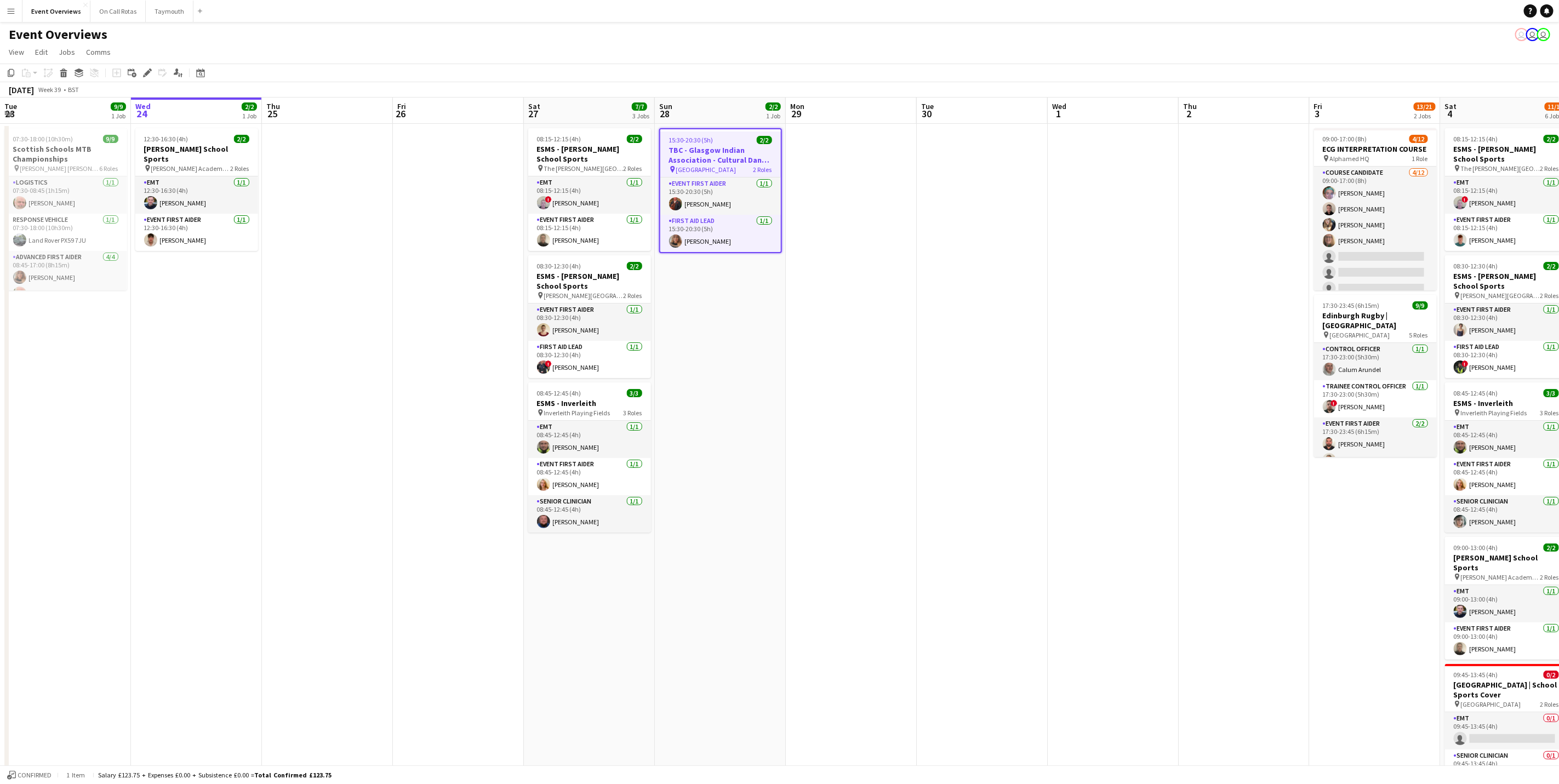
click at [798, 64] on app-toolbar "Copy Paste Paste Ctrl+V Paste with crew Ctrl+Shift+V Paste linked Job [GEOGRAPH…" at bounding box center [779, 72] width 1559 height 18
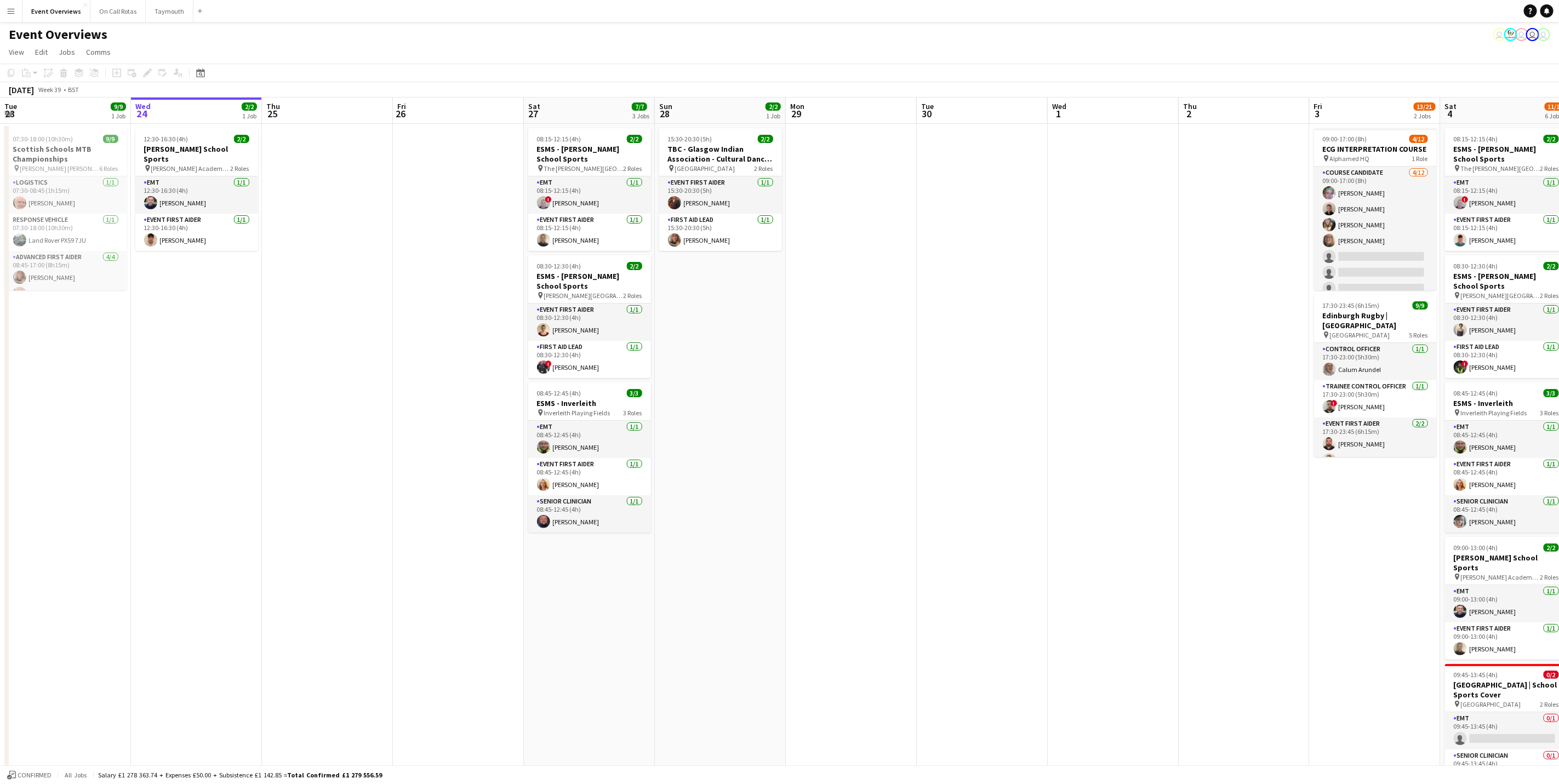
scroll to position [0, 403]
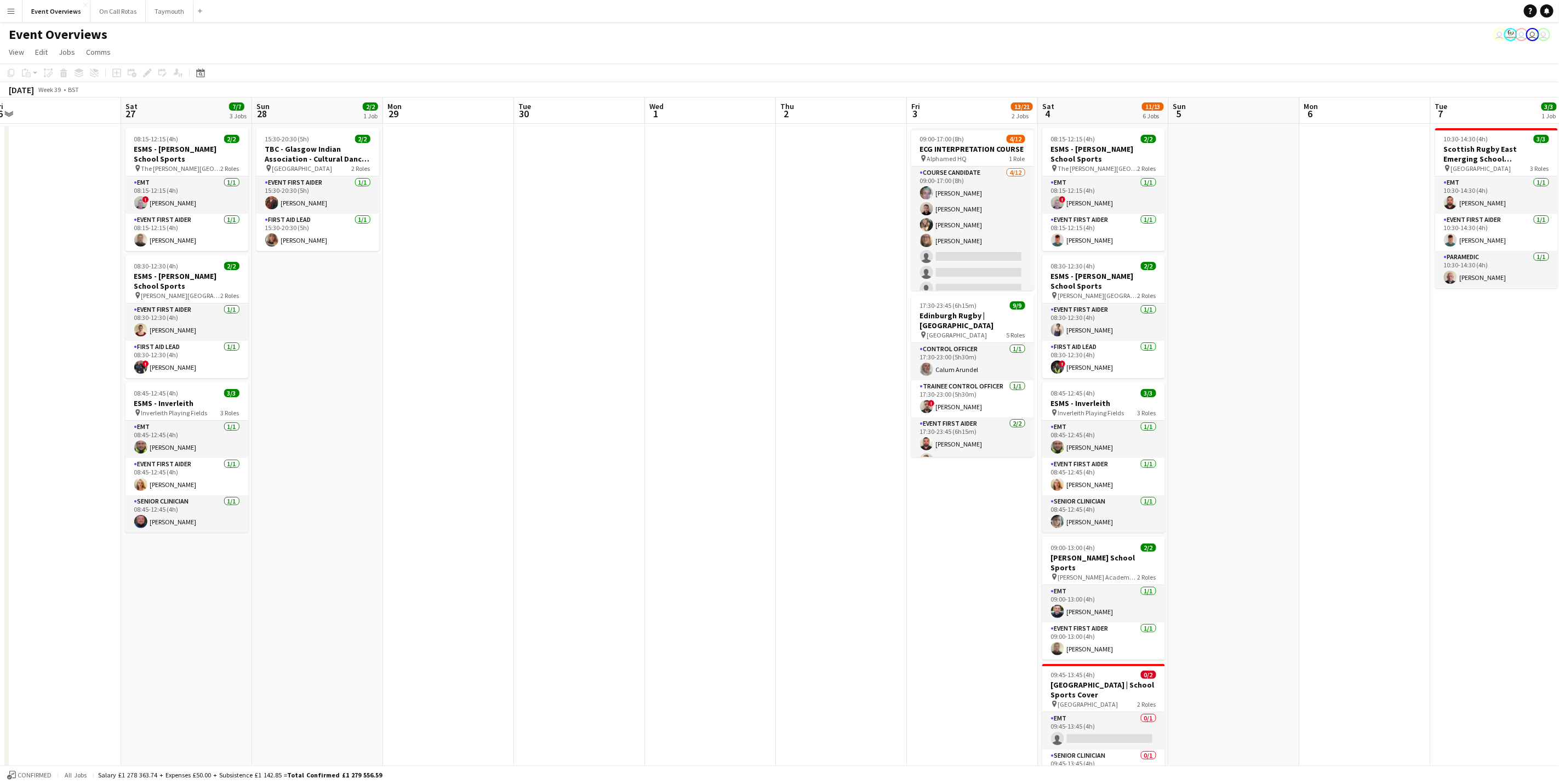
drag, startPoint x: 1204, startPoint y: 574, endPoint x: 801, endPoint y: 569, distance: 403.0
click at [801, 488] on app-calendar-viewport "Tue 23 9/9 1 Job Wed 24 2/2 1 Job Thu 25 Fri 26 Sat 27 7/7 3 Jobs Sun 28 2/2 1 …" at bounding box center [779, 519] width 1559 height 843
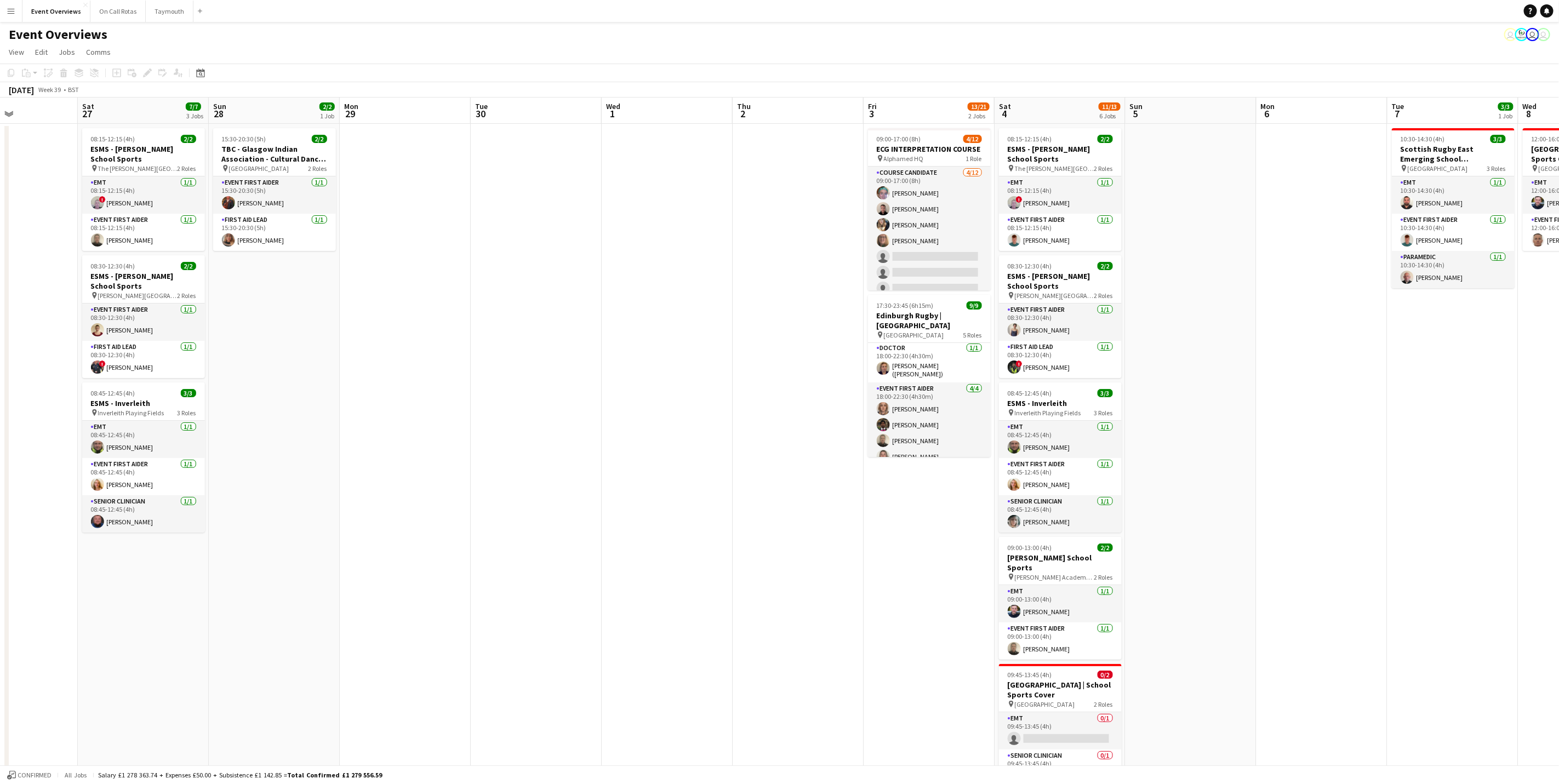
scroll to position [0, 341]
drag, startPoint x: 1424, startPoint y: 432, endPoint x: 1093, endPoint y: 431, distance: 331.0
click at [1045, 431] on app-calendar-viewport "Tue 23 9/9 1 Job Wed 24 2/2 1 Job Thu 25 Fri 26 Sat 27 7/7 3 Jobs Sun 28 2/2 1 …" at bounding box center [779, 519] width 1559 height 843
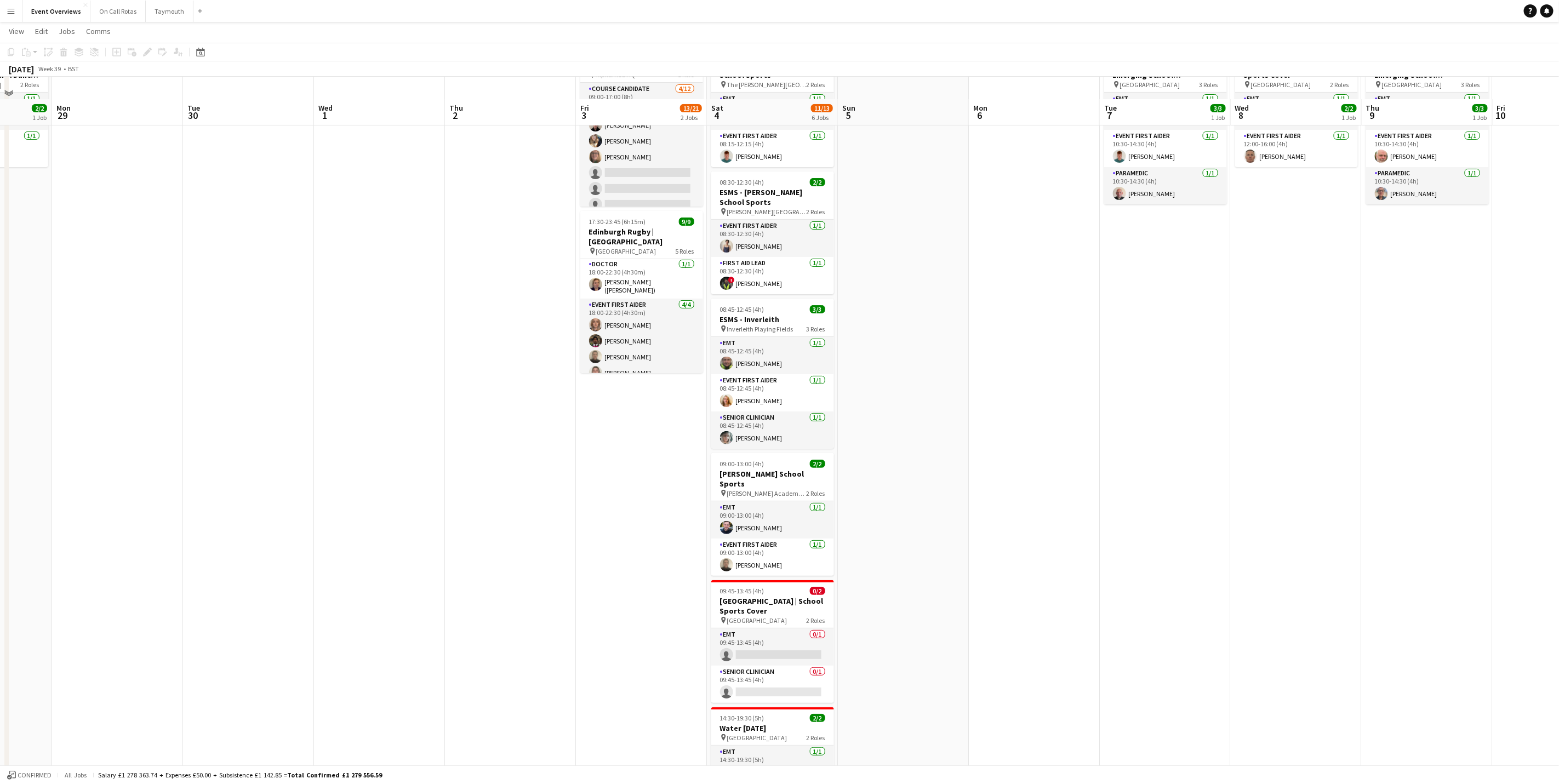
scroll to position [174, 0]
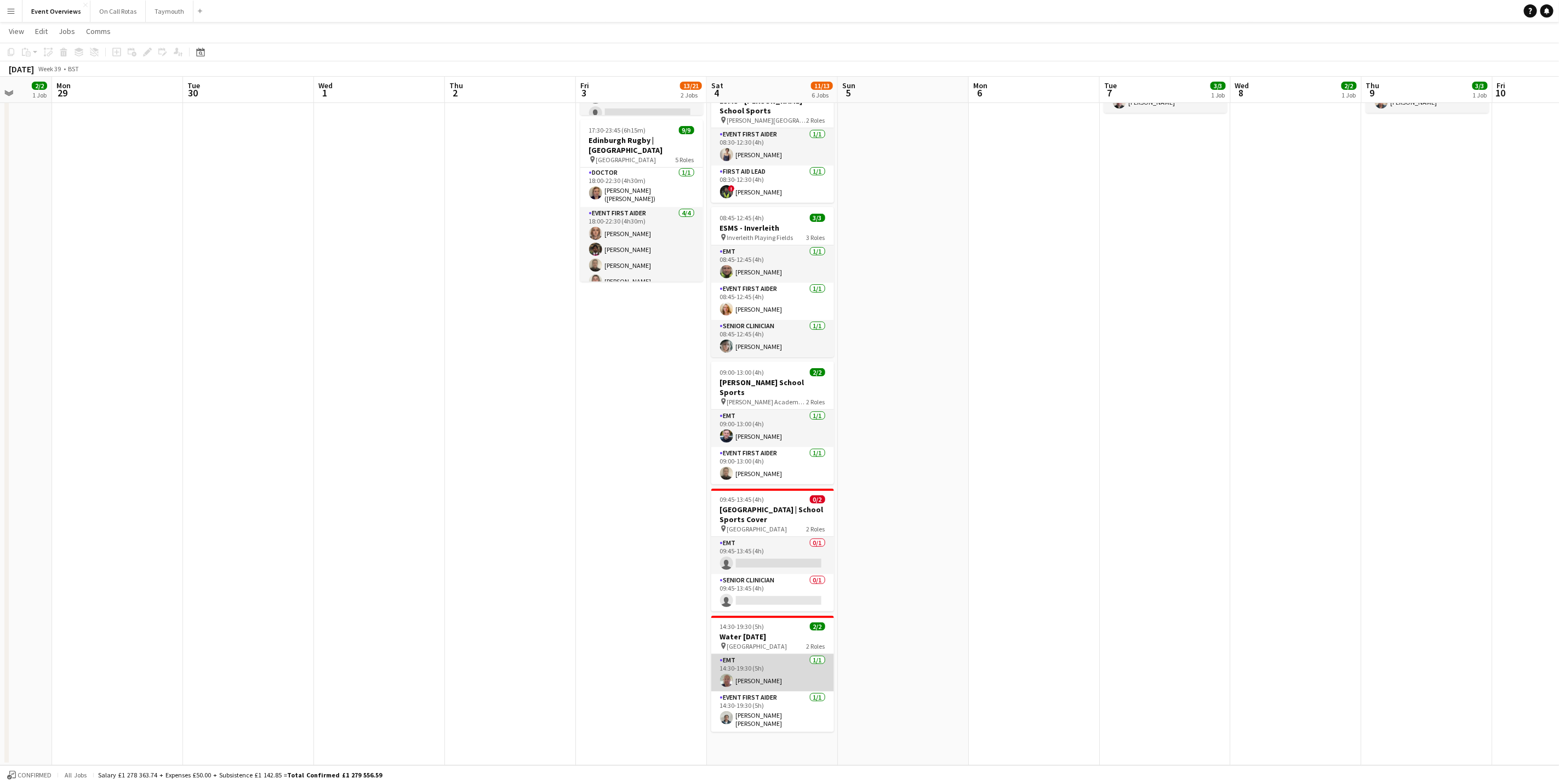
click at [756, 488] on app-card-role "EMT [DATE] 14:30-19:30 (5h) [PERSON_NAME]" at bounding box center [773, 672] width 123 height 38
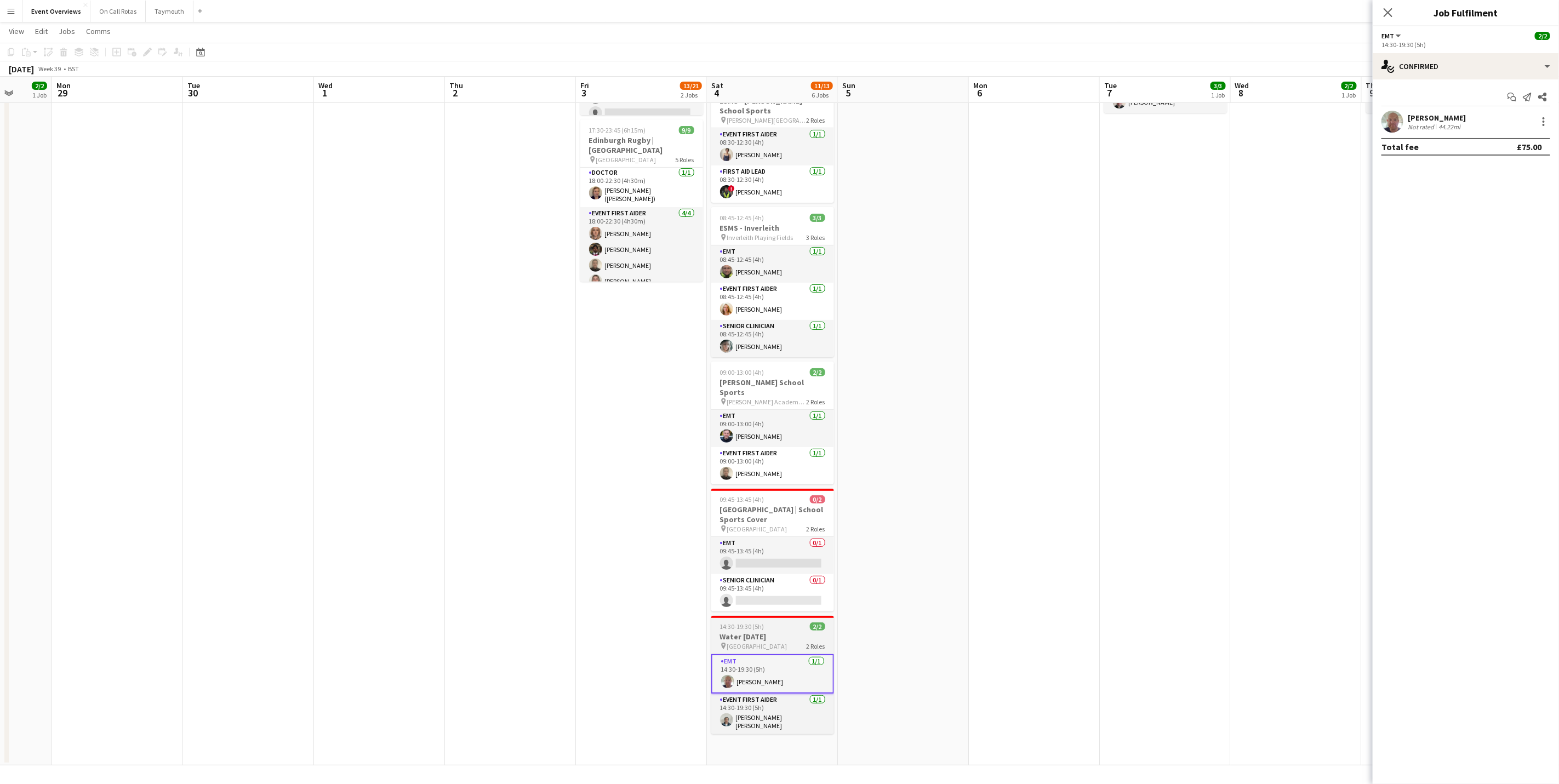
click at [759, 488] on h3 "Water [DATE]" at bounding box center [773, 636] width 123 height 10
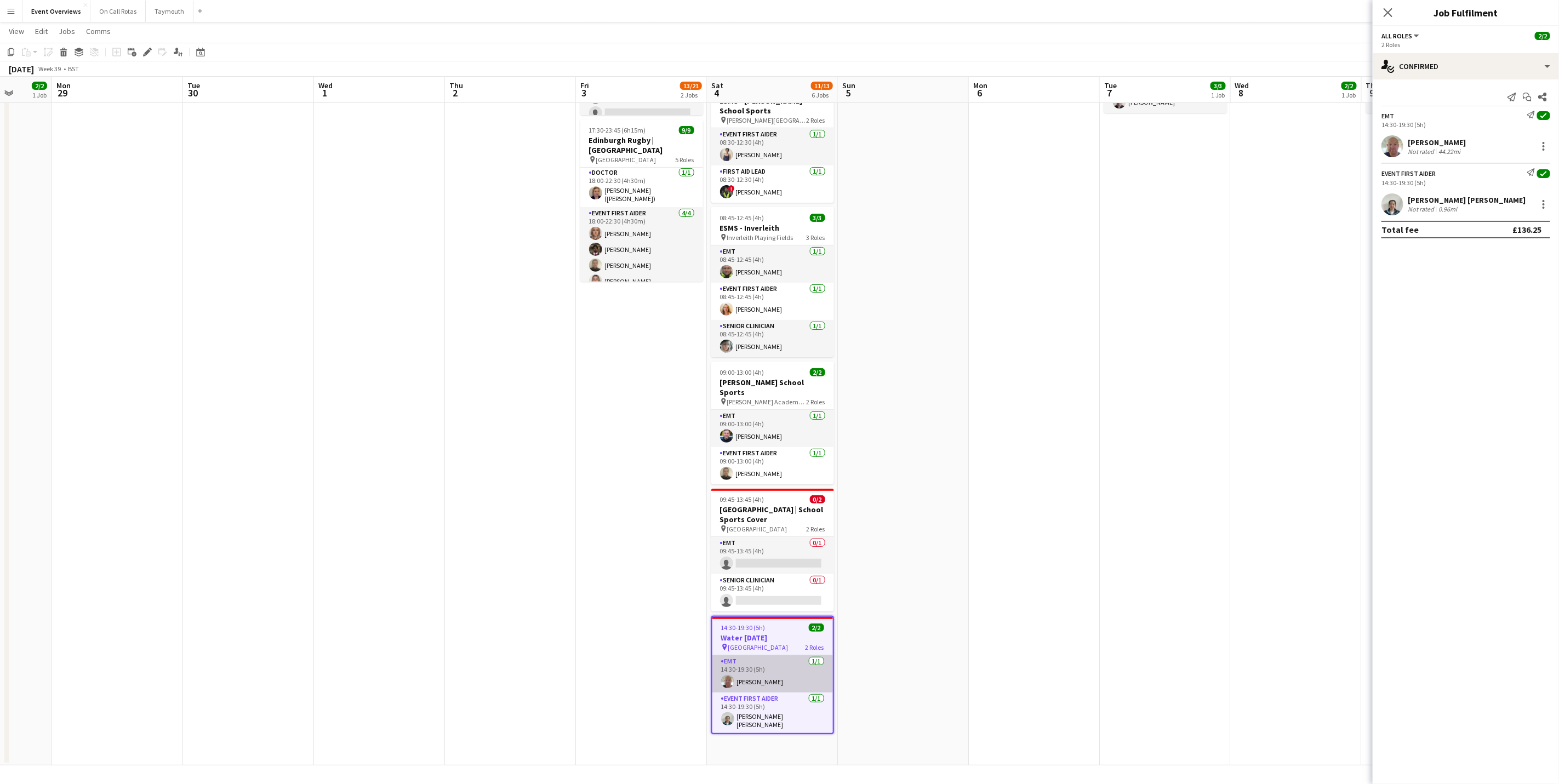
click at [750, 488] on app-card-role "EMT [DATE] 14:30-19:30 (5h) [PERSON_NAME]" at bounding box center [773, 674] width 121 height 38
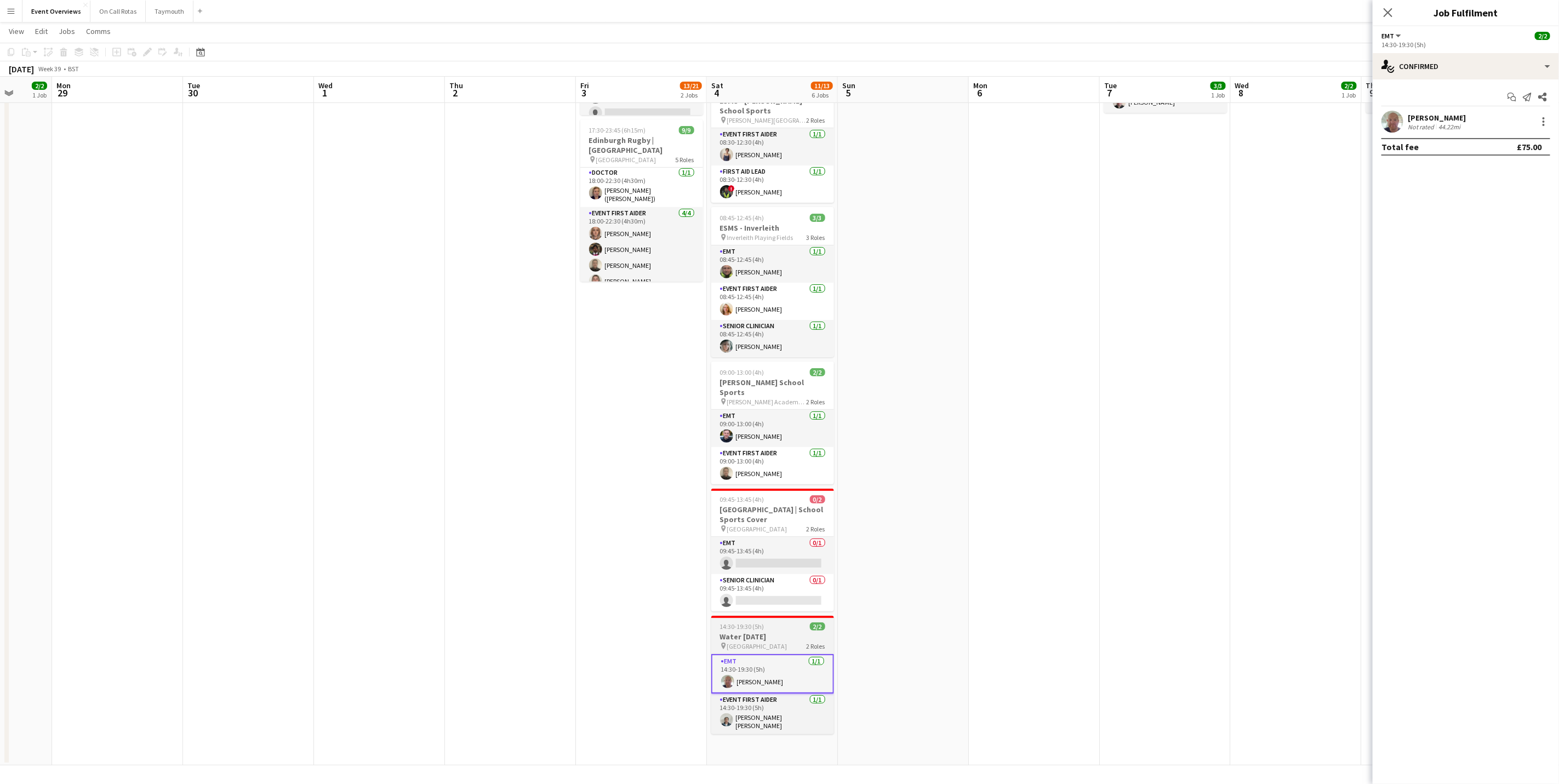
click at [753, 488] on span "[GEOGRAPHIC_DATA]" at bounding box center [758, 646] width 60 height 8
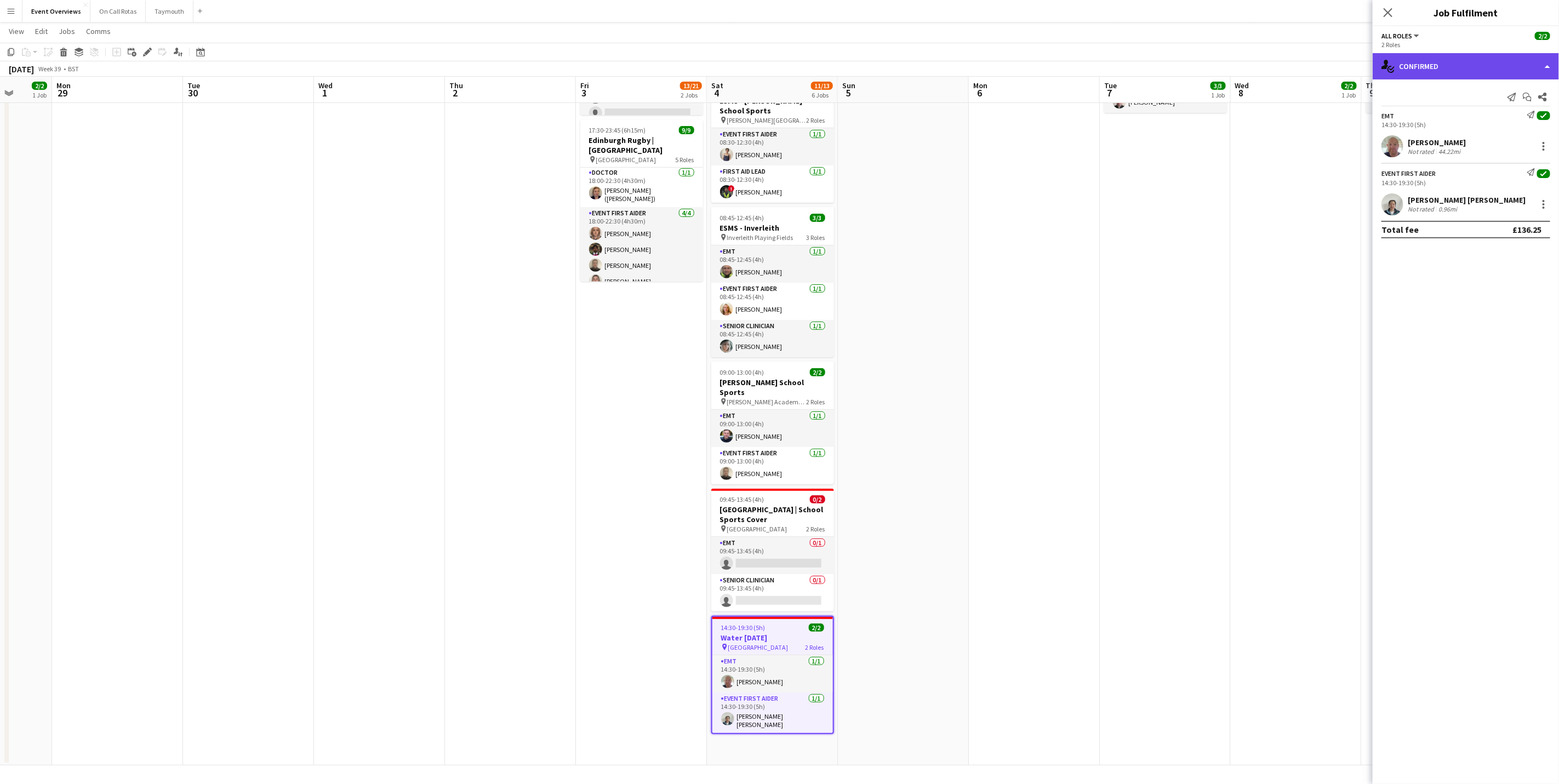
click at [1045, 76] on div "single-neutral-actions-check-2 Confirmed" at bounding box center [1466, 66] width 186 height 26
click at [1045, 122] on div "pen-write Job Details" at bounding box center [1502, 114] width 108 height 22
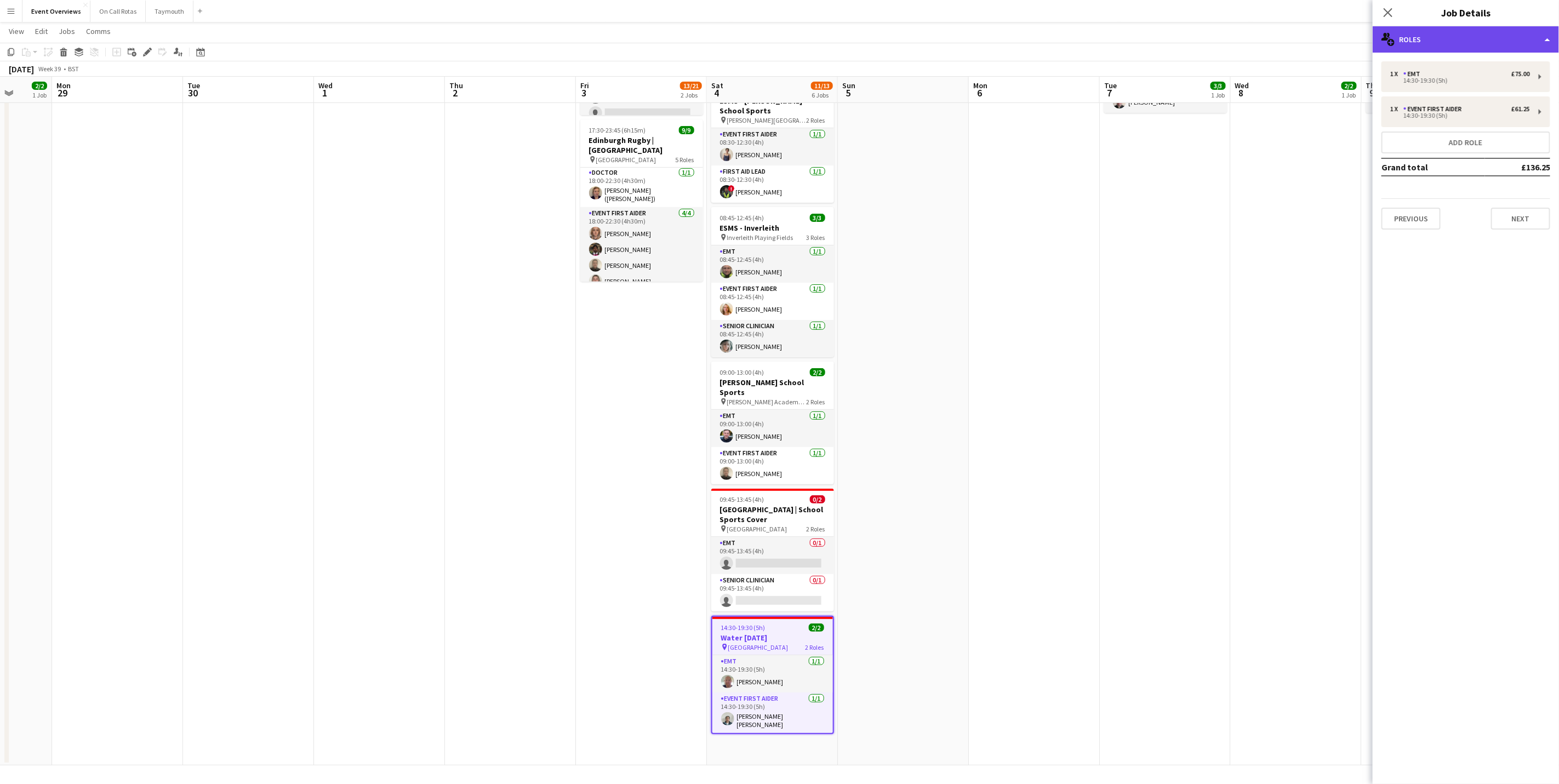
click at [1045, 40] on div "multiple-users-add Roles" at bounding box center [1466, 40] width 186 height 26
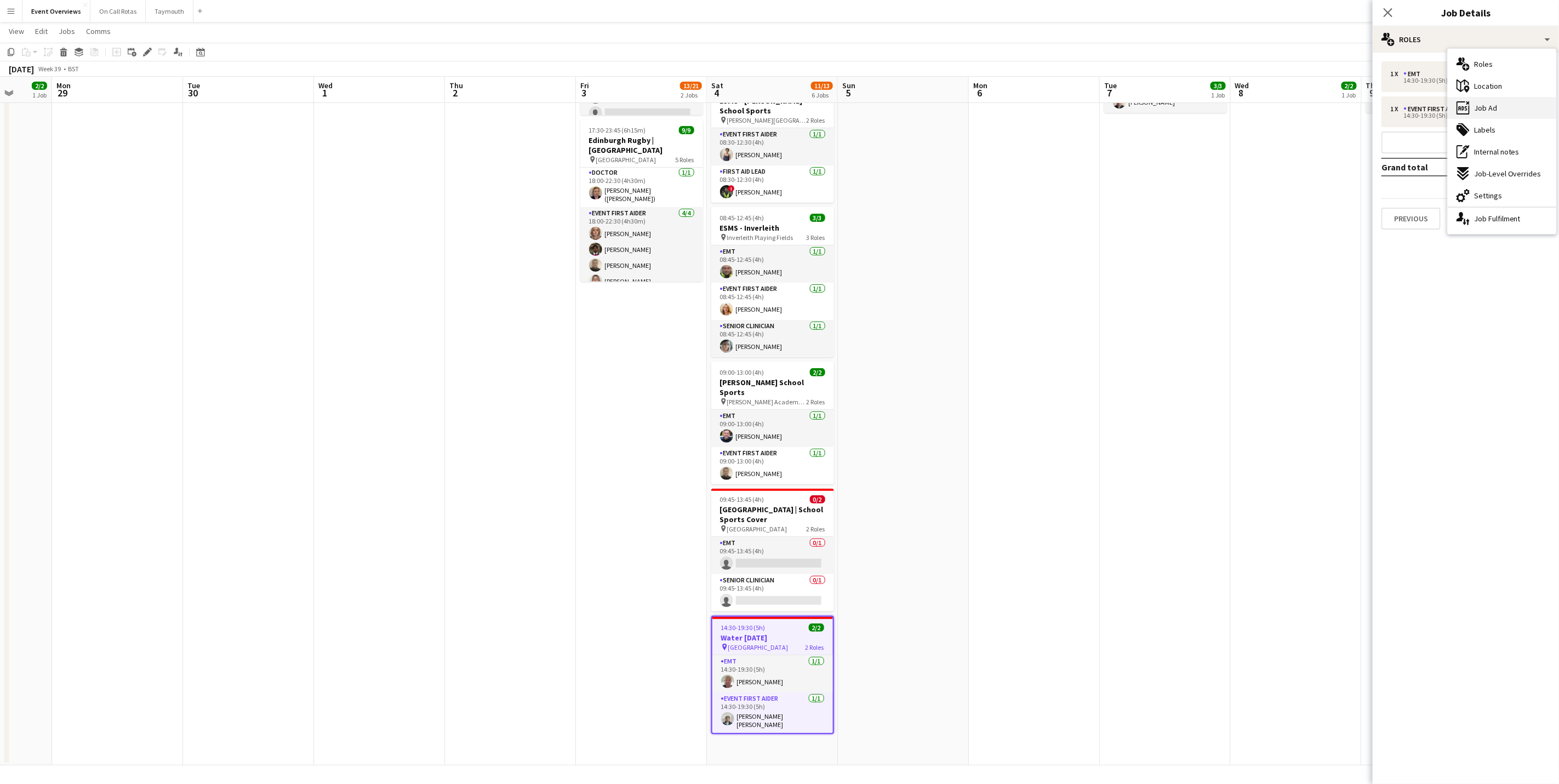
click at [1045, 110] on icon at bounding box center [1463, 108] width 13 height 13
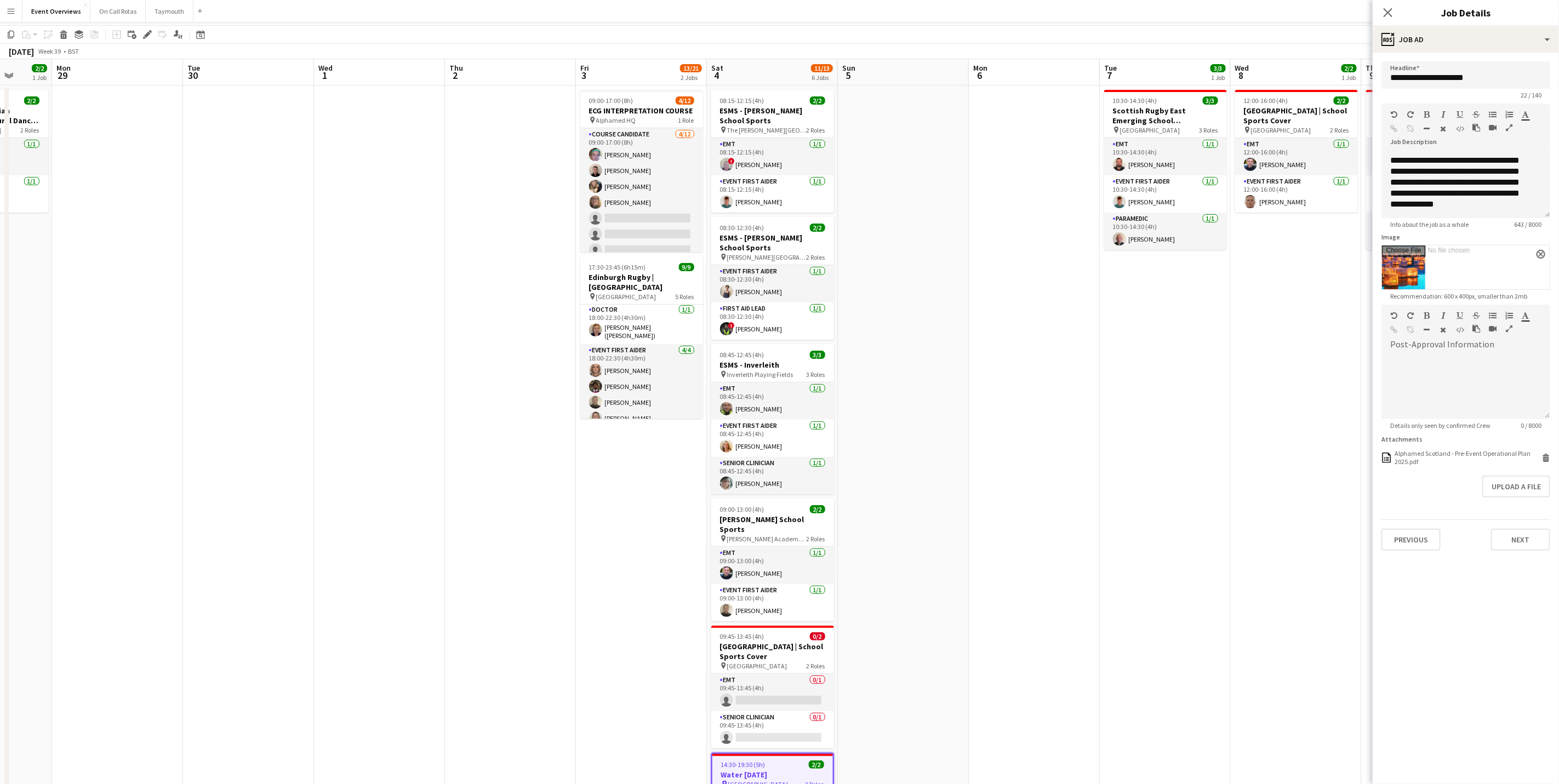
scroll to position [0, 0]
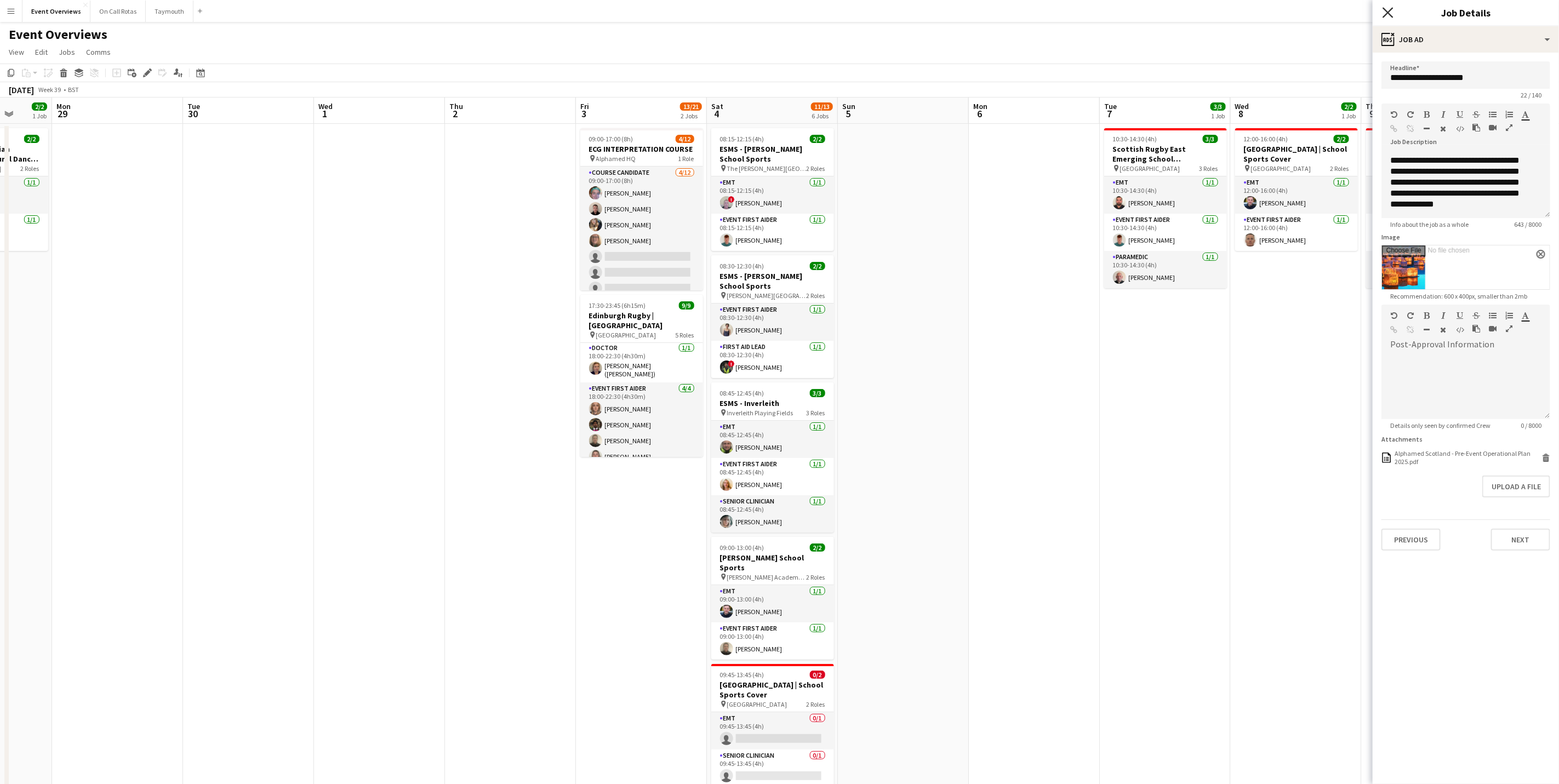
click at [1045, 10] on icon at bounding box center [1388, 13] width 10 height 10
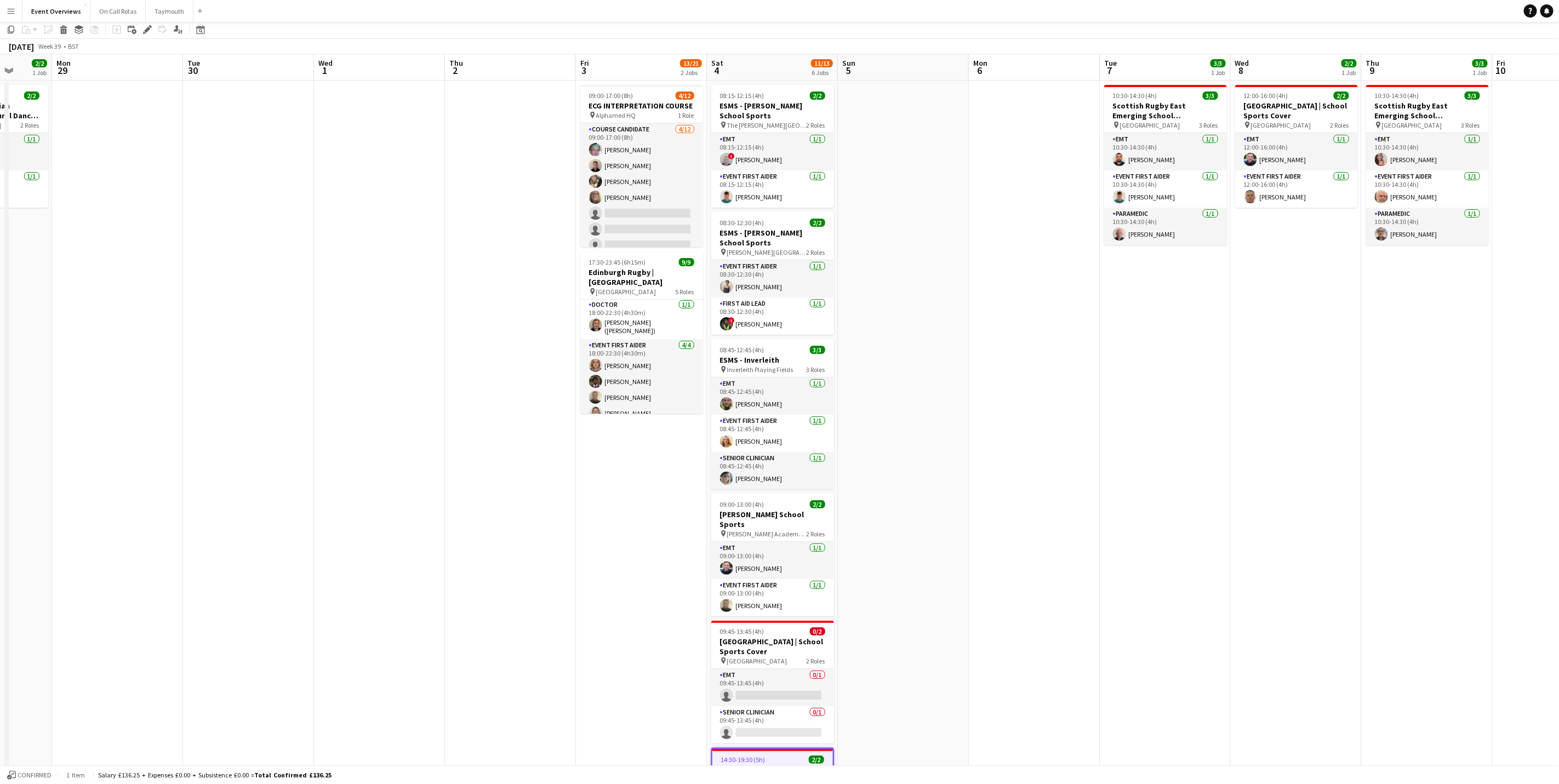
scroll to position [174, 0]
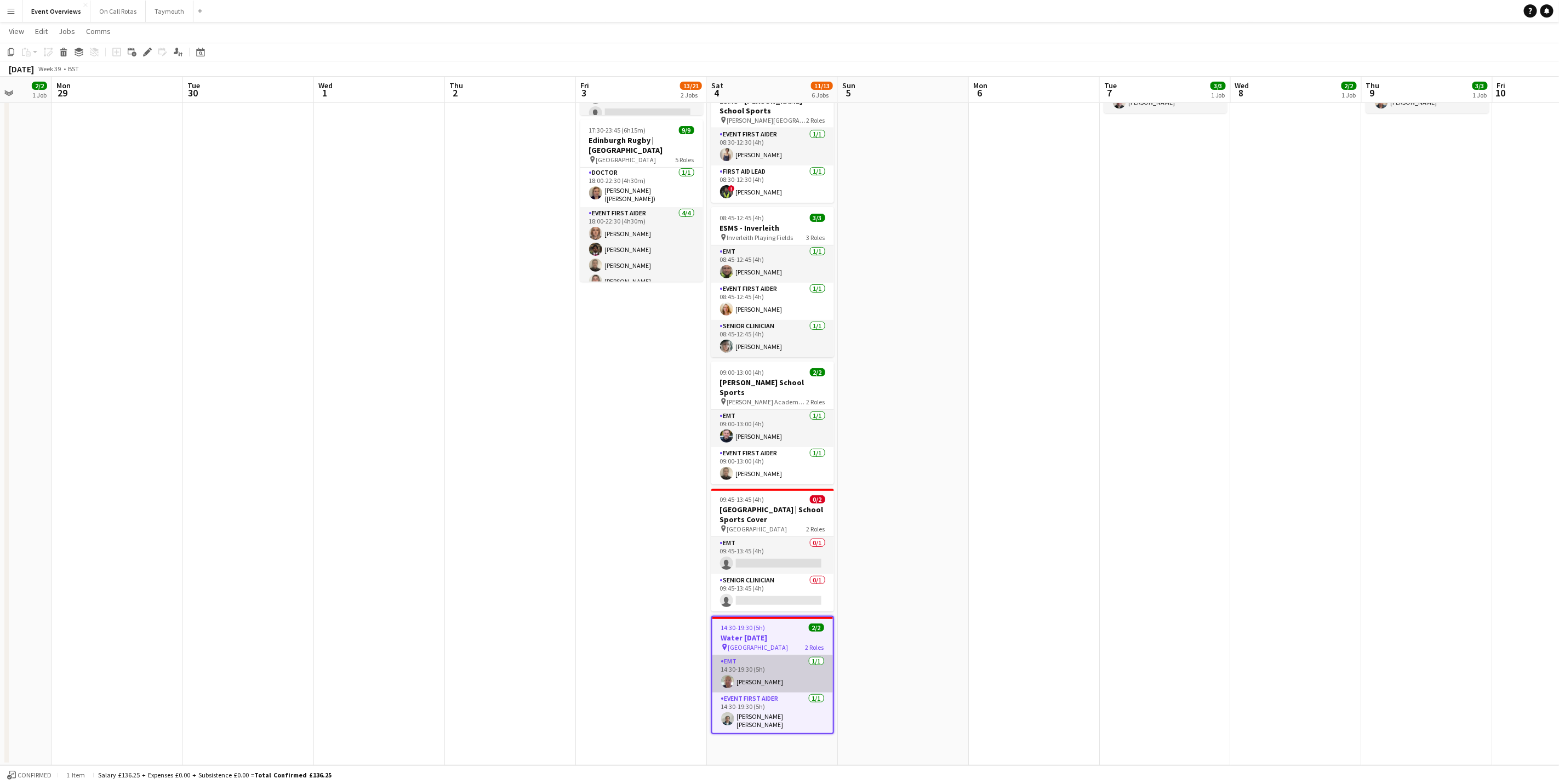
click at [773, 488] on app-card-role "EMT [DATE] 14:30-19:30 (5h) [PERSON_NAME]" at bounding box center [773, 674] width 121 height 38
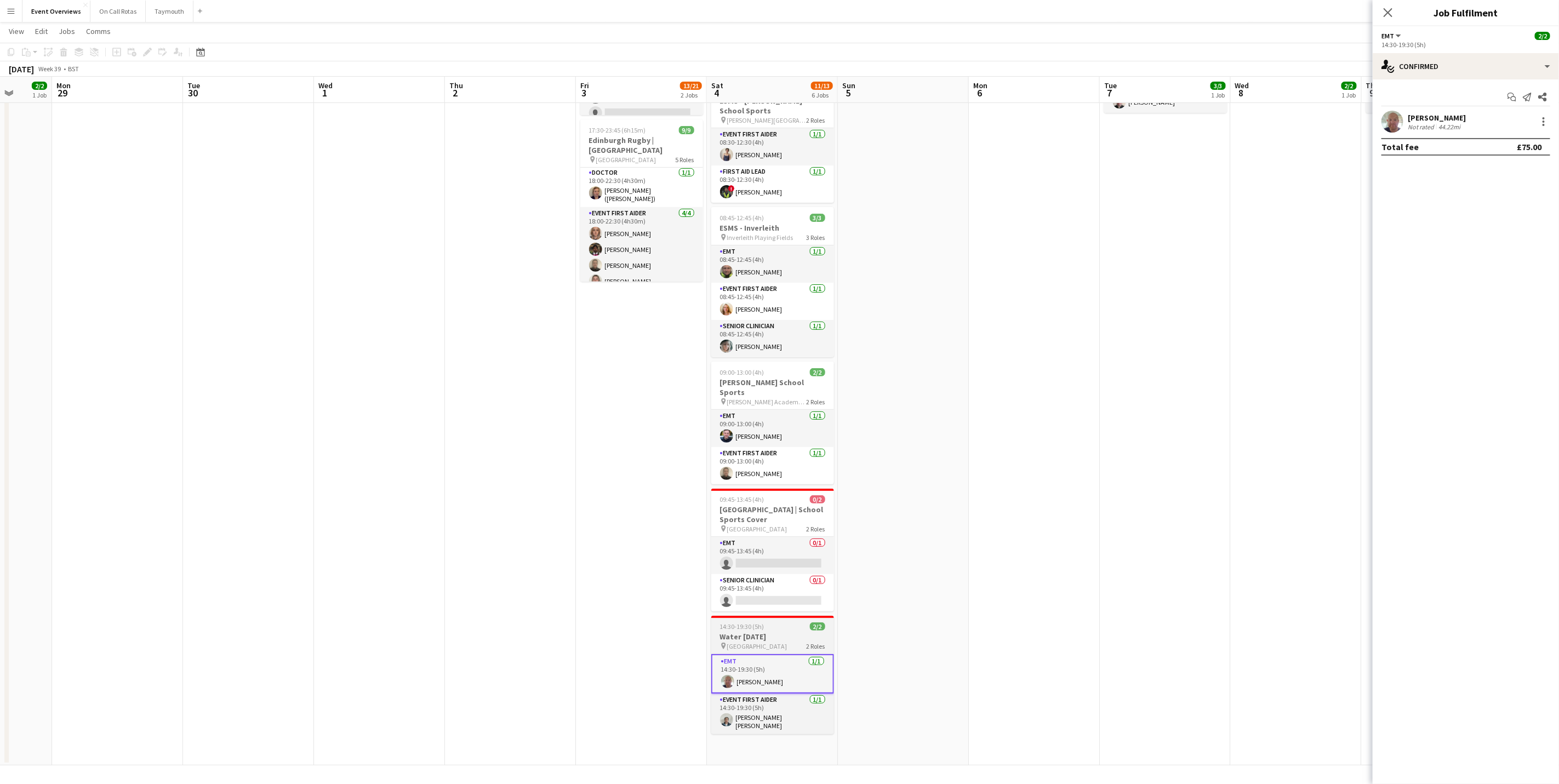
click at [768, 488] on h3 "Water [DATE]" at bounding box center [773, 636] width 123 height 10
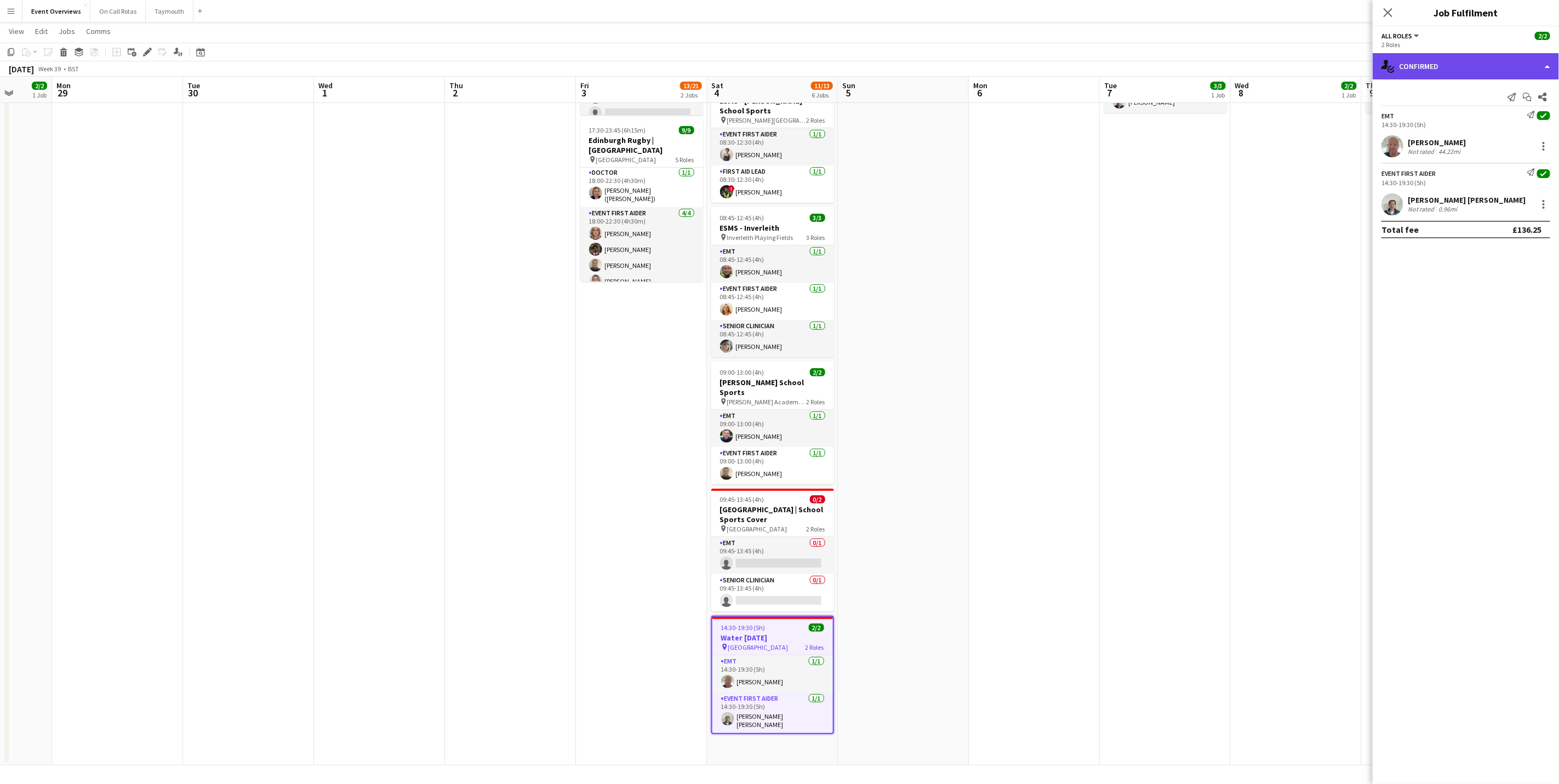
click at [1045, 71] on div "single-neutral-actions-check-2 Confirmed" at bounding box center [1466, 66] width 186 height 26
click at [1045, 122] on div "pen-write Job Details" at bounding box center [1502, 114] width 108 height 22
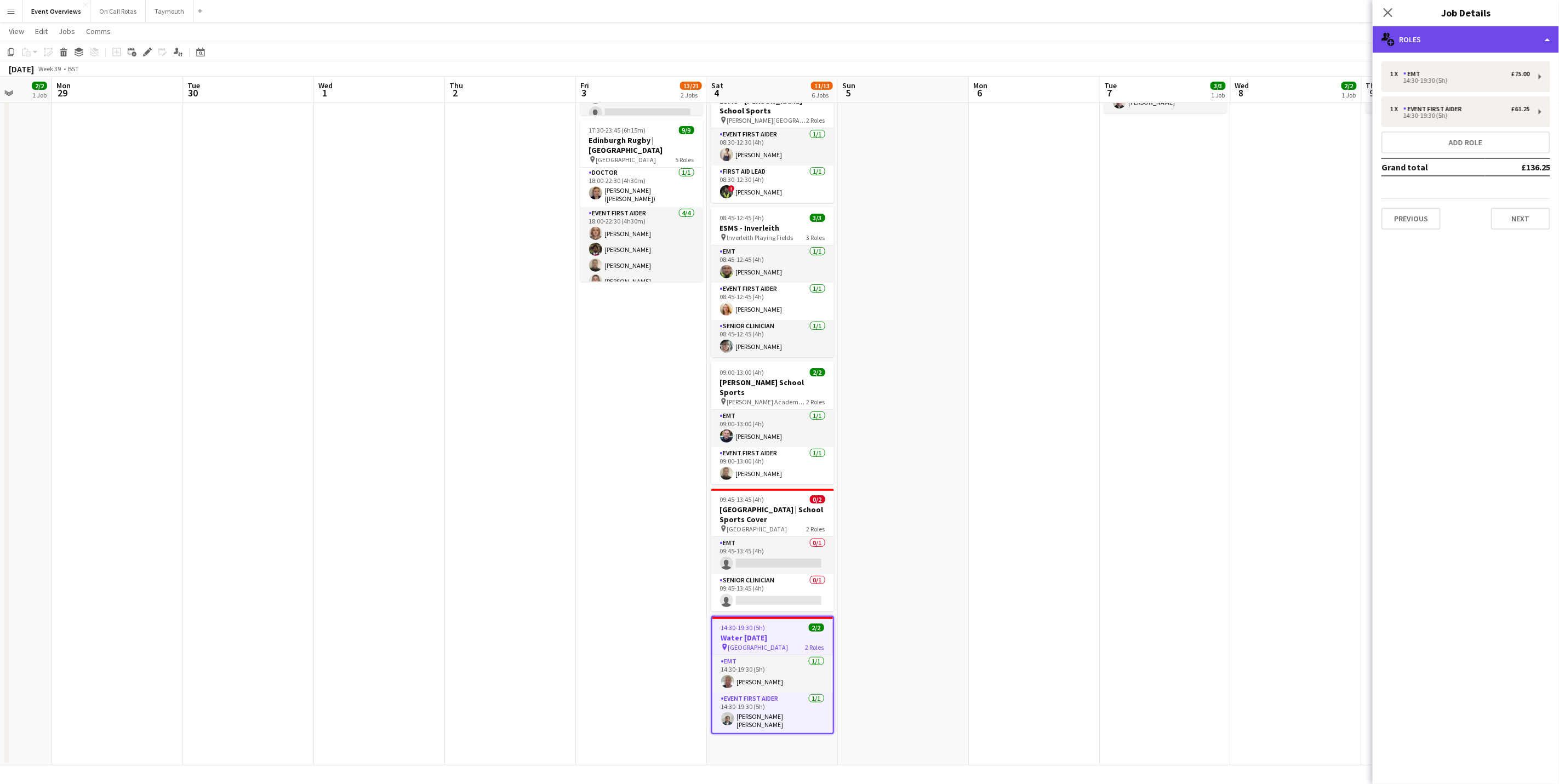
click at [1045, 46] on div "multiple-users-add Roles" at bounding box center [1466, 40] width 186 height 26
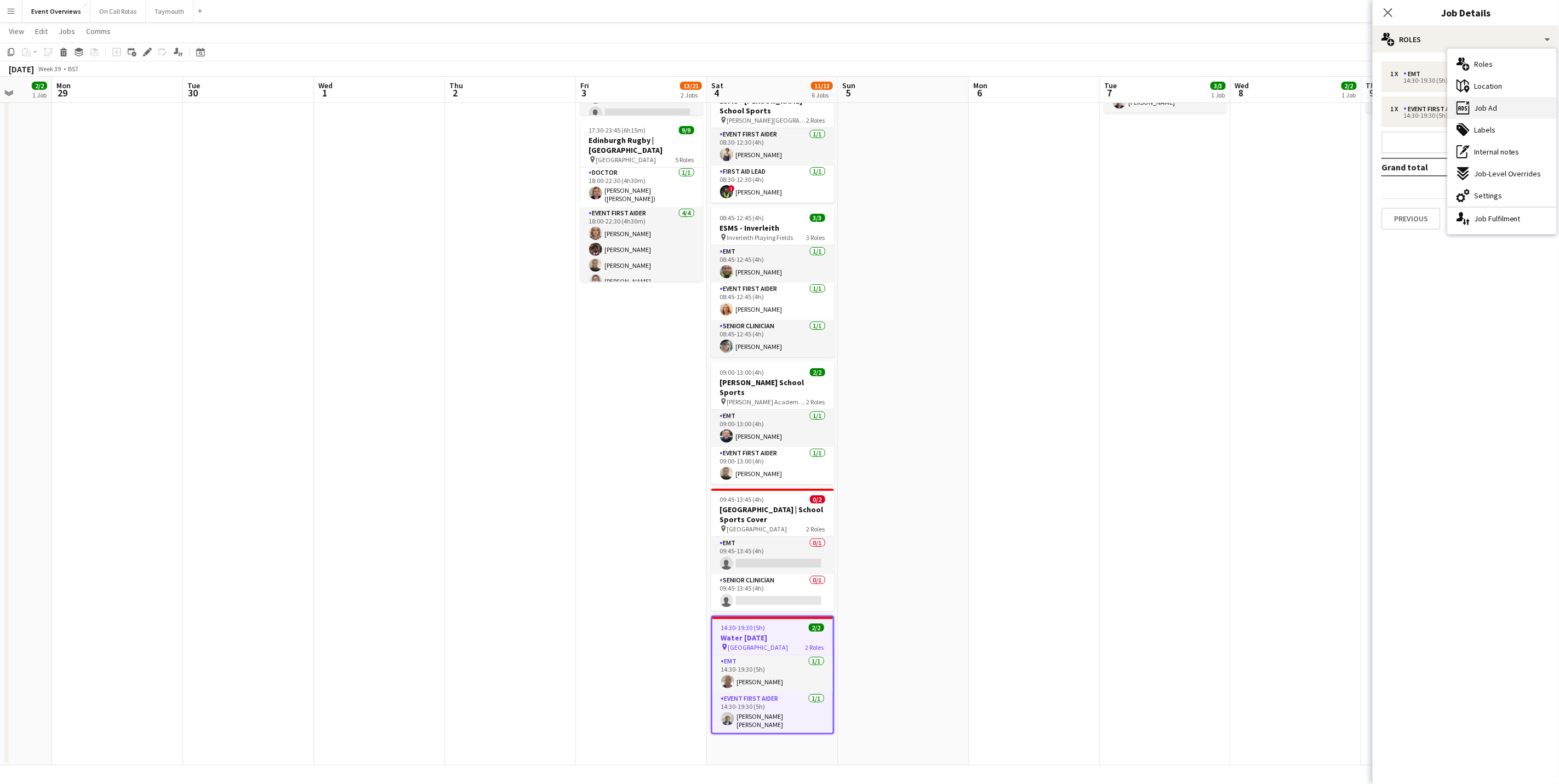
click at [1045, 115] on div "ads-window Job Ad" at bounding box center [1502, 108] width 108 height 22
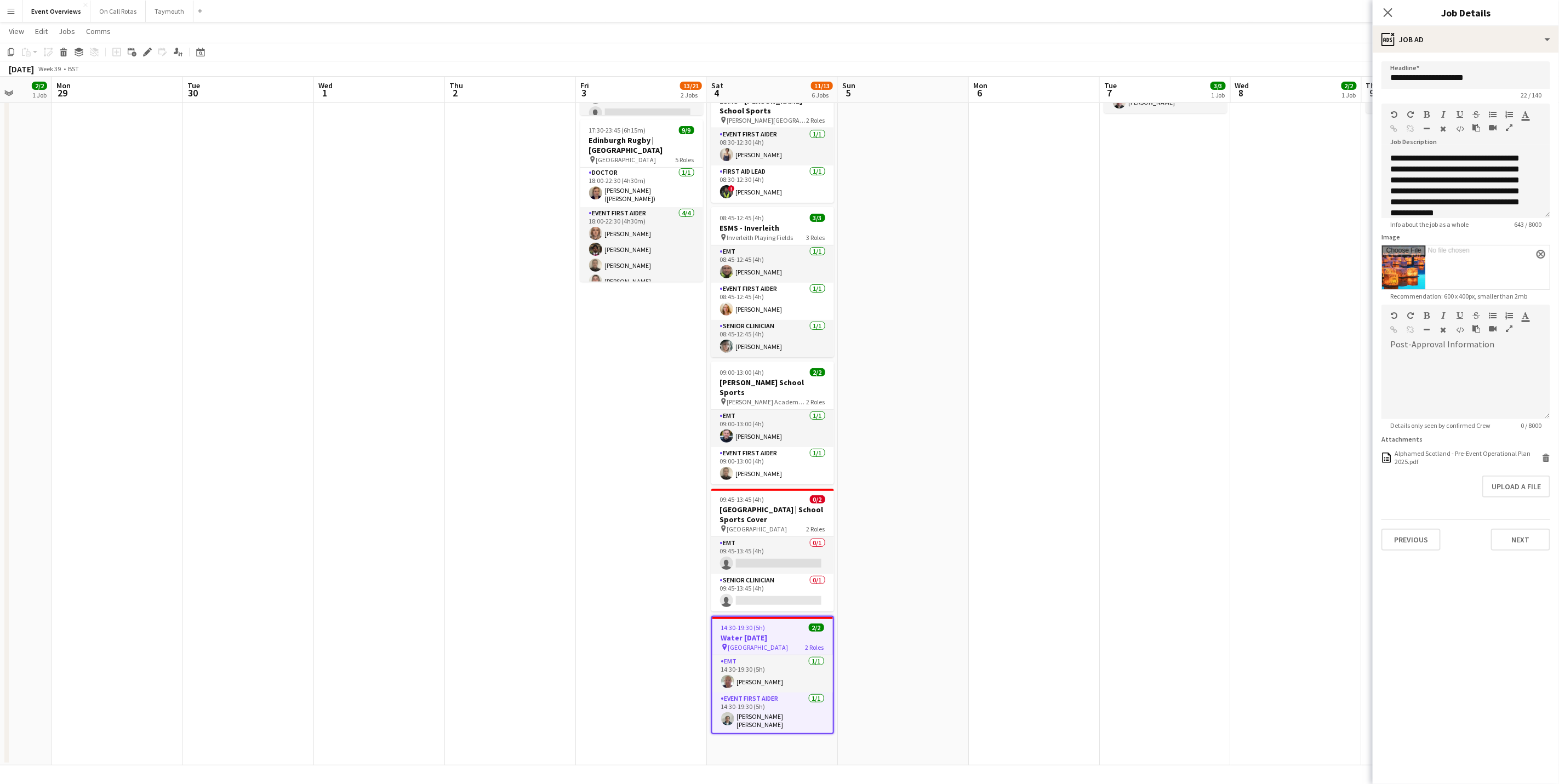
scroll to position [194, 0]
click at [1045, 9] on icon "Close pop-in" at bounding box center [1388, 13] width 10 height 10
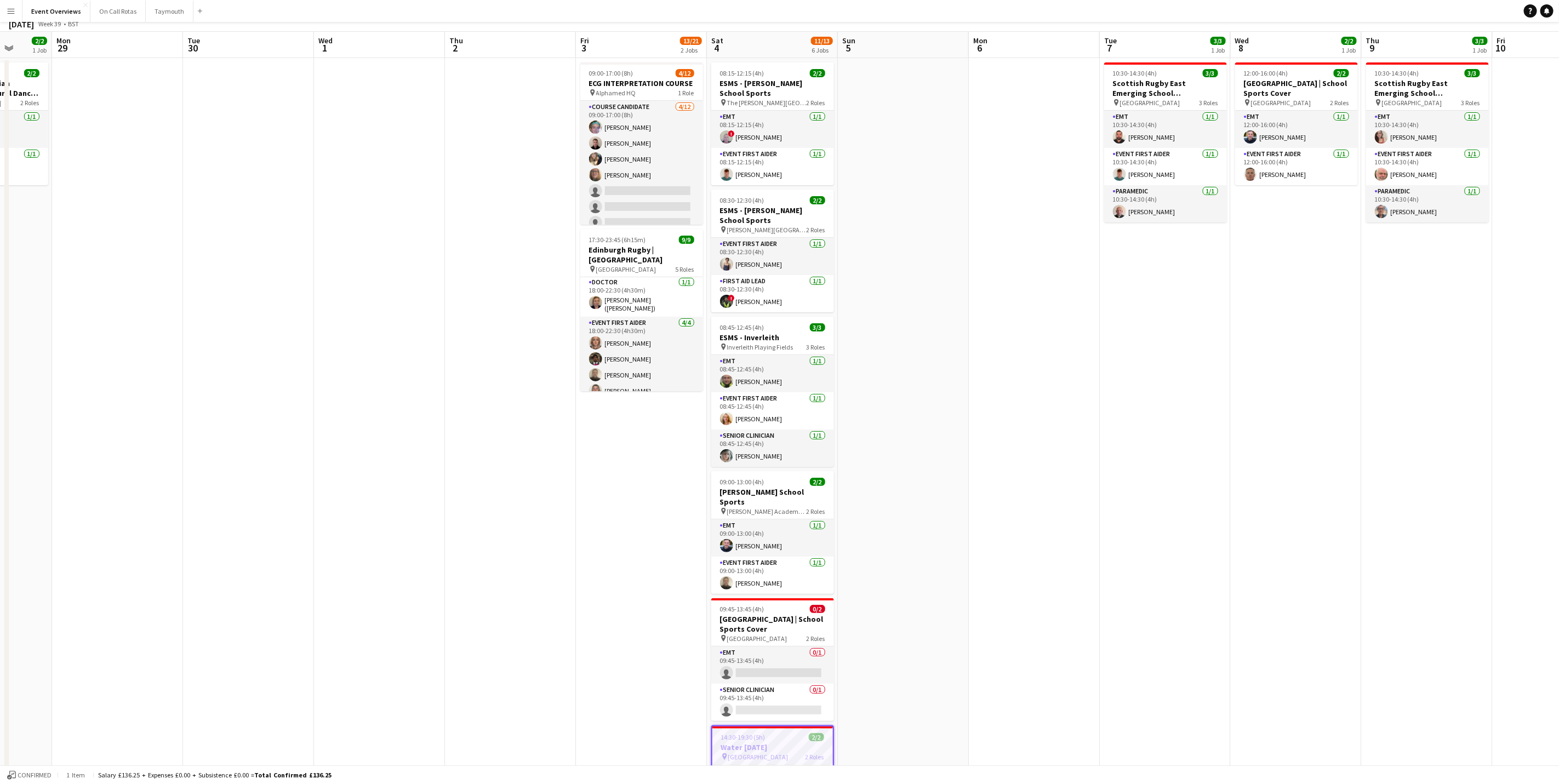
scroll to position [0, 0]
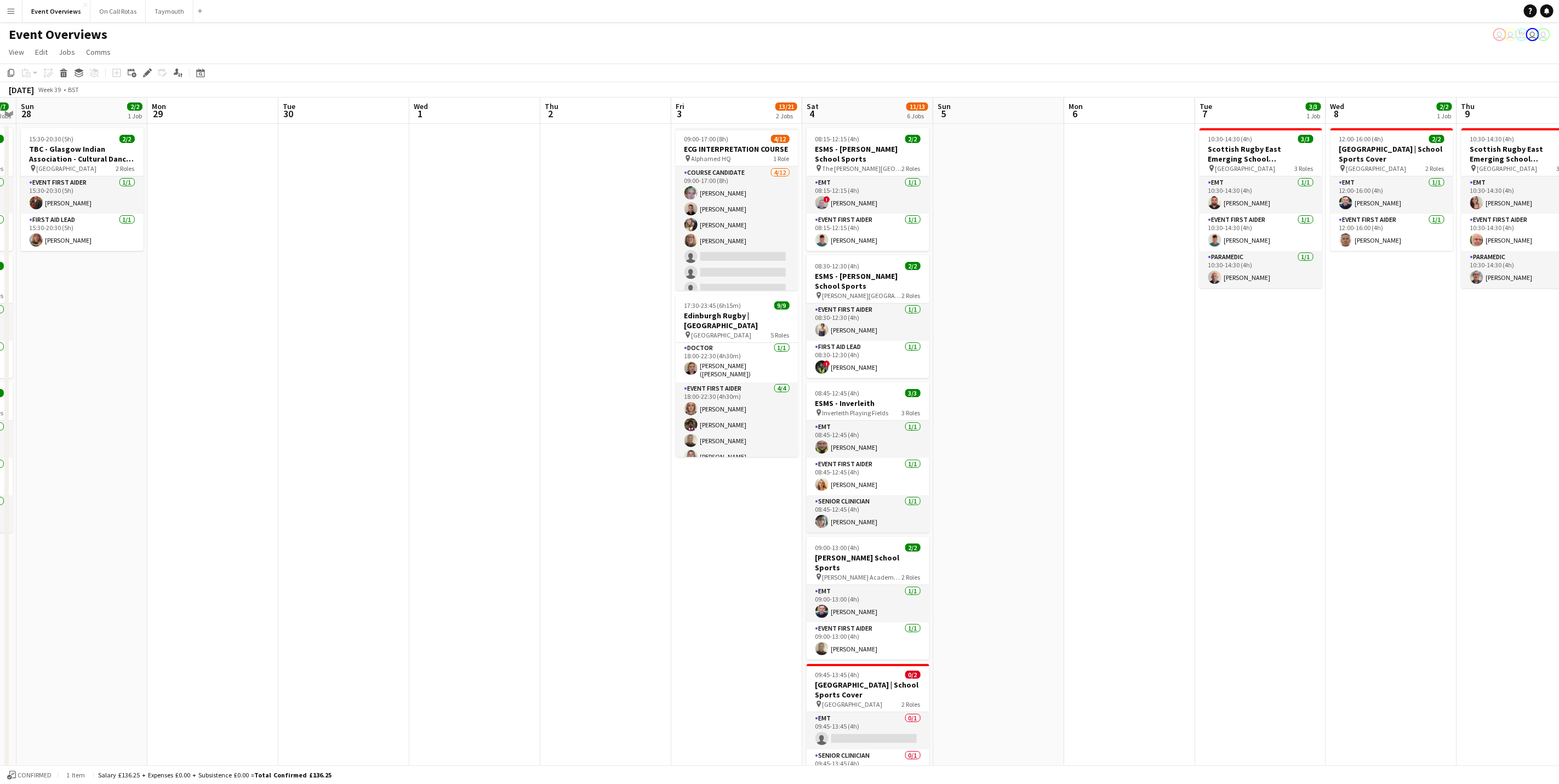
drag, startPoint x: 984, startPoint y: 567, endPoint x: 1561, endPoint y: 439, distance: 591.0
click at [1045, 439] on html "Menu Boards Boards Boards All jobs Status Workforce Workforce My Workforce Recr…" at bounding box center [779, 480] width 1559 height 959
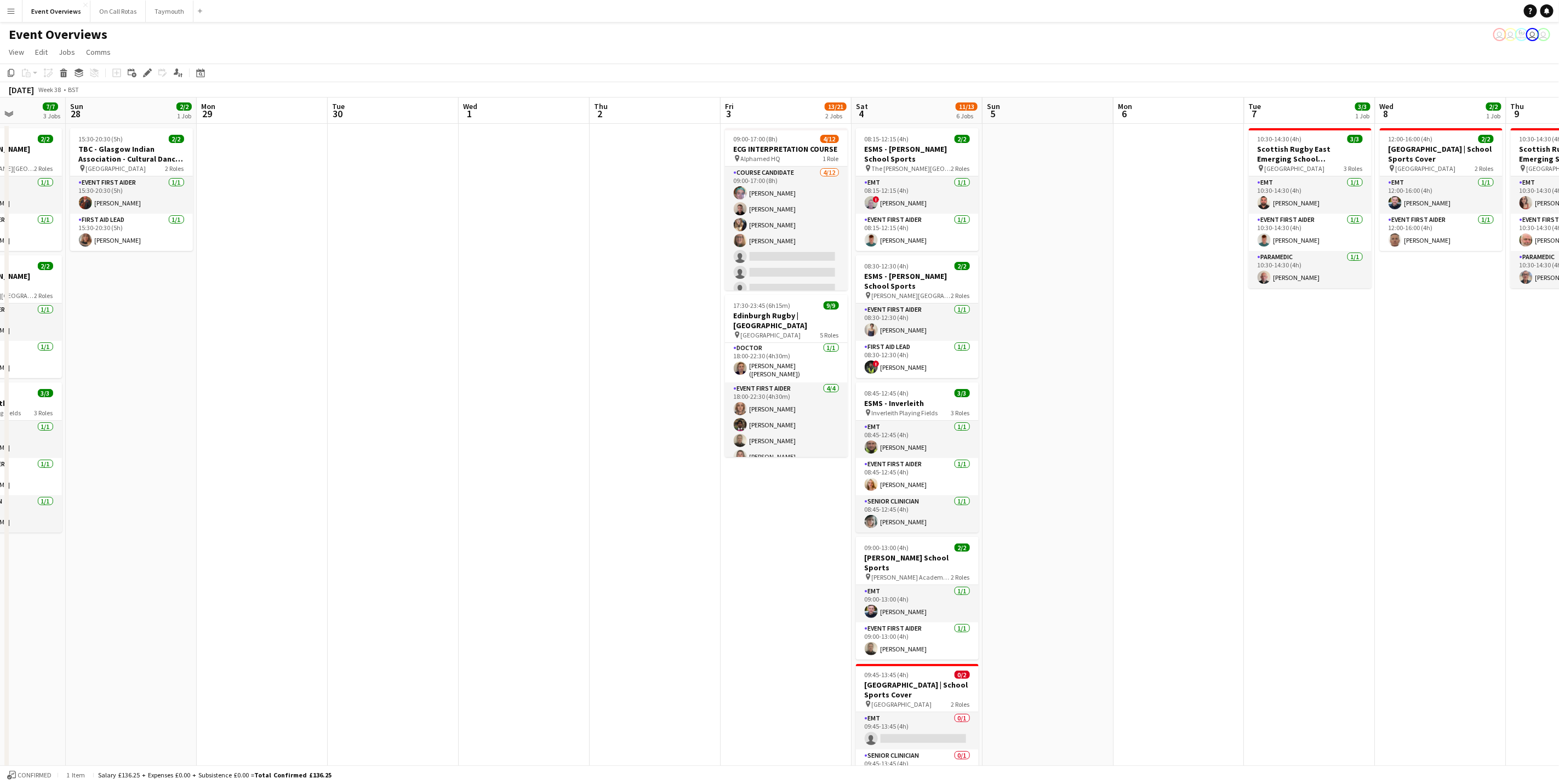
scroll to position [0, 380]
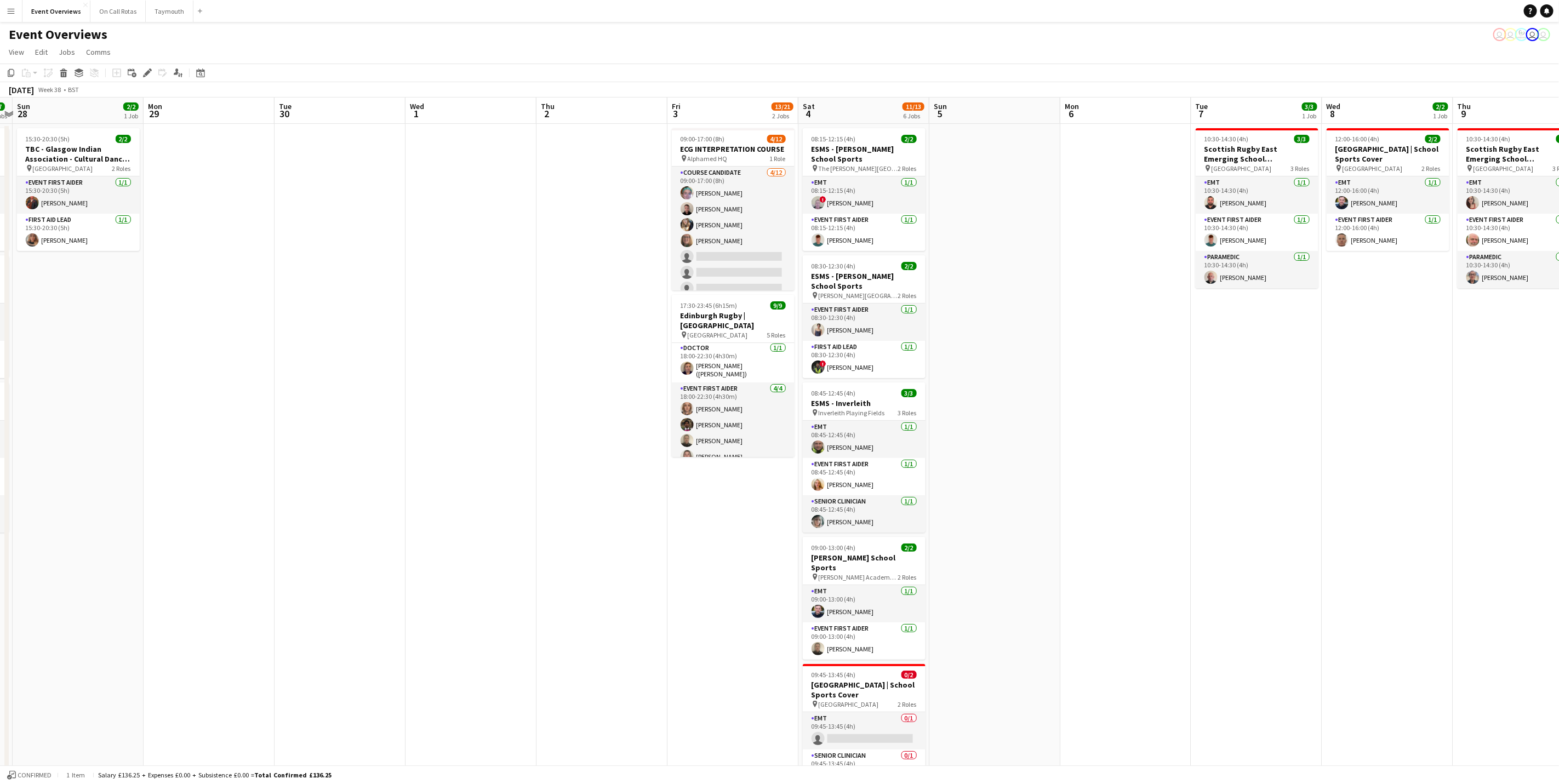
drag, startPoint x: 1213, startPoint y: 533, endPoint x: 411, endPoint y: 510, distance: 802.3
click at [411, 488] on app-calendar-viewport "Thu 25 Fri 26 Sat 27 7/7 3 Jobs Sun 28 2/2 1 Job Mon 29 Tue 30 Wed 1 Thu 2 Fri …" at bounding box center [779, 519] width 1559 height 843
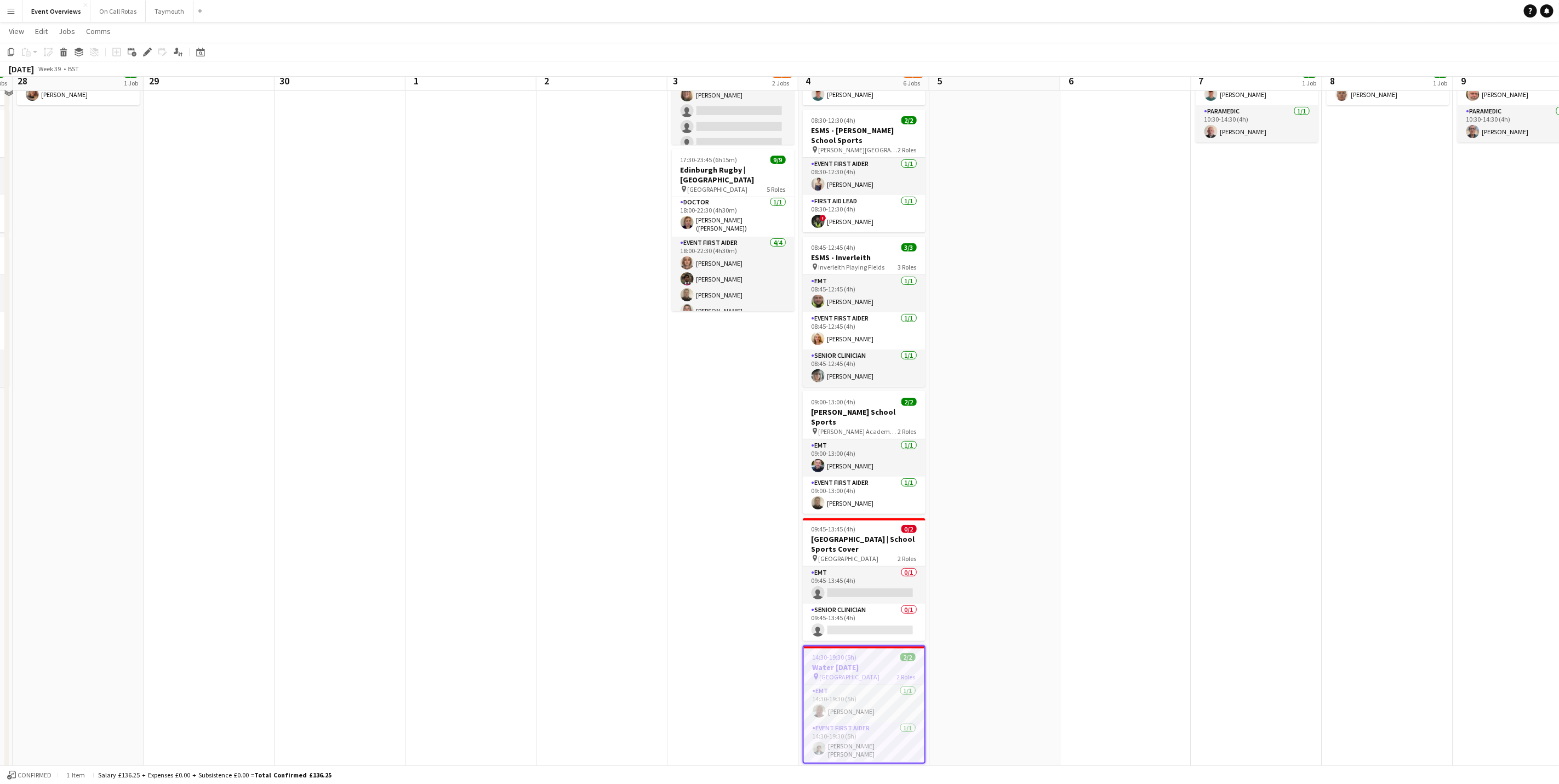
scroll to position [164, 0]
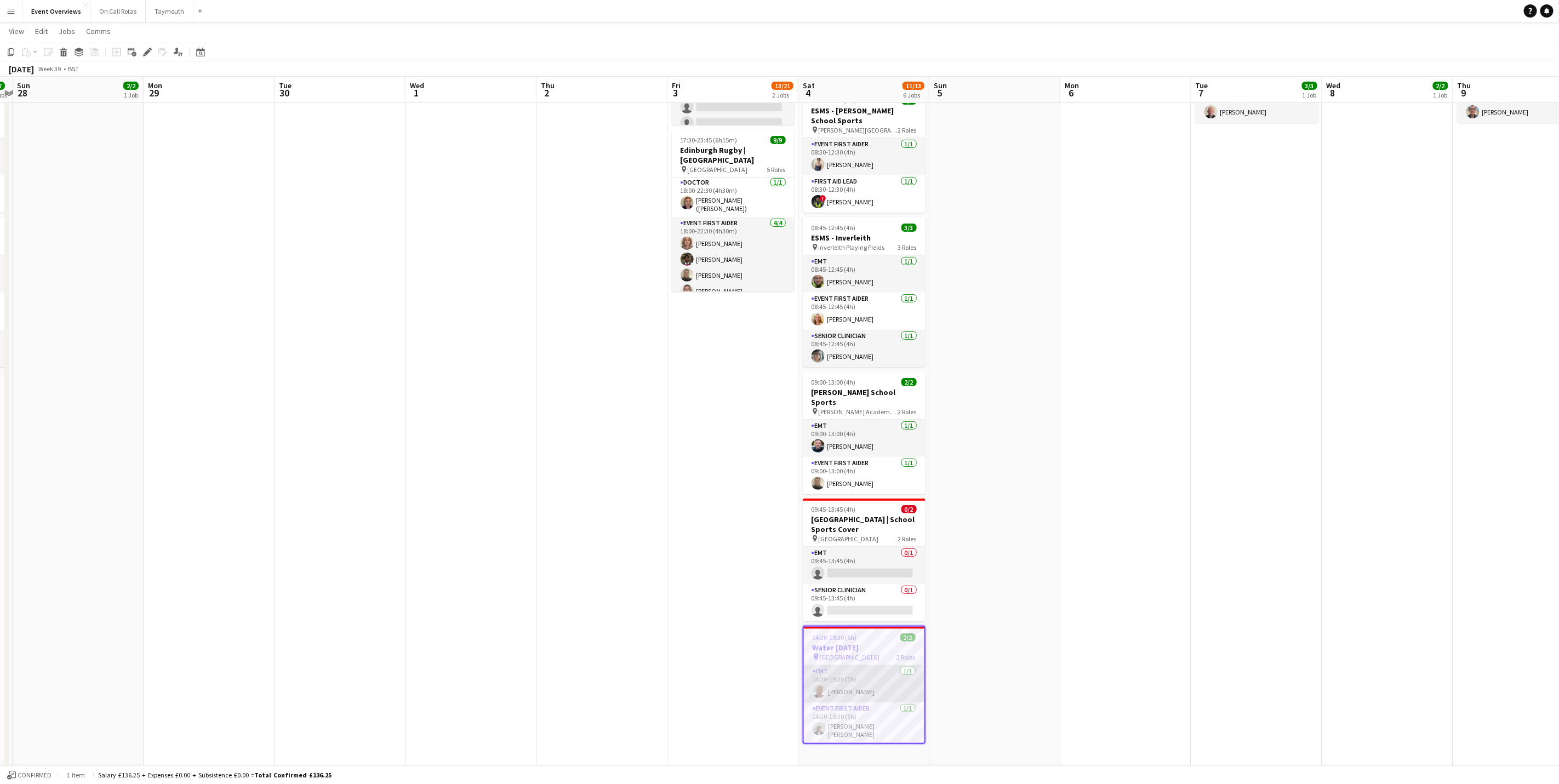
click at [856, 488] on app-card-role "EMT [DATE] 14:30-19:30 (5h) [PERSON_NAME]" at bounding box center [864, 683] width 121 height 38
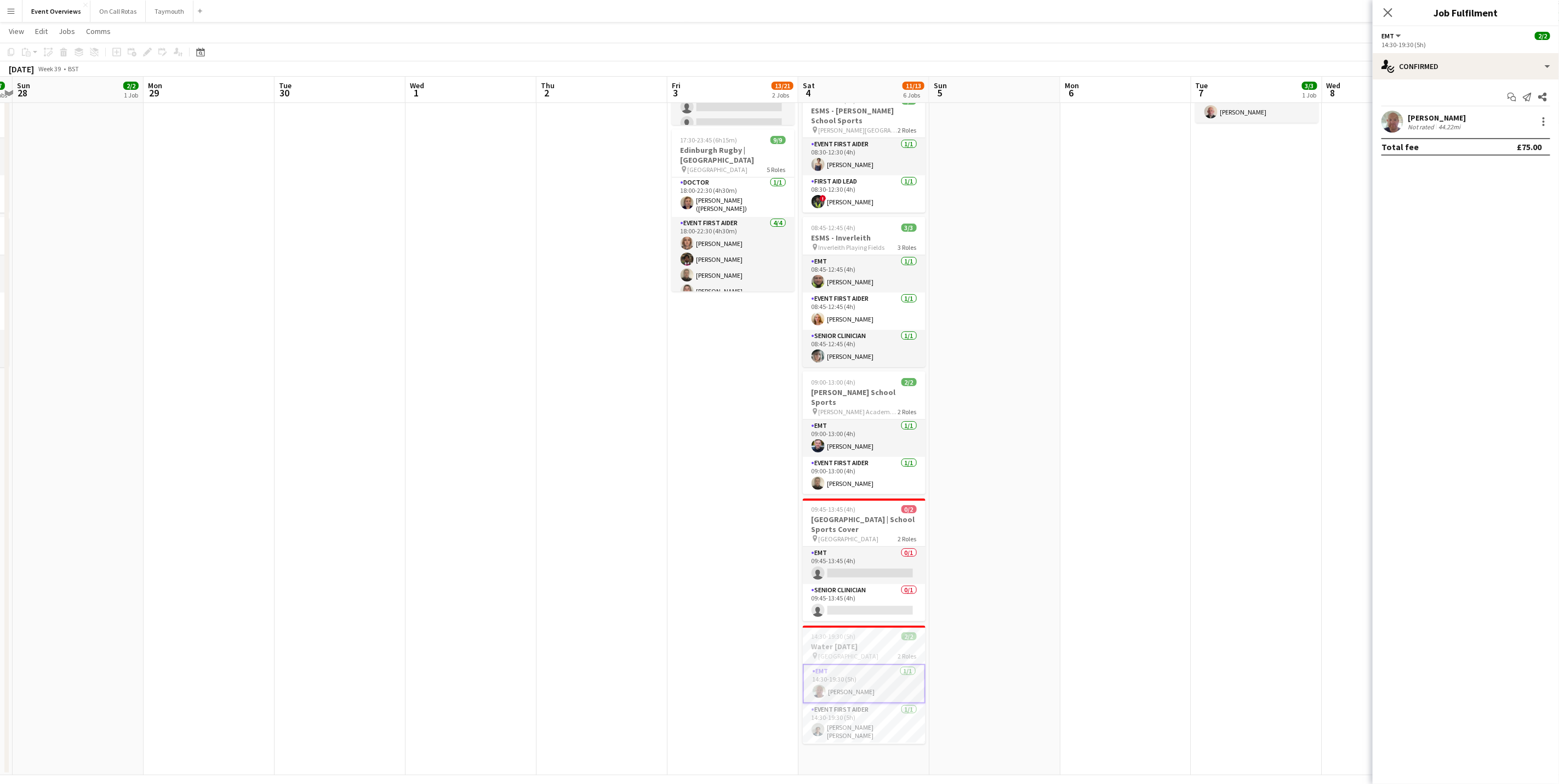
click at [1045, 117] on div "[PERSON_NAME]" at bounding box center [1437, 117] width 58 height 10
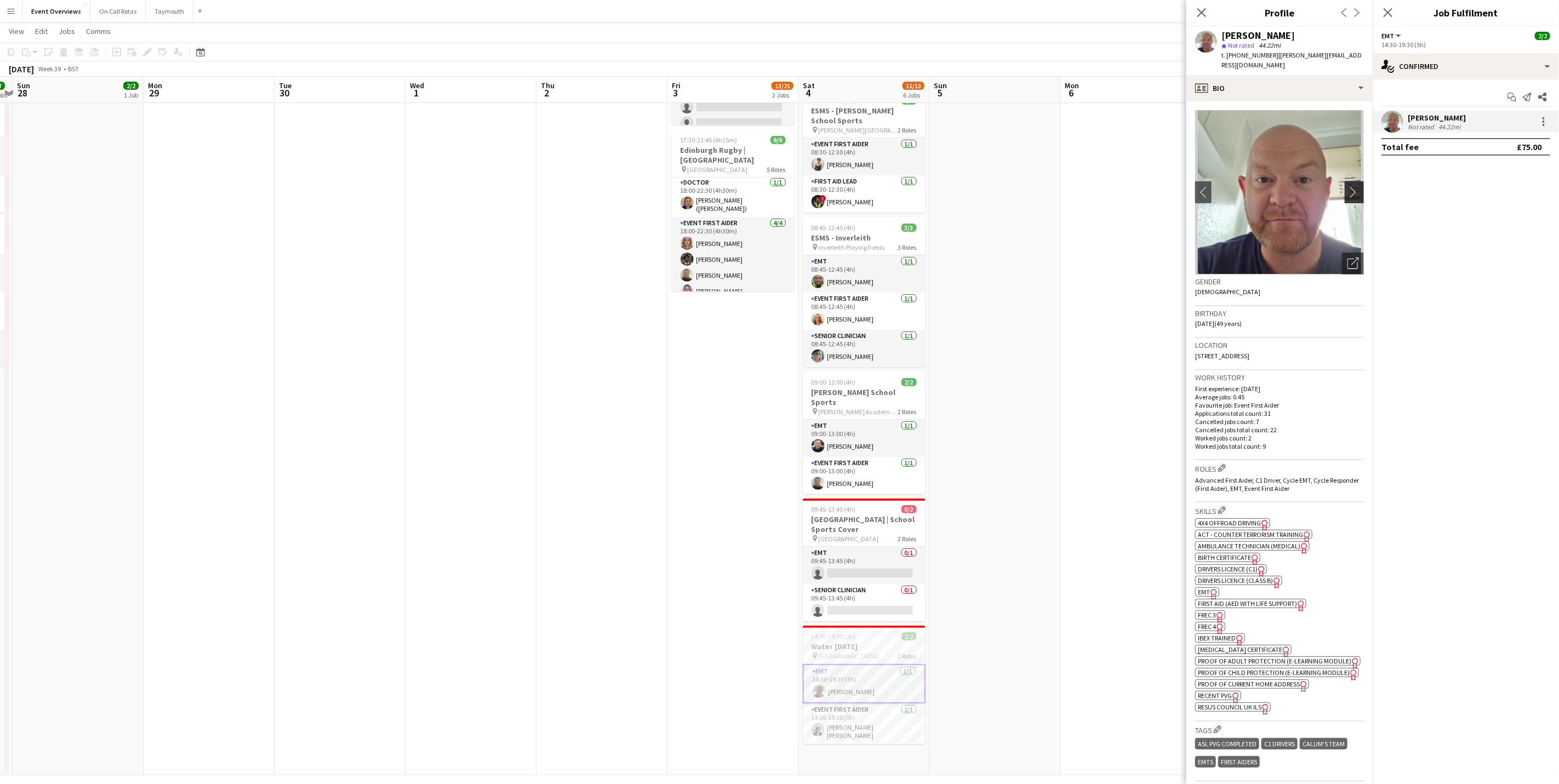
click at [1045, 186] on app-icon "chevron-right" at bounding box center [1356, 192] width 17 height 12
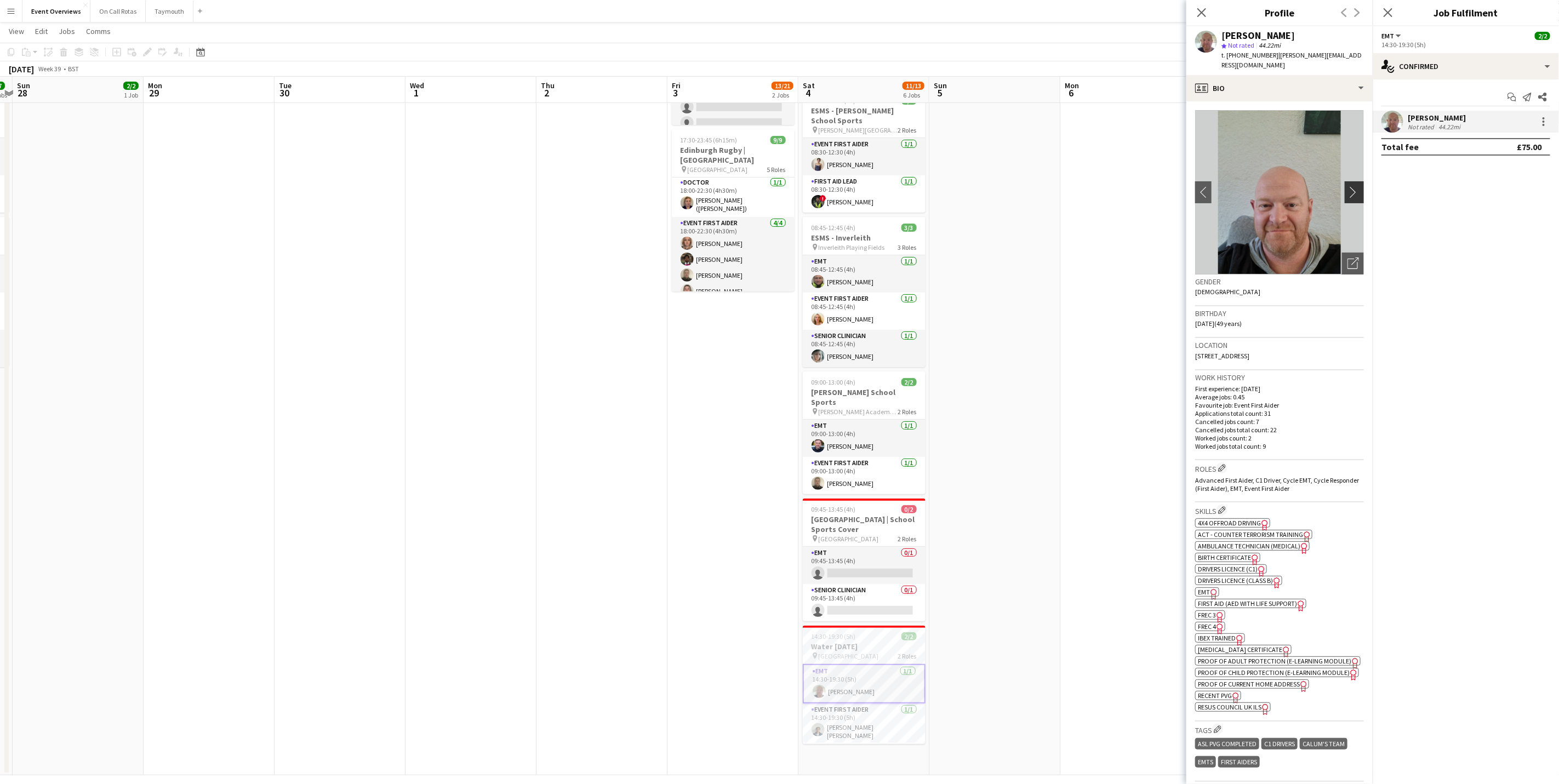
click at [1045, 186] on app-icon "chevron-right" at bounding box center [1356, 192] width 17 height 12
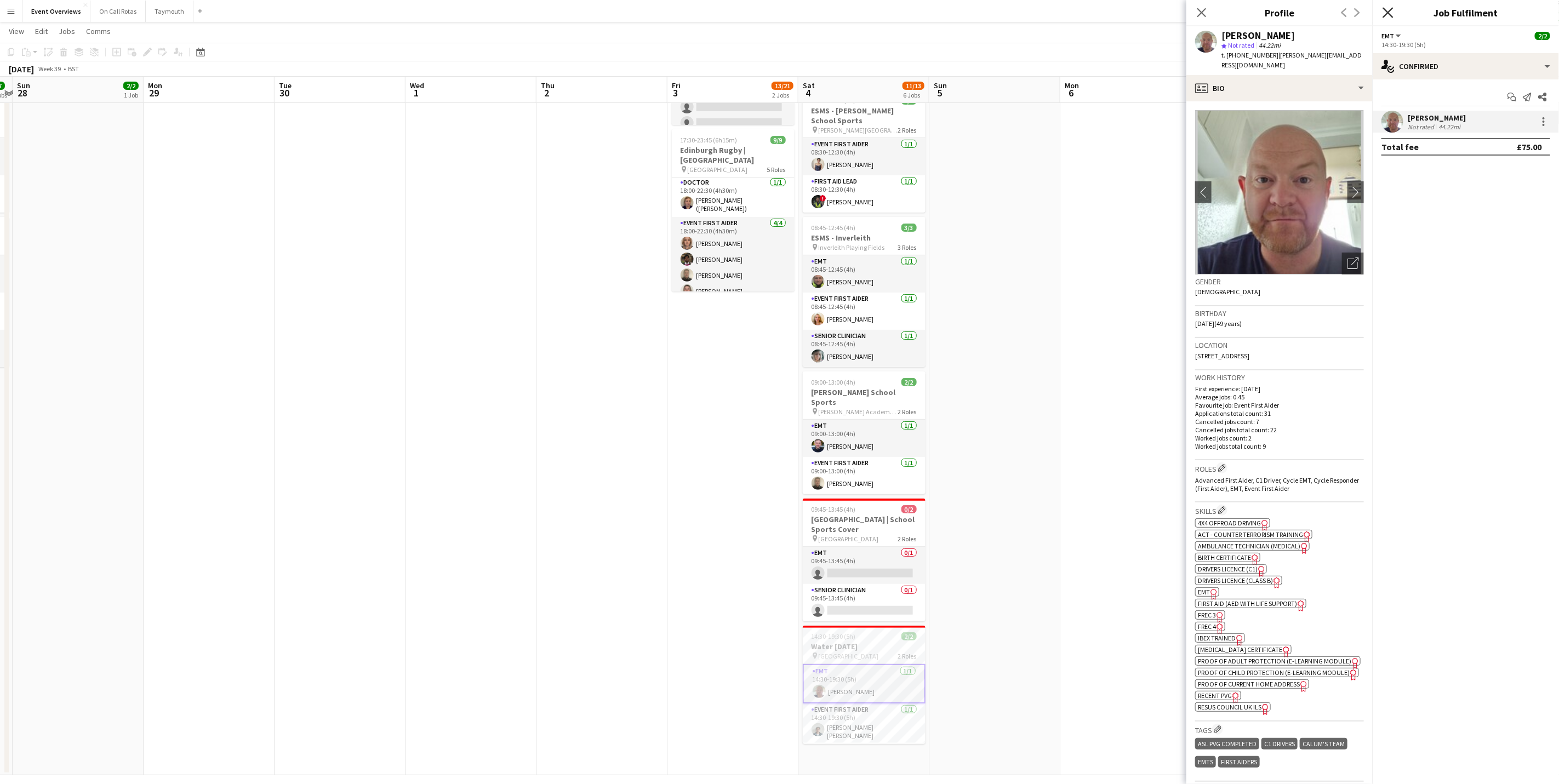
click at [1045, 10] on icon at bounding box center [1388, 13] width 10 height 10
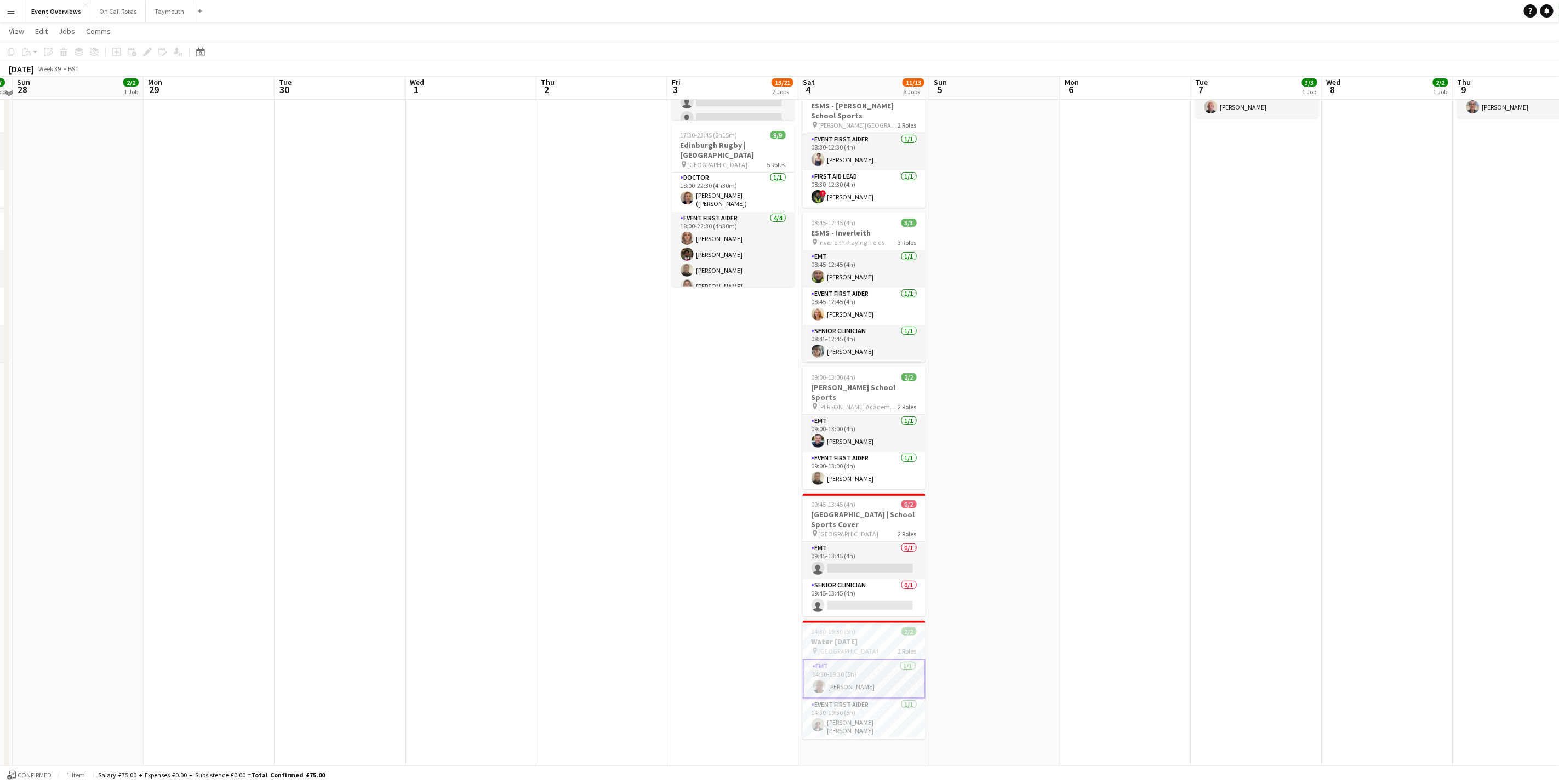
scroll to position [174, 0]
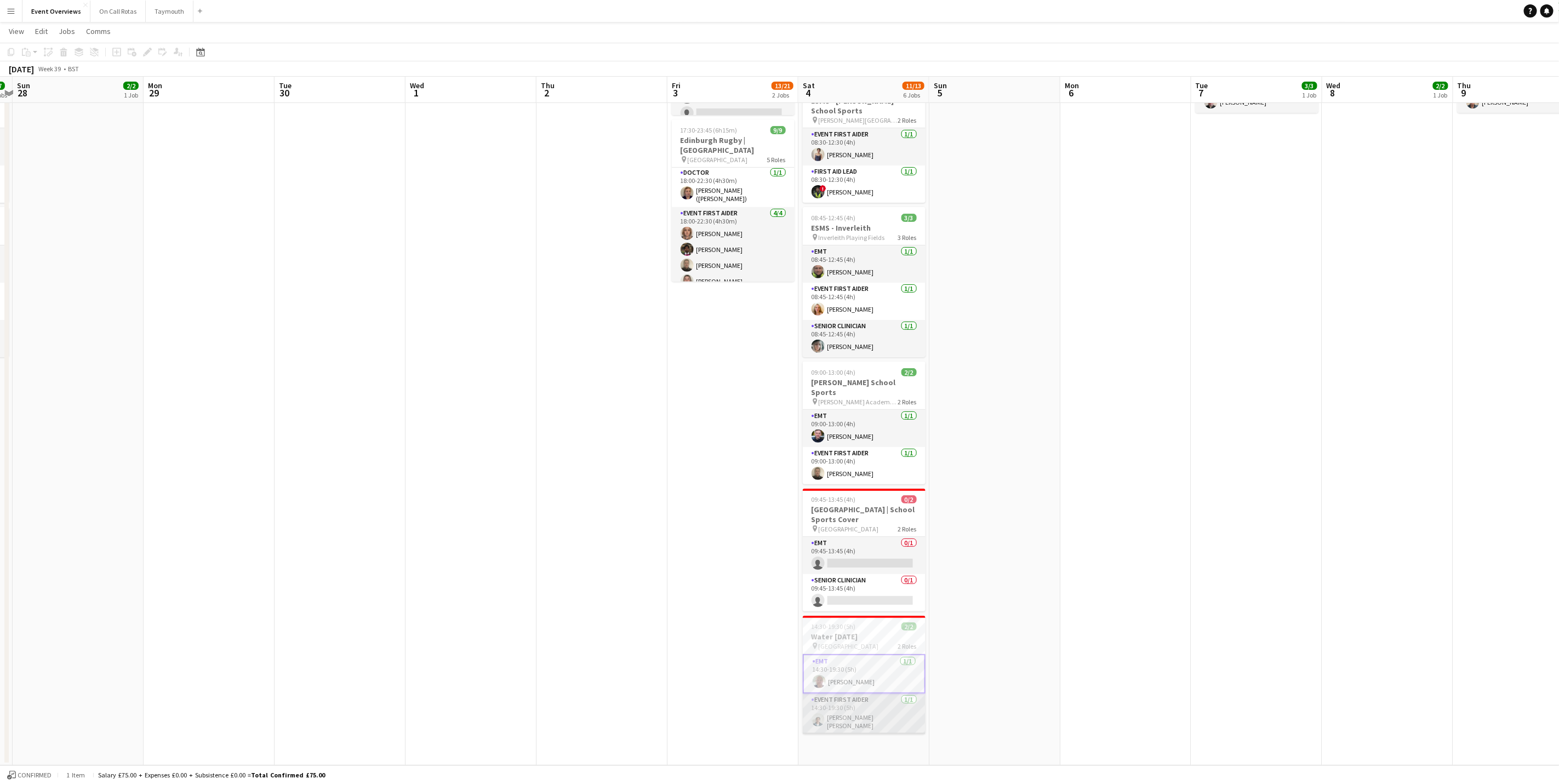
click at [850, 488] on app-card-role "Event First Aider [DATE] 14:30-19:30 (5h) [PERSON_NAME] [PERSON_NAME]" at bounding box center [864, 713] width 123 height 40
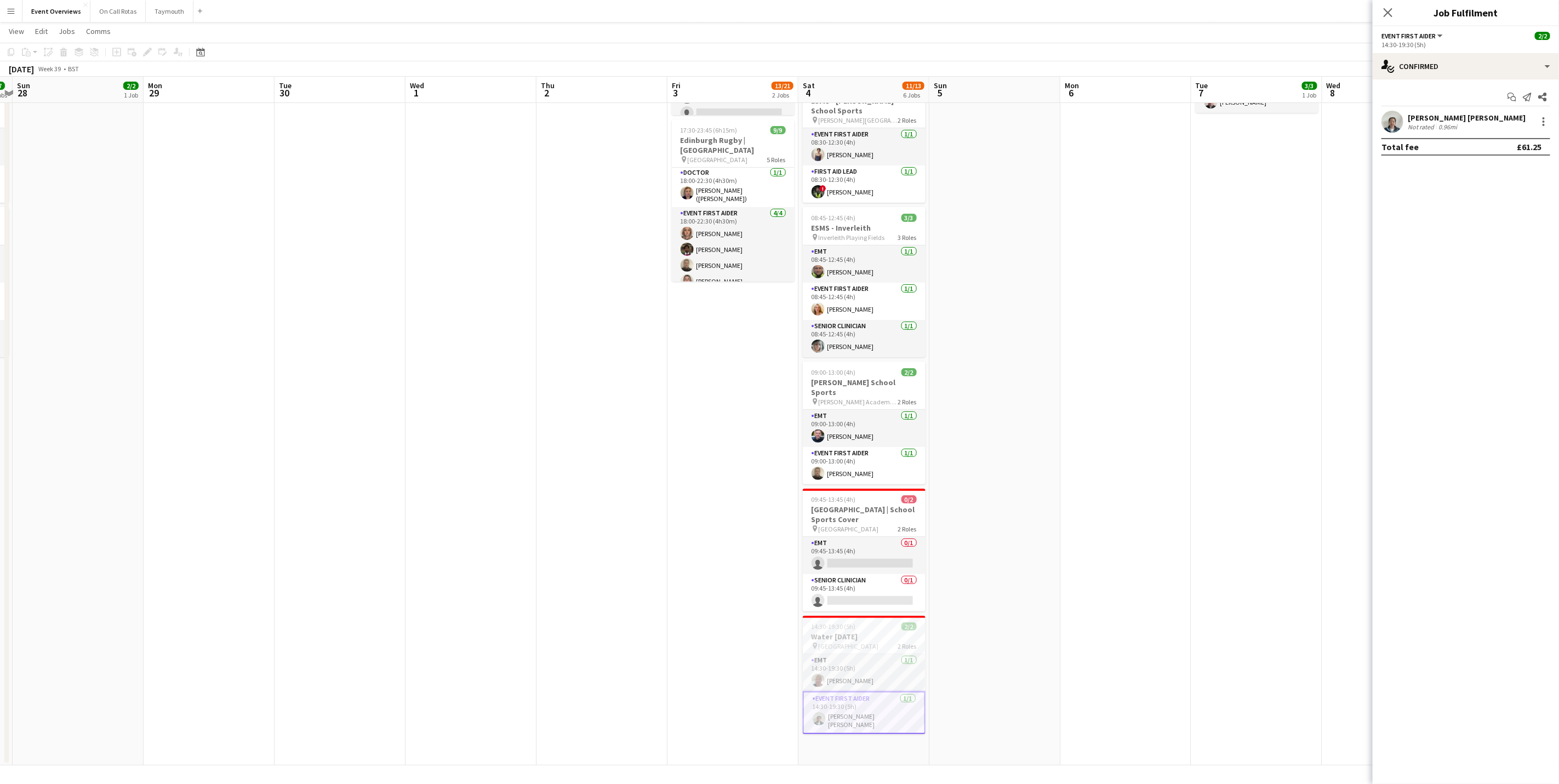
click at [1045, 114] on div "[PERSON_NAME] [PERSON_NAME]" at bounding box center [1467, 117] width 118 height 10
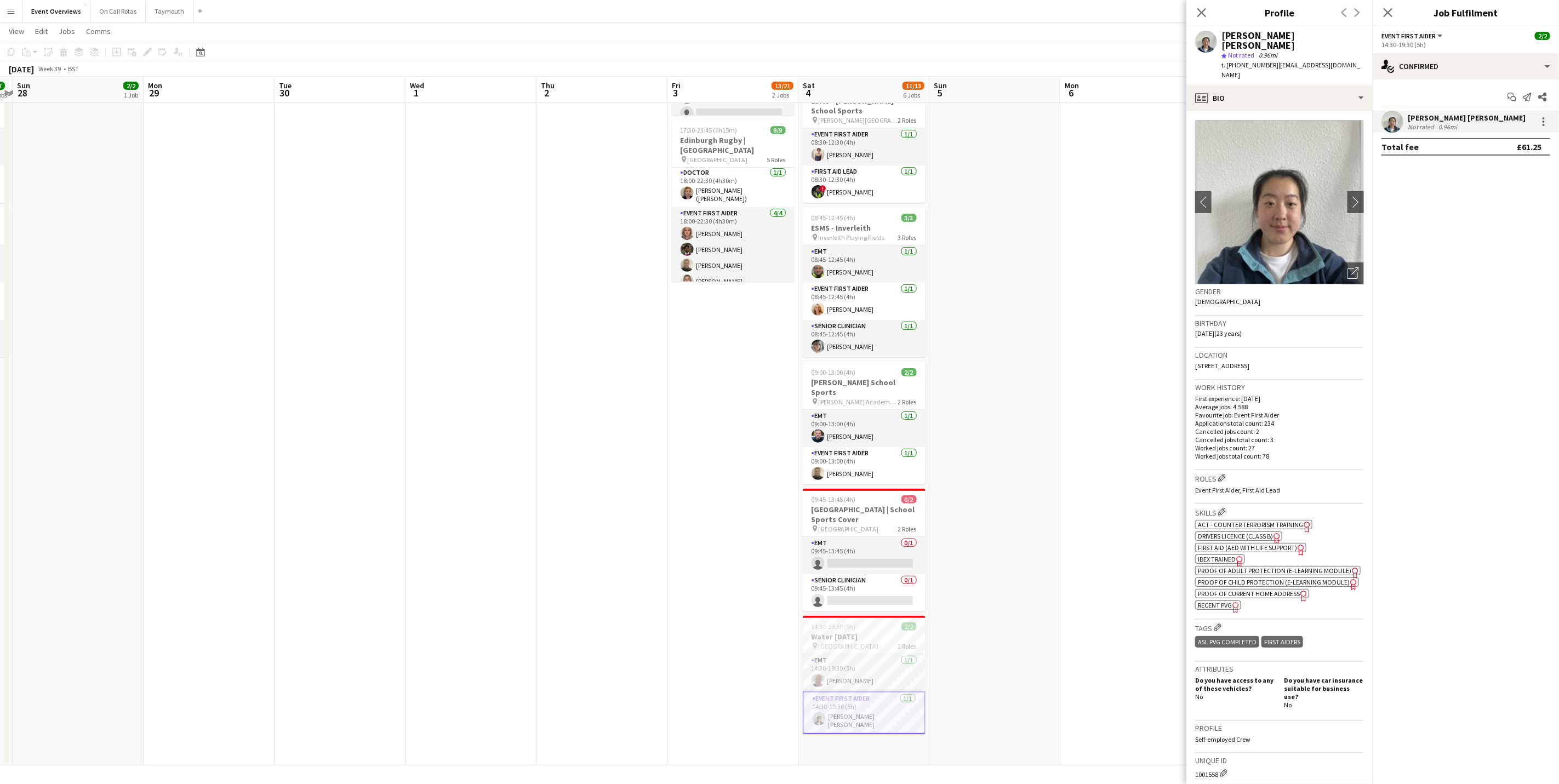
drag, startPoint x: 1324, startPoint y: 345, endPoint x: 1186, endPoint y: 347, distance: 138.0
click at [1045, 347] on app-crew-profile-bio "chevron-left chevron-right Open photos pop-in Gender [DEMOGRAPHIC_DATA] Birthda…" at bounding box center [1279, 447] width 186 height 673
drag, startPoint x: 1186, startPoint y: 347, endPoint x: 1234, endPoint y: 342, distance: 48.3
copy span "[STREET_ADDRESS]"
click at [1045, 15] on icon at bounding box center [1388, 13] width 10 height 10
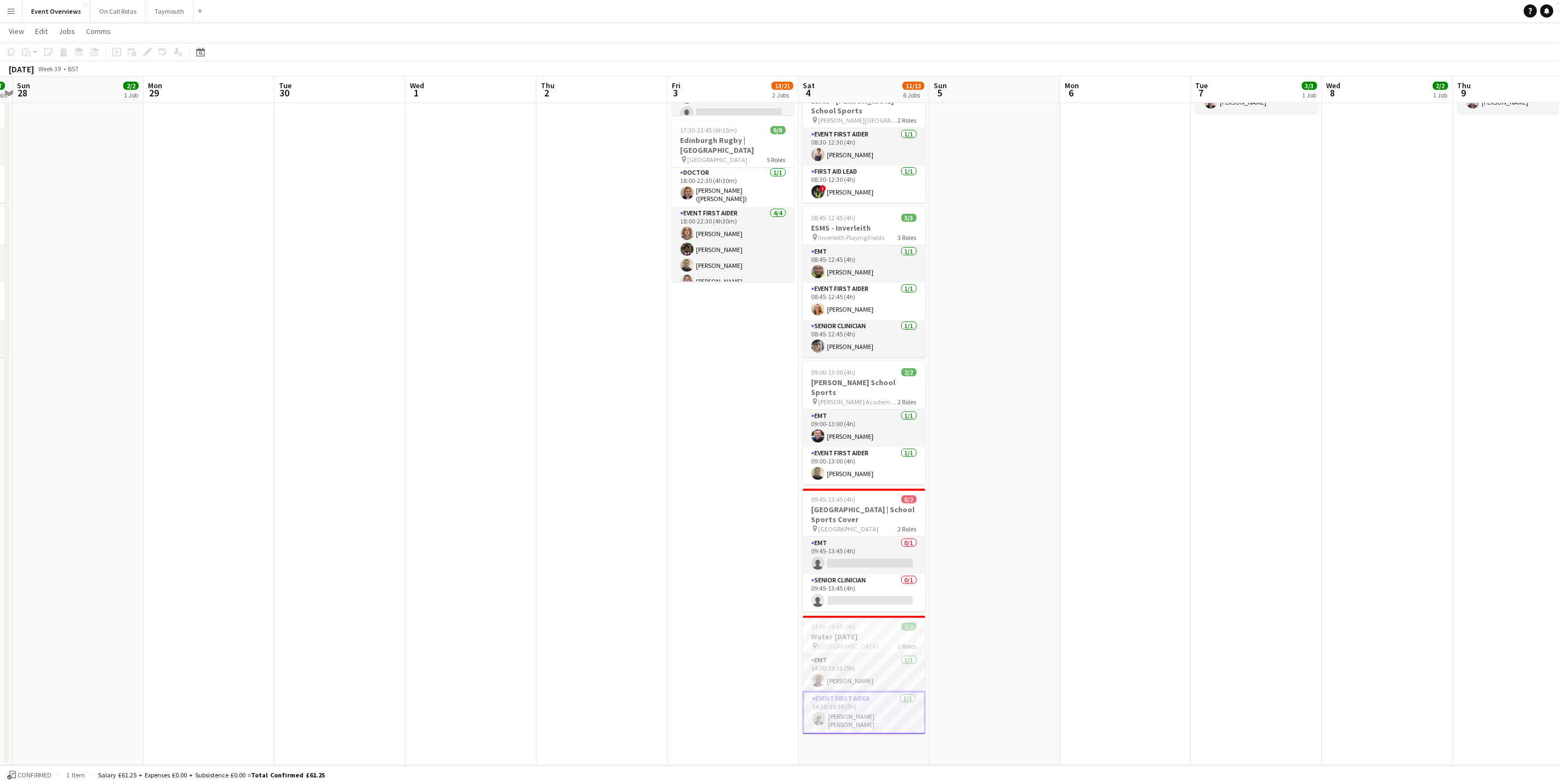
click at [1045, 488] on app-date-cell at bounding box center [1126, 357] width 131 height 817
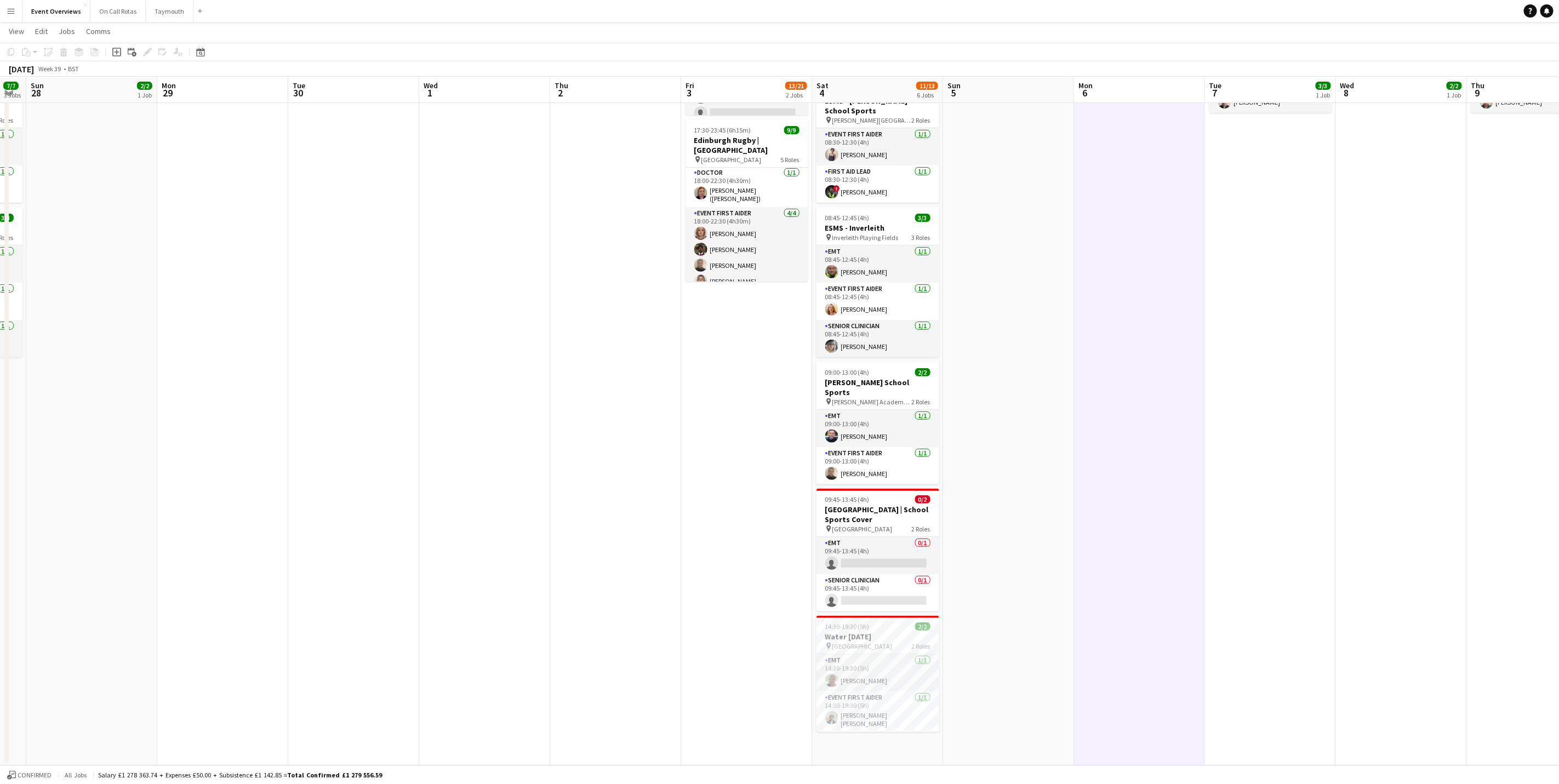
scroll to position [0, 436]
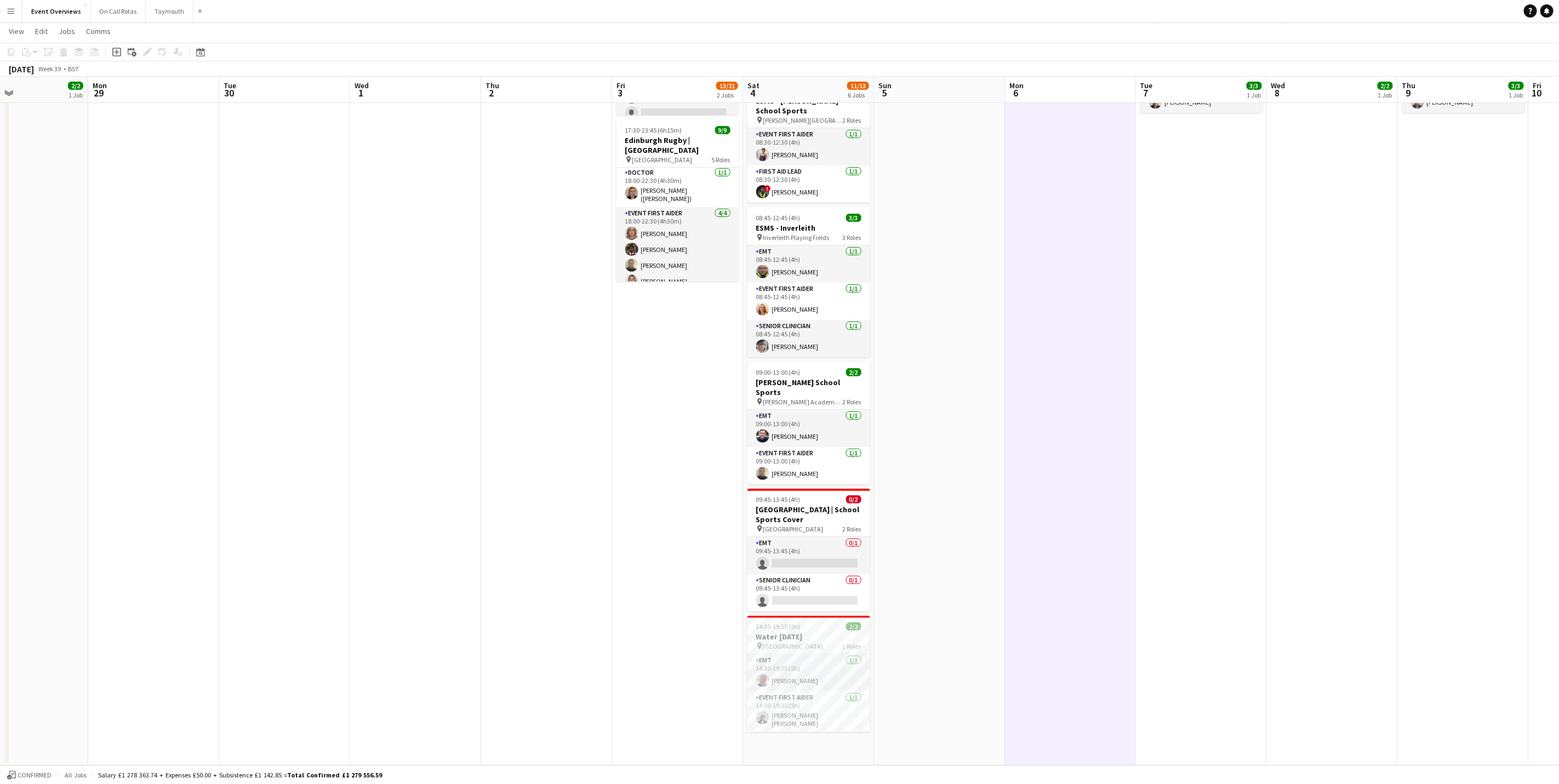
drag, startPoint x: 1069, startPoint y: 364, endPoint x: 900, endPoint y: 449, distance: 189.2
click at [900, 449] on app-calendar-viewport "Thu 25 Fri 26 Sat 27 7/7 3 Jobs Sun 28 2/2 1 Job Mon 29 Tue 30 Wed 1 Thu 2 Fri …" at bounding box center [779, 316] width 1559 height 897
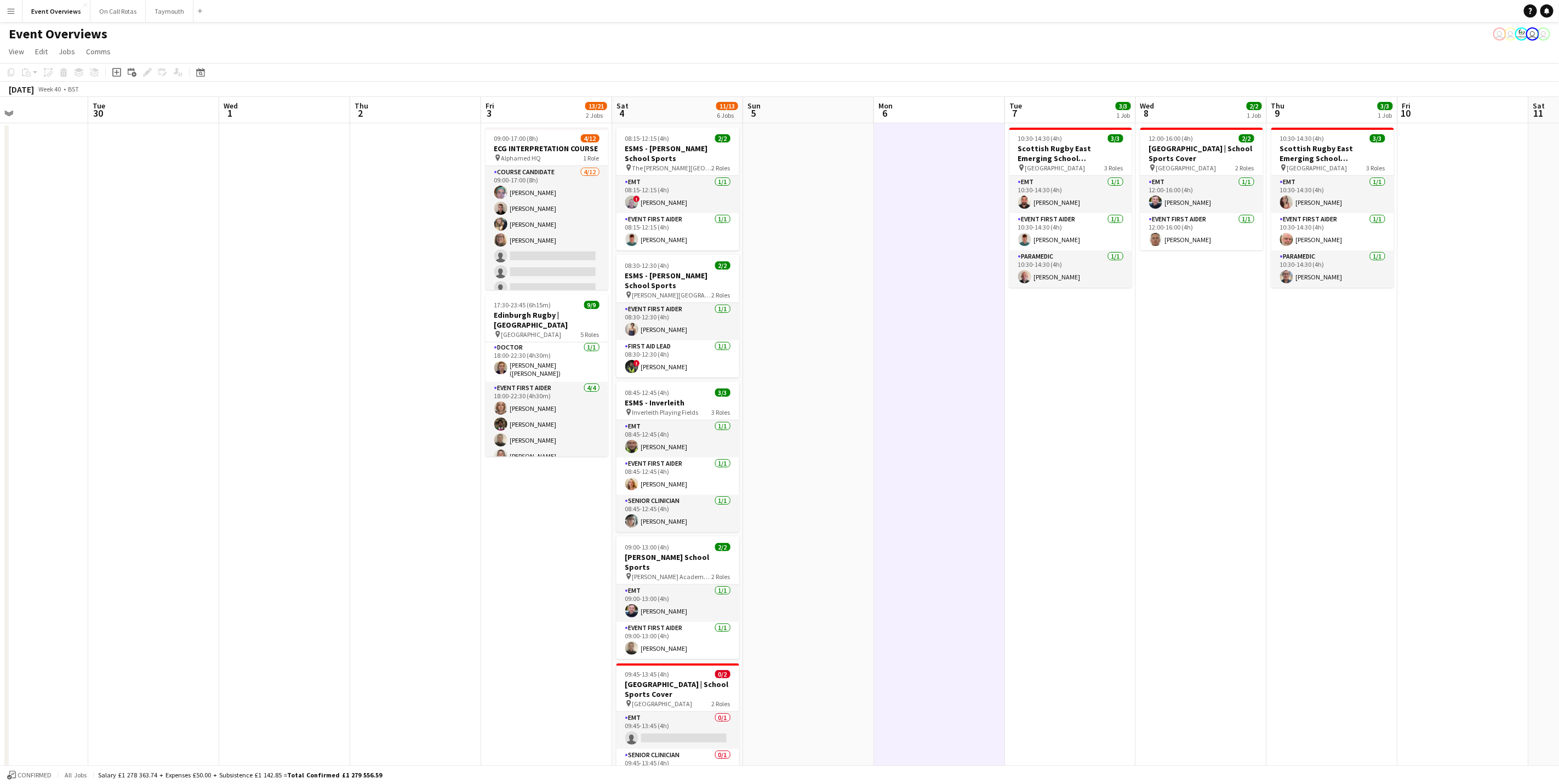
scroll to position [0, 0]
click at [974, 7] on app-navbar "Menu Boards Boards Boards All jobs Status Workforce Workforce My Workforce Recr…" at bounding box center [779, 11] width 1559 height 22
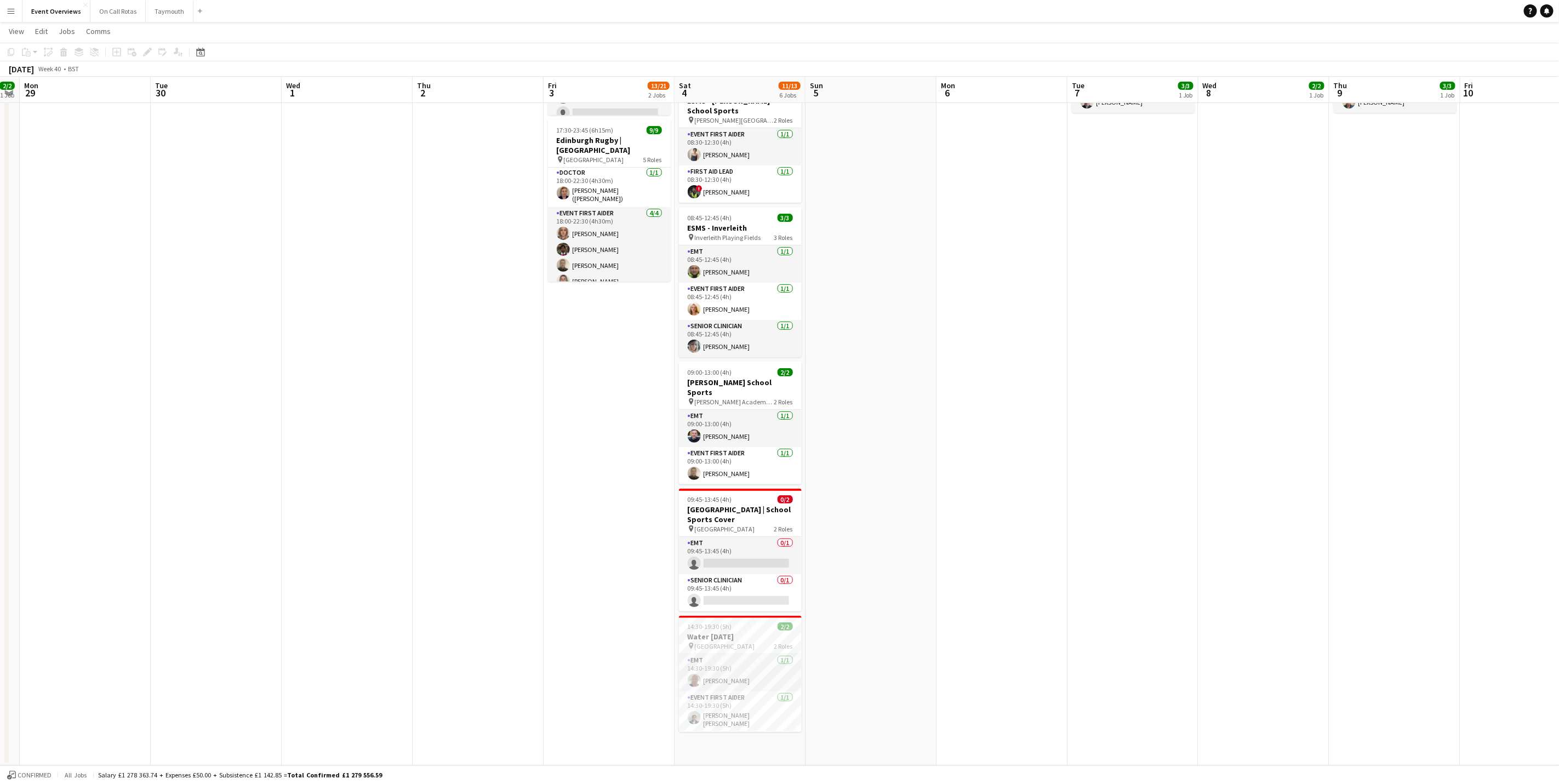
scroll to position [0, 383]
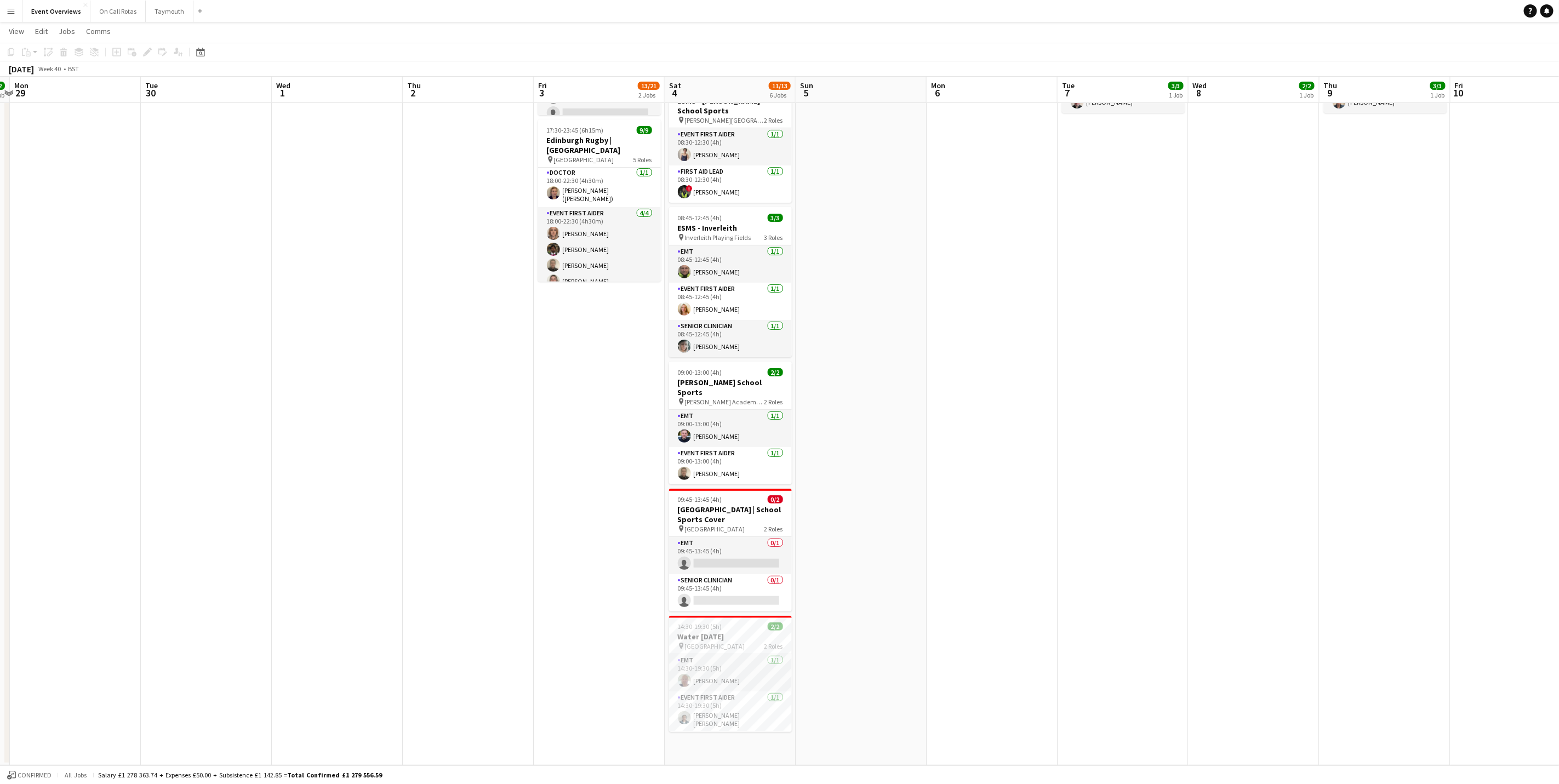
drag, startPoint x: 884, startPoint y: 427, endPoint x: 674, endPoint y: 394, distance: 212.6
click at [674, 394] on app-calendar-viewport "Fri 26 Sat 27 7/7 3 Jobs Sun 28 2/2 1 Job Mon 29 Tue 30 Wed 1 Thu 2 Fri 3 13/21…" at bounding box center [779, 316] width 1559 height 897
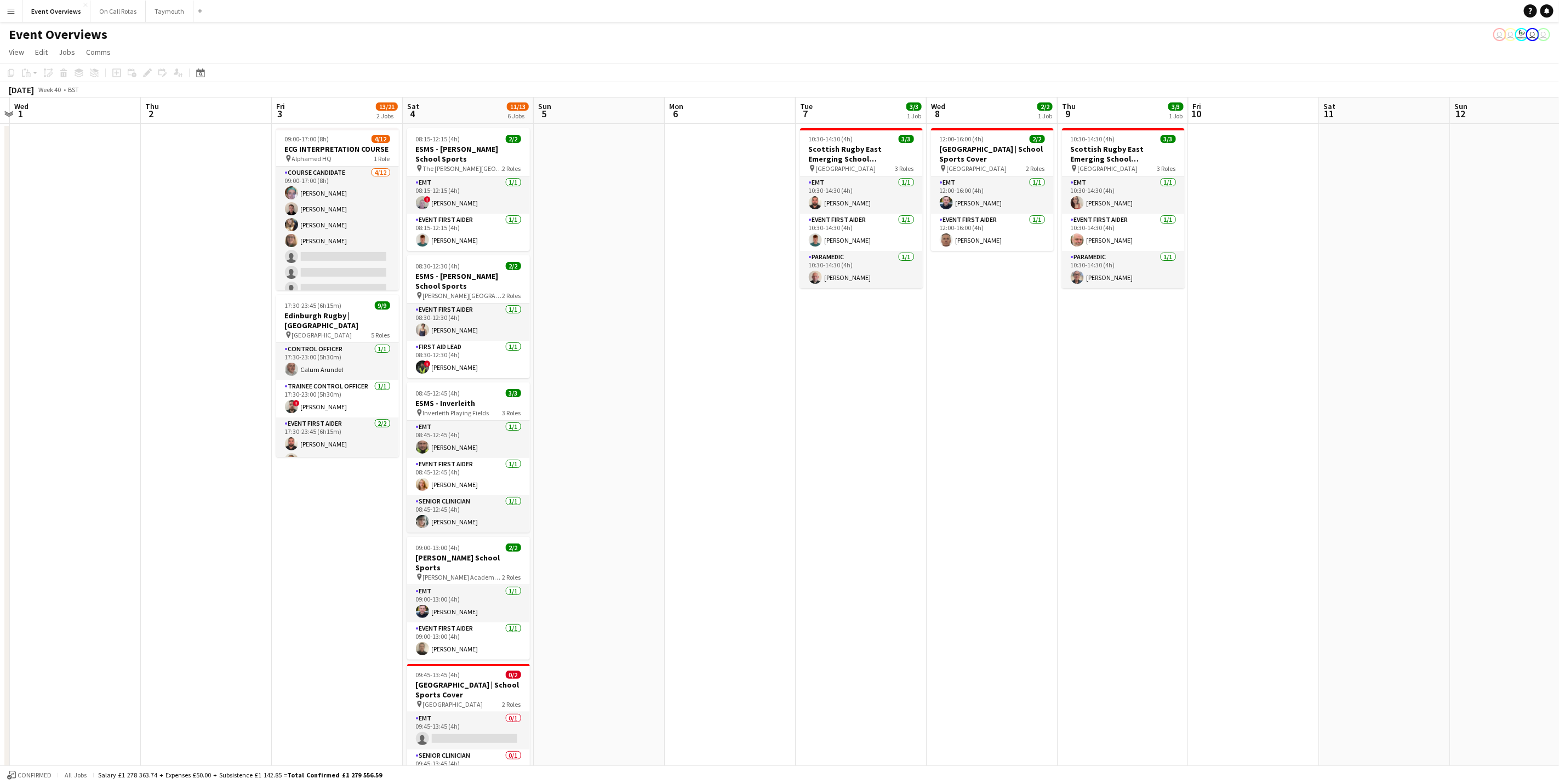
scroll to position [0, 267]
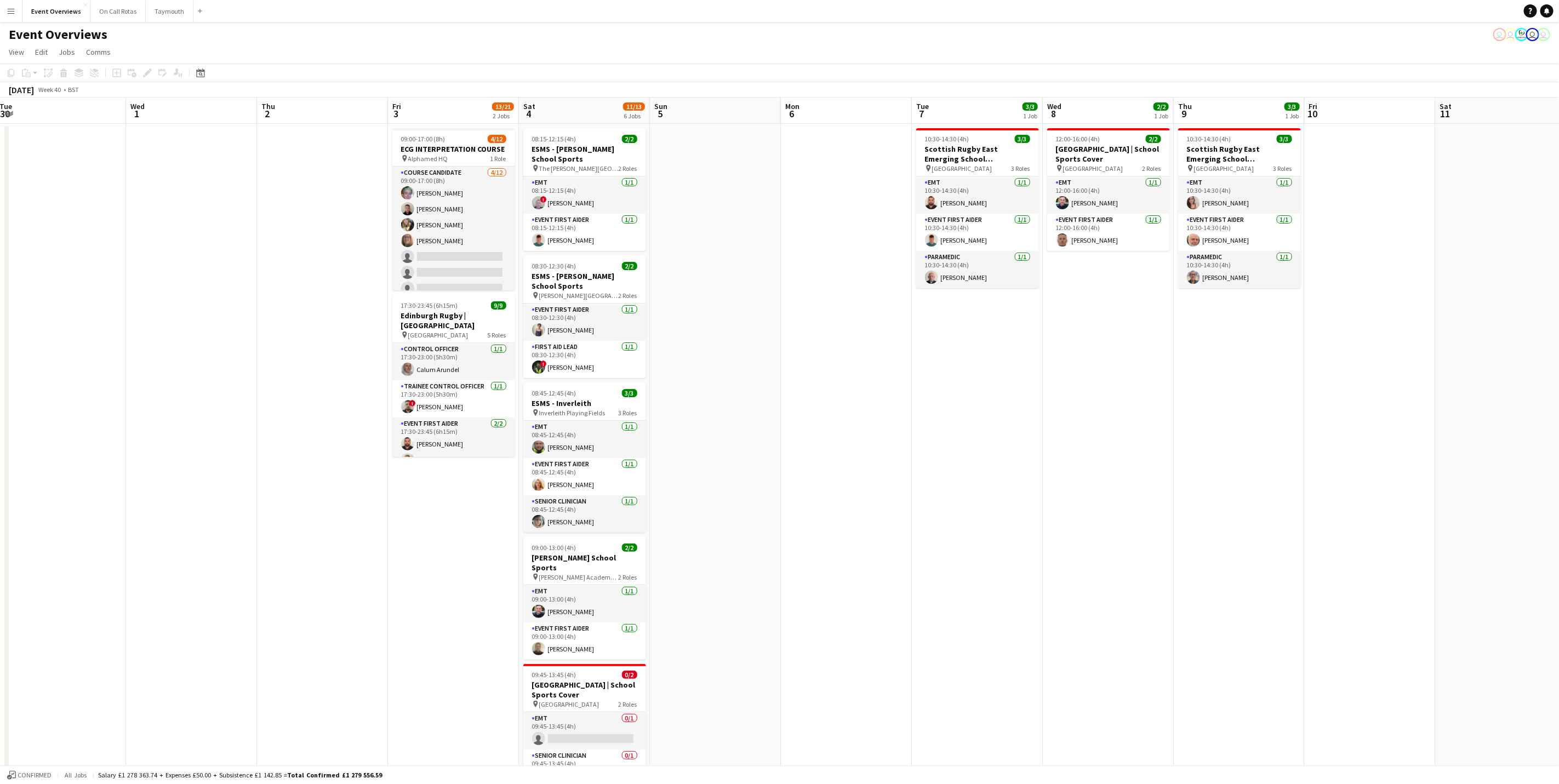
drag, startPoint x: 1092, startPoint y: 521, endPoint x: 1135, endPoint y: 516, distance: 43.3
click at [1045, 488] on app-calendar-viewport "Sun 28 2/2 1 Job Mon 29 Tue 30 Wed 1 Thu 2 Fri 3 13/21 2 Jobs Sat 4 11/13 6 Job…" at bounding box center [779, 519] width 1559 height 843
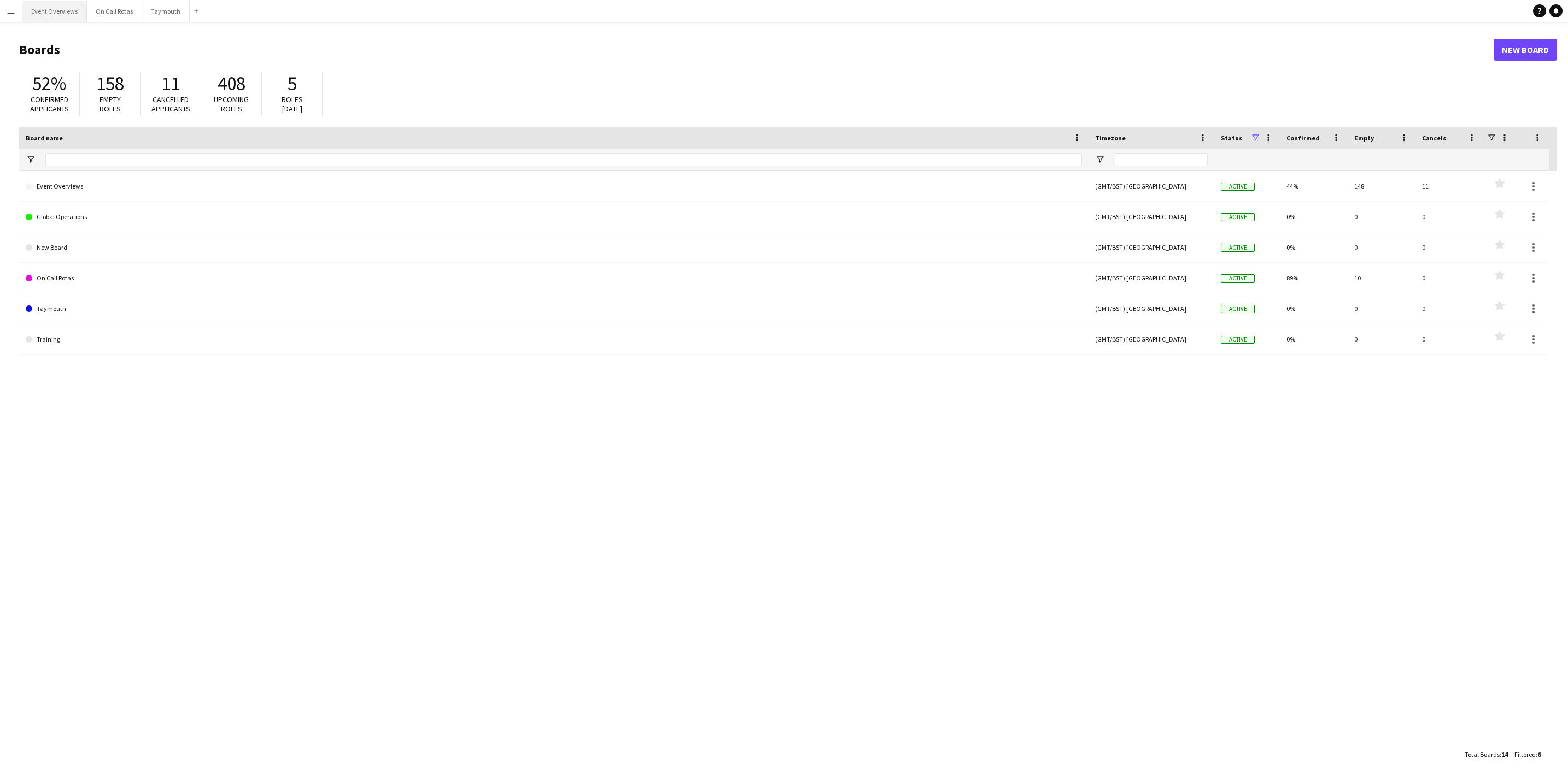
click at [63, 4] on button "Event Overviews Close" at bounding box center [55, 11] width 65 height 21
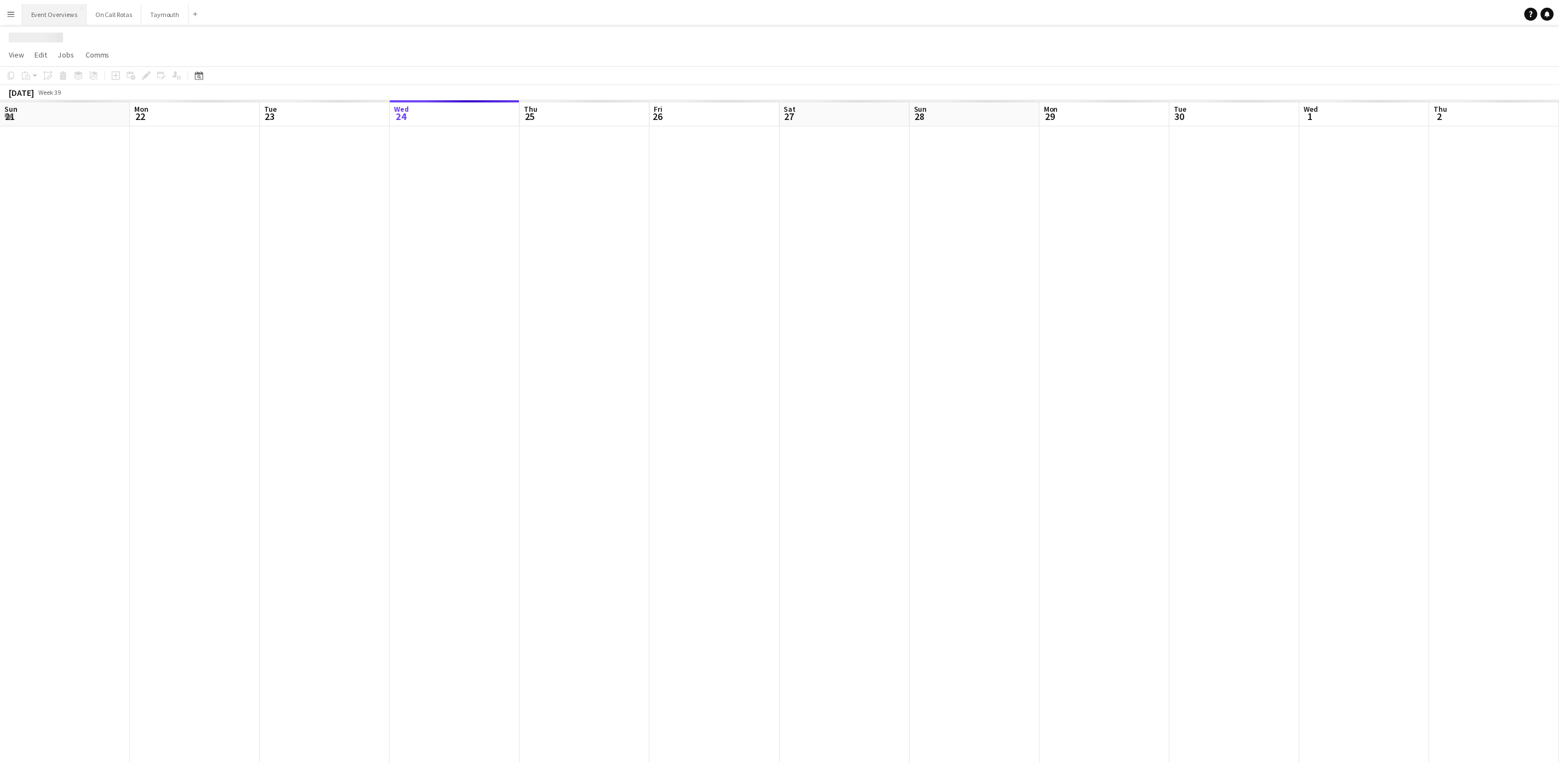
scroll to position [0, 262]
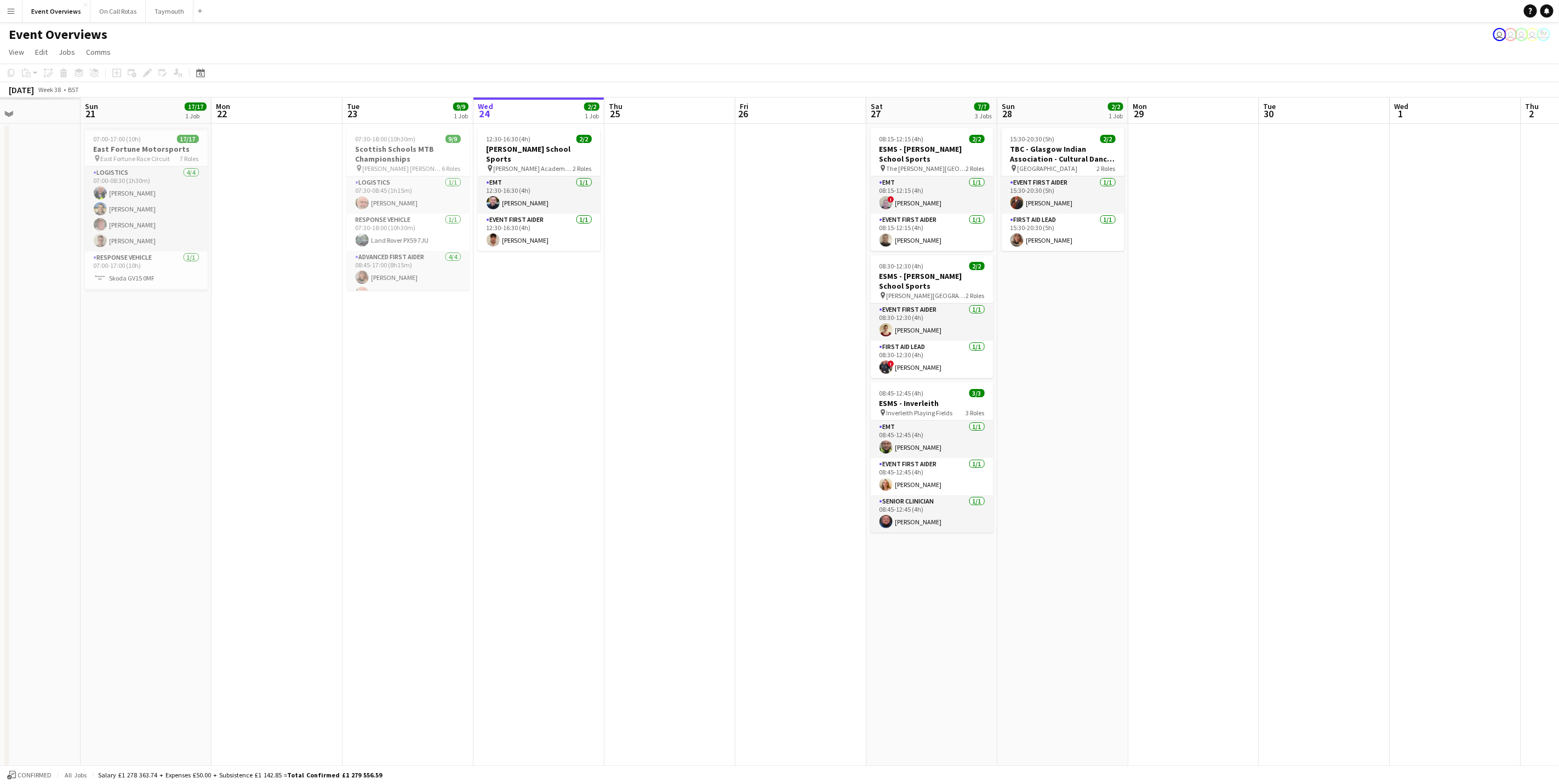
drag, startPoint x: 268, startPoint y: 353, endPoint x: 611, endPoint y: 362, distance: 343.1
click at [611, 362] on app-calendar-viewport "Thu 18 Fri 19 Sat 20 Sun 21 17/17 1 Job Mon 22 Tue 23 9/9 1 Job Wed 24 2/2 1 Jo…" at bounding box center [779, 519] width 1559 height 843
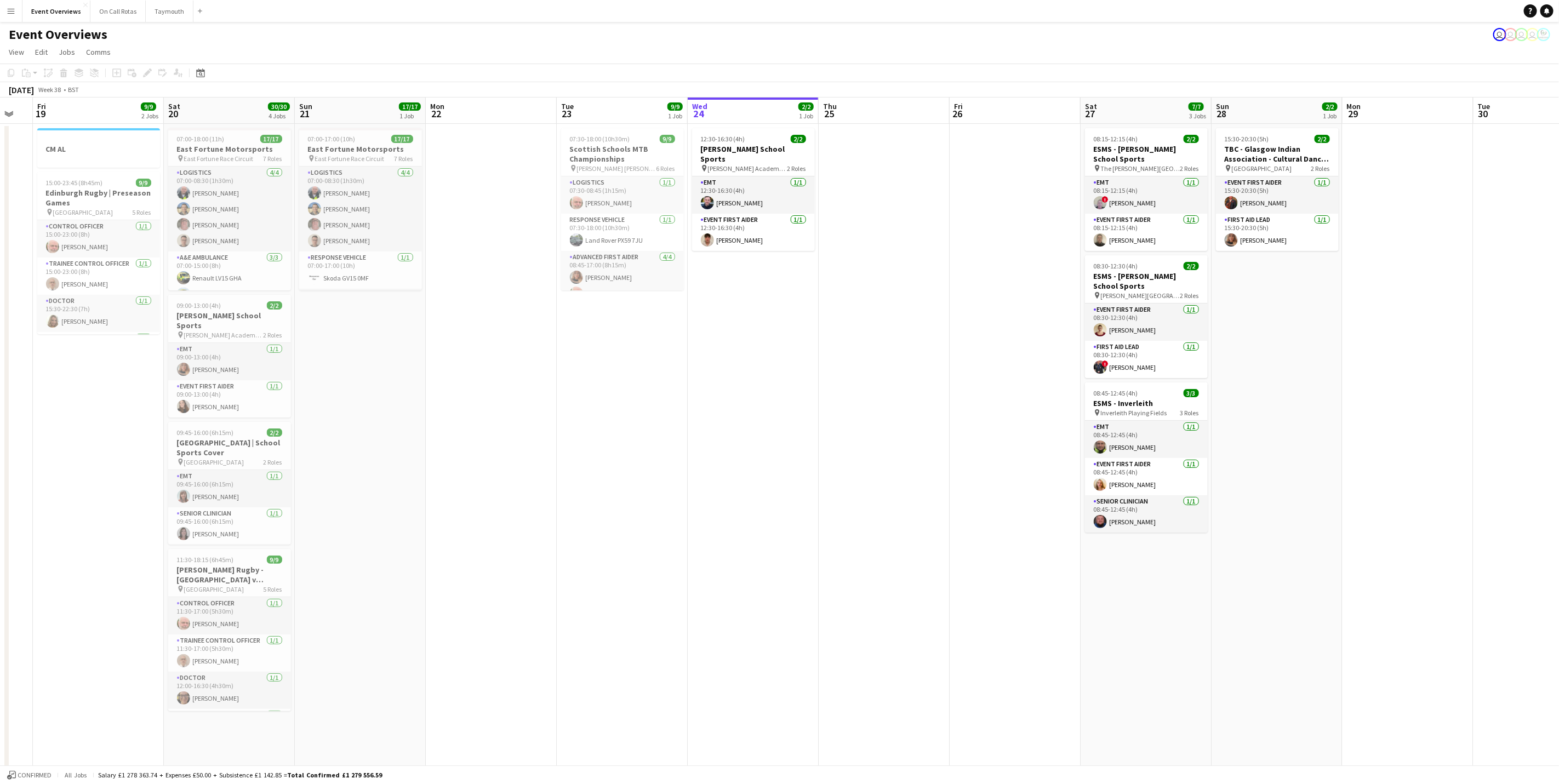
drag, startPoint x: 725, startPoint y: 379, endPoint x: 734, endPoint y: 374, distance: 10.3
click at [735, 374] on app-calendar-viewport "Wed 17 Thu 18 Fri 19 9/9 2 Jobs Sat 20 30/30 4 Jobs Sun 21 17/17 1 Job Mon 22 T…" at bounding box center [779, 519] width 1559 height 843
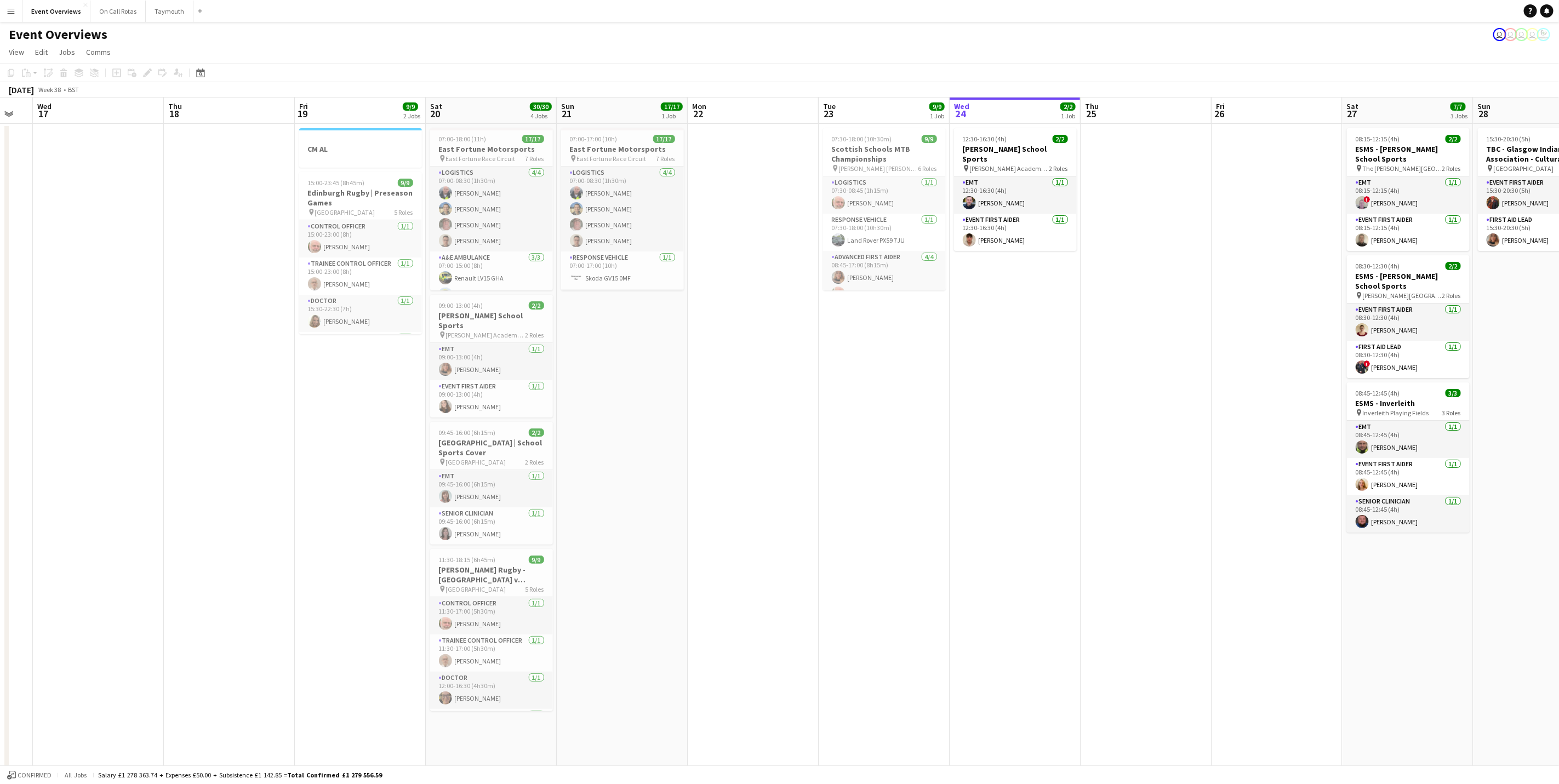
scroll to position [0, 238]
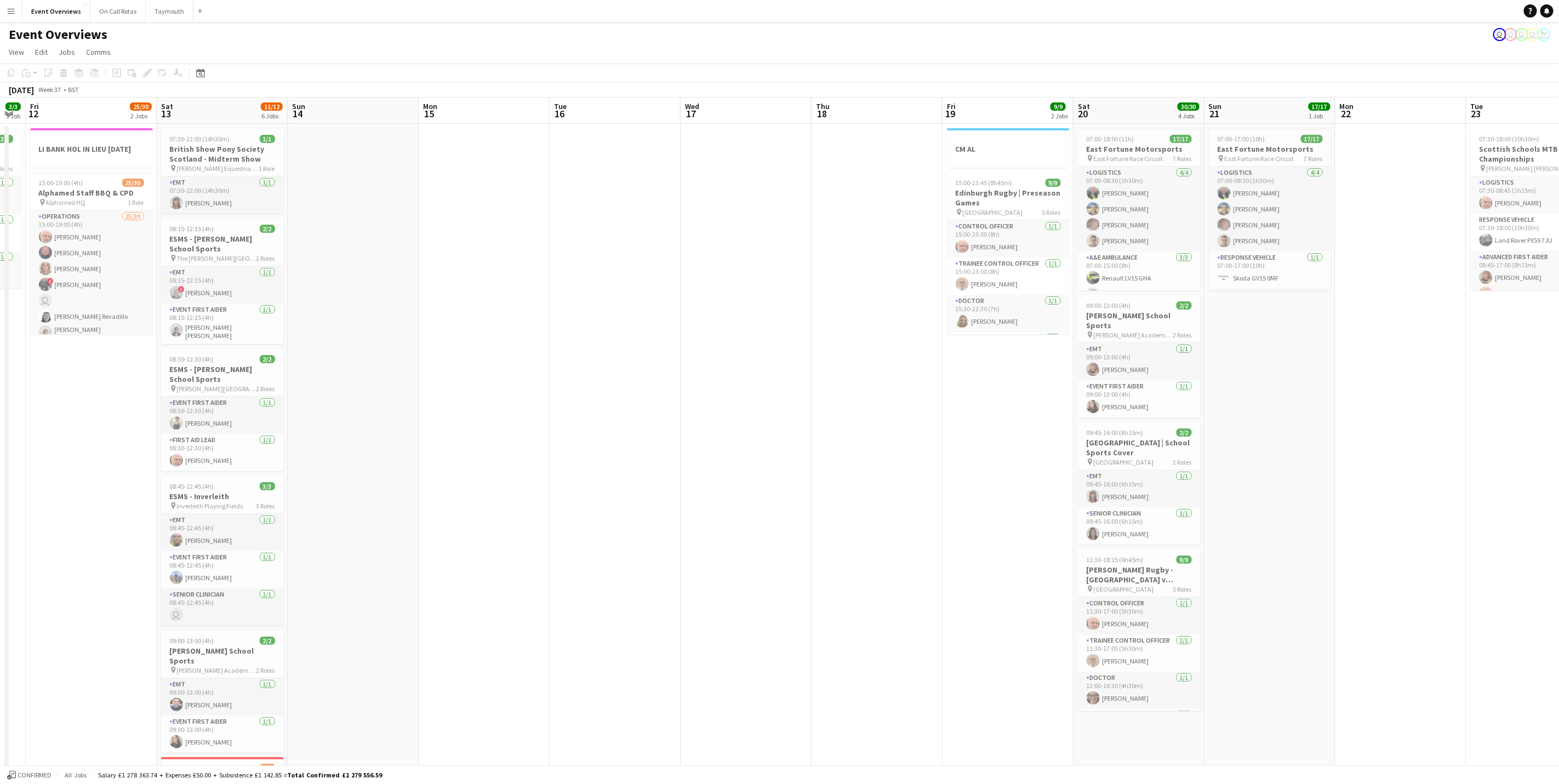
click at [925, 543] on app-calendar-viewport "Tue 9 Wed 10 Thu 11 3/3 1 Job Fri 12 25/30 2 Jobs Sat 13 11/12 6 Jobs Sun 14 Mo…" at bounding box center [779, 519] width 1559 height 843
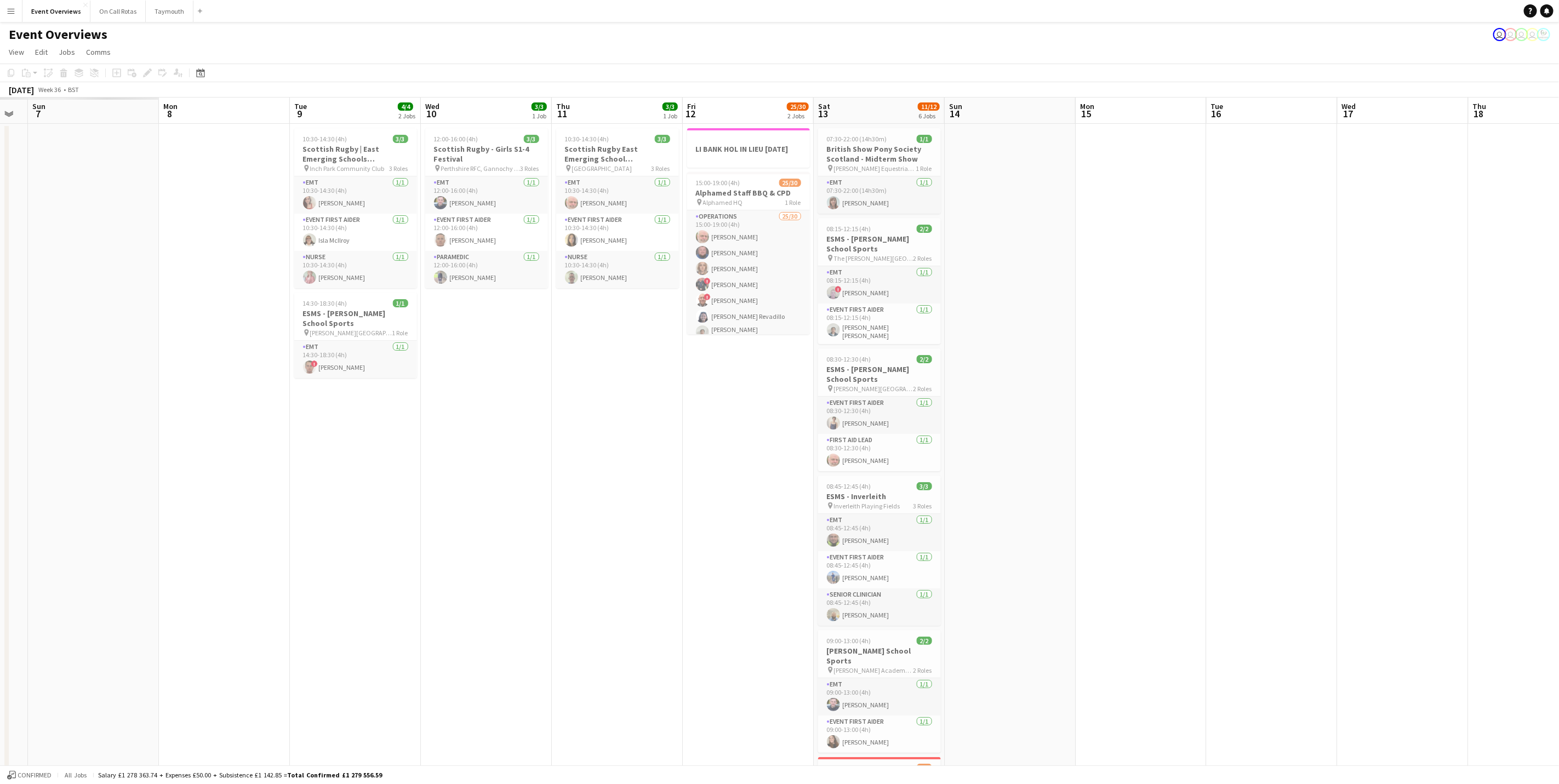
drag, startPoint x: 1086, startPoint y: 546, endPoint x: 1013, endPoint y: 528, distance: 75.2
click at [1071, 541] on app-calendar-viewport "Thu 4 Fri 5 Sat 6 Sun 7 Mon 8 Tue 9 4/4 2 Jobs Wed 10 3/3 1 Job Thu 11 3/3 1 Jo…" at bounding box center [779, 519] width 1559 height 843
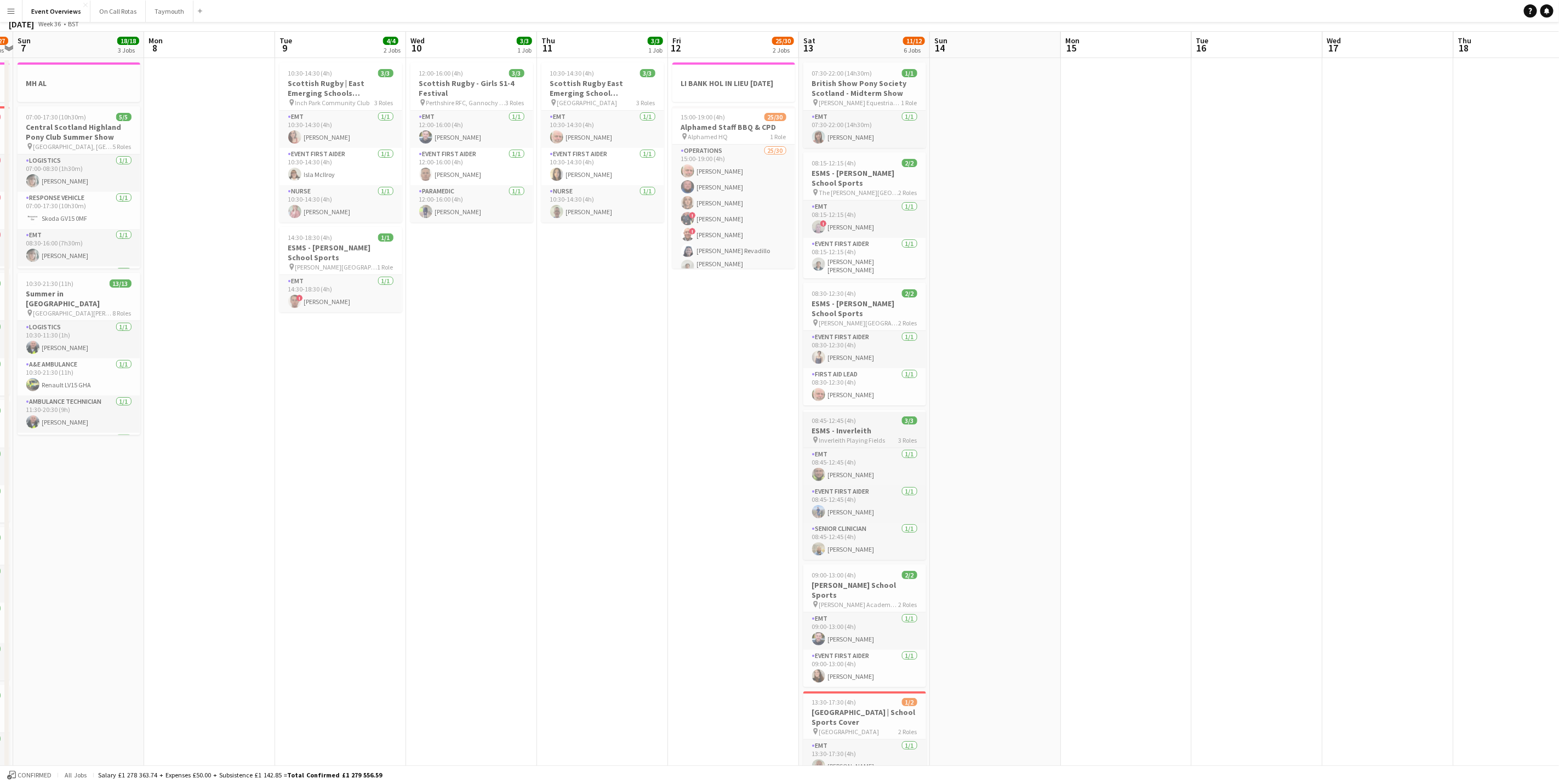
scroll to position [0, 0]
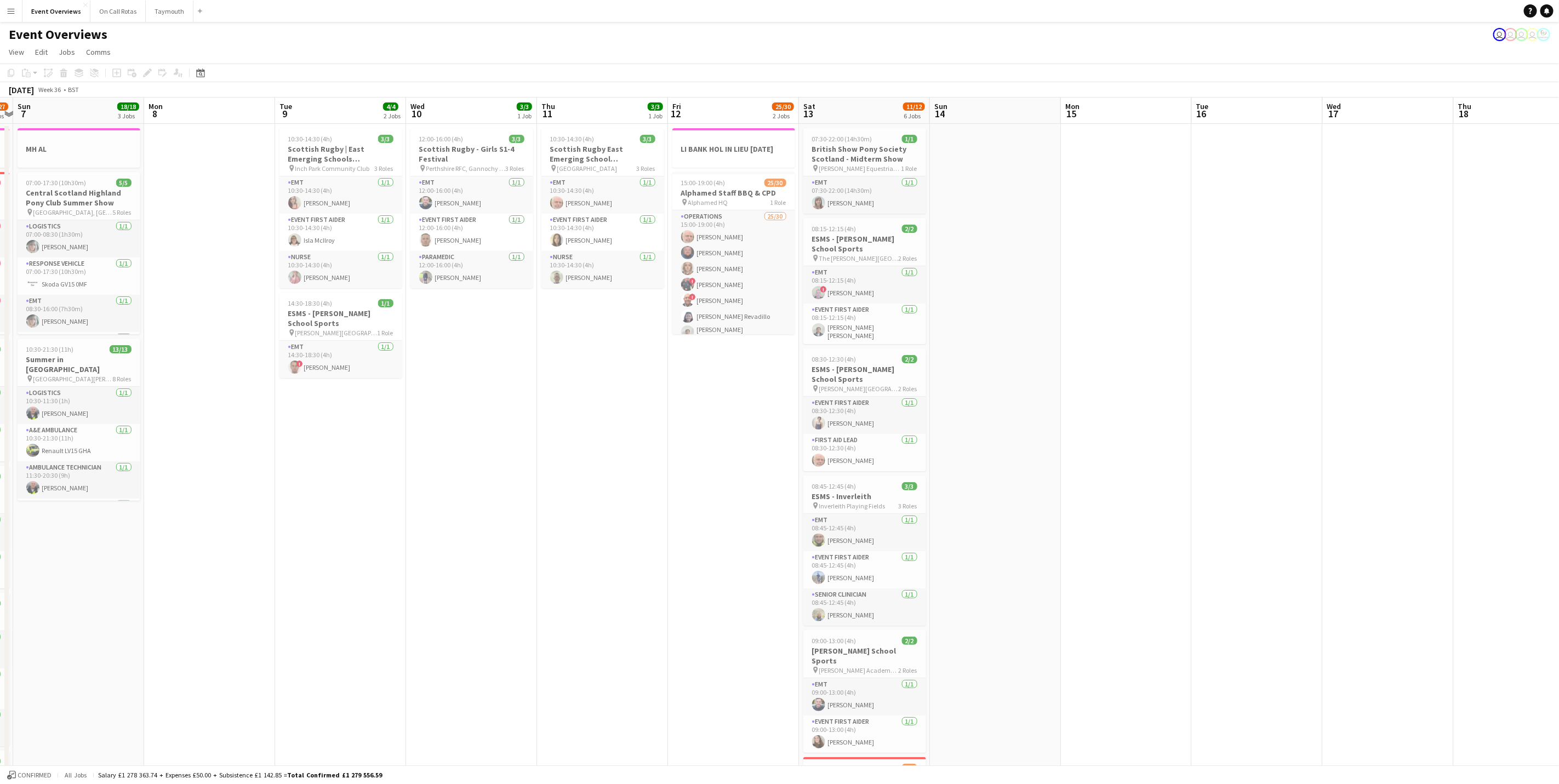
click at [1559, 516] on html "Menu Boards Boards Boards All jobs Status Workforce Workforce My Workforce Recr…" at bounding box center [779, 540] width 1559 height 1080
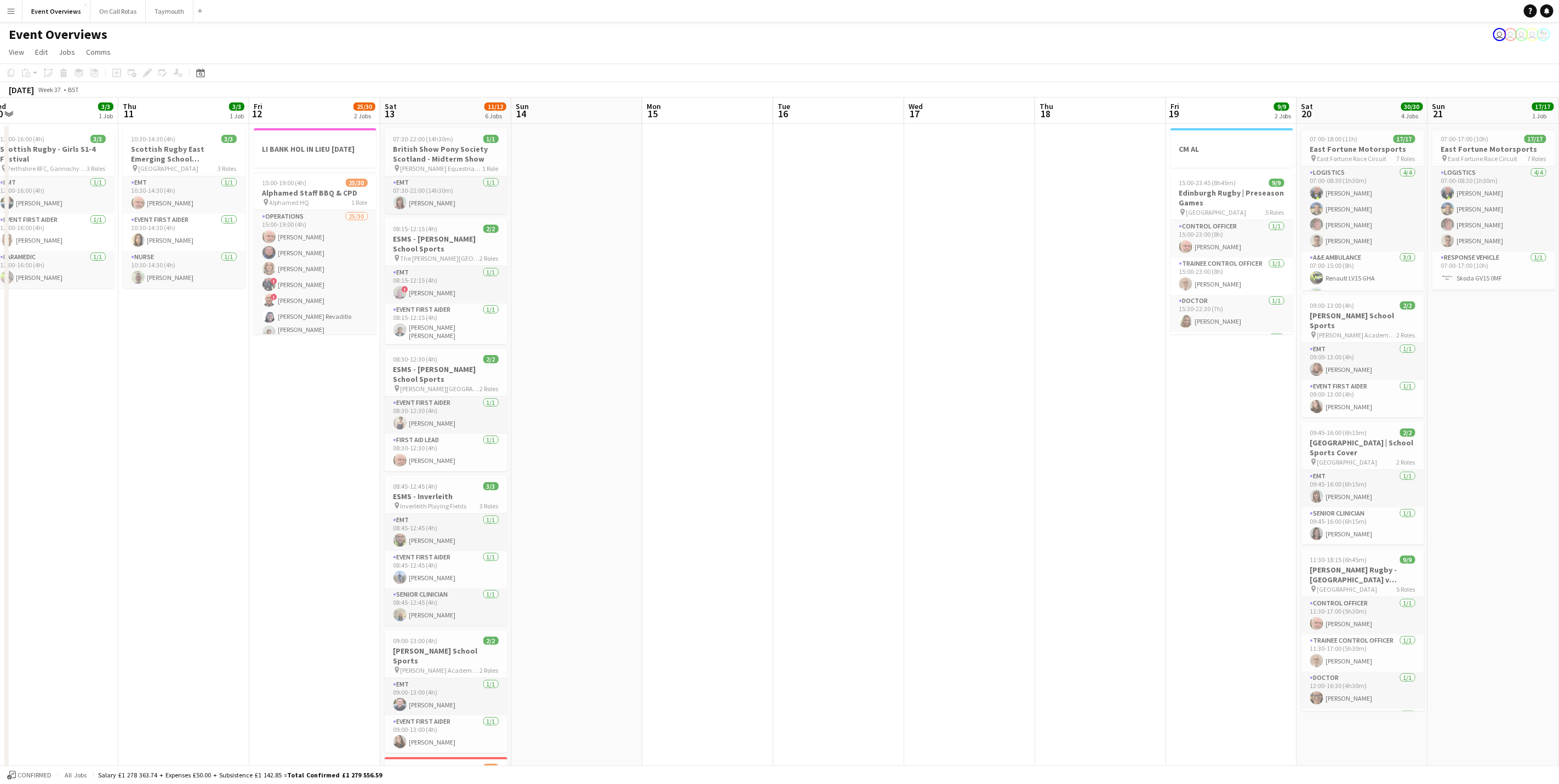
drag, startPoint x: 1094, startPoint y: 502, endPoint x: -3, endPoint y: 446, distance: 1098.4
click at [0, 446] on html "Menu Boards Boards Boards All jobs Status Workforce Workforce My Workforce Recr…" at bounding box center [779, 540] width 1559 height 1080
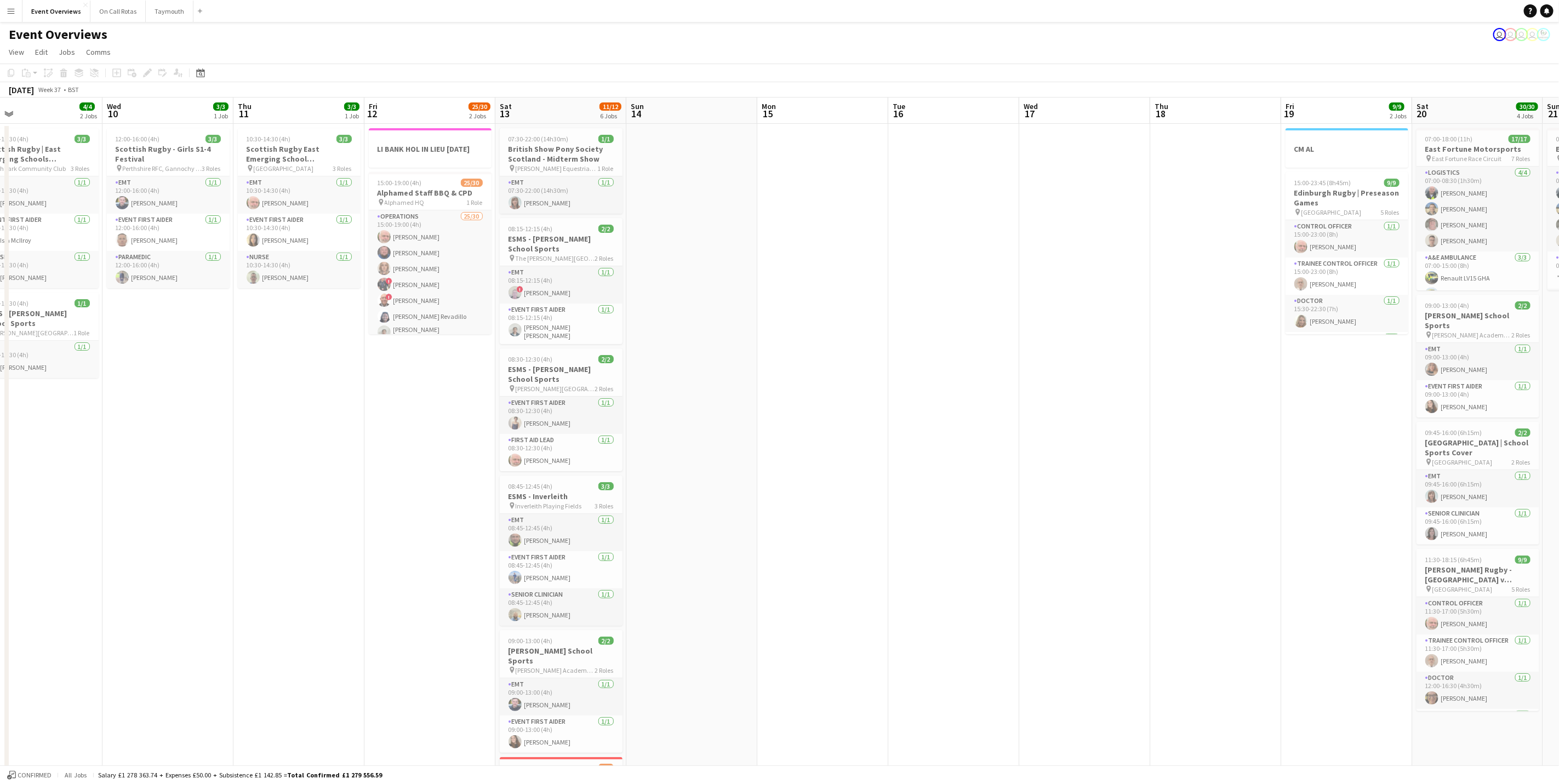
drag, startPoint x: 1126, startPoint y: 447, endPoint x: 699, endPoint y: 395, distance: 430.2
click at [1286, 390] on app-calendar-viewport "Tue 9 4/4 2 Jobs Wed 10 3/3 1 Job Thu 11 3/3 1 Job Fri 12 25/30 2 Jobs Sat 13 1…" at bounding box center [779, 580] width 1559 height 964
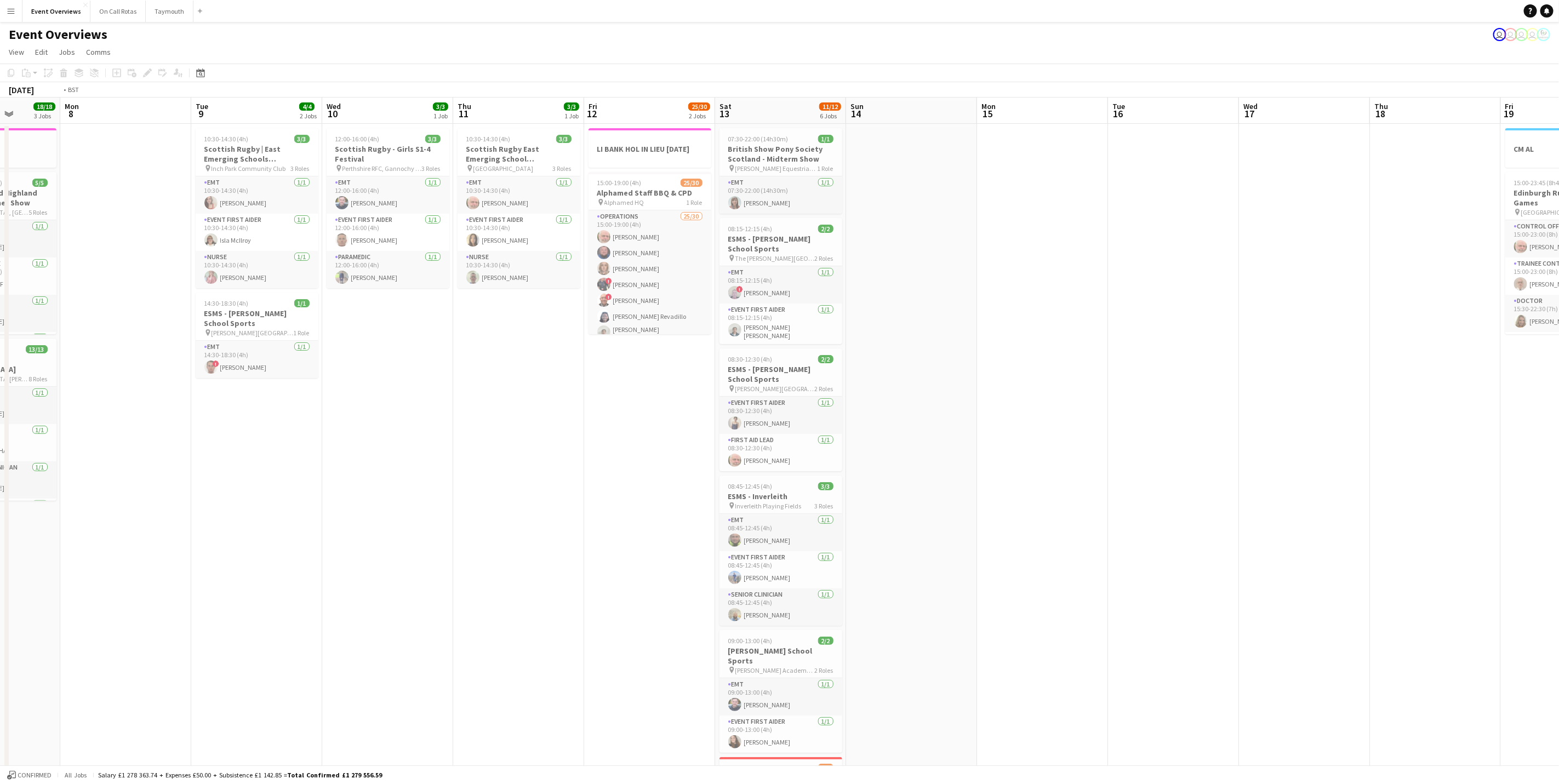
drag, startPoint x: 366, startPoint y: 467, endPoint x: 1212, endPoint y: 431, distance: 846.8
click at [1327, 447] on app-calendar-viewport "Sun 7 18/18 3 Jobs Mon 8 Tue 9 4/4 2 Jobs Wed 10 3/3 1 Job Thu 11 3/3 1 Job Fri…" at bounding box center [779, 580] width 1559 height 964
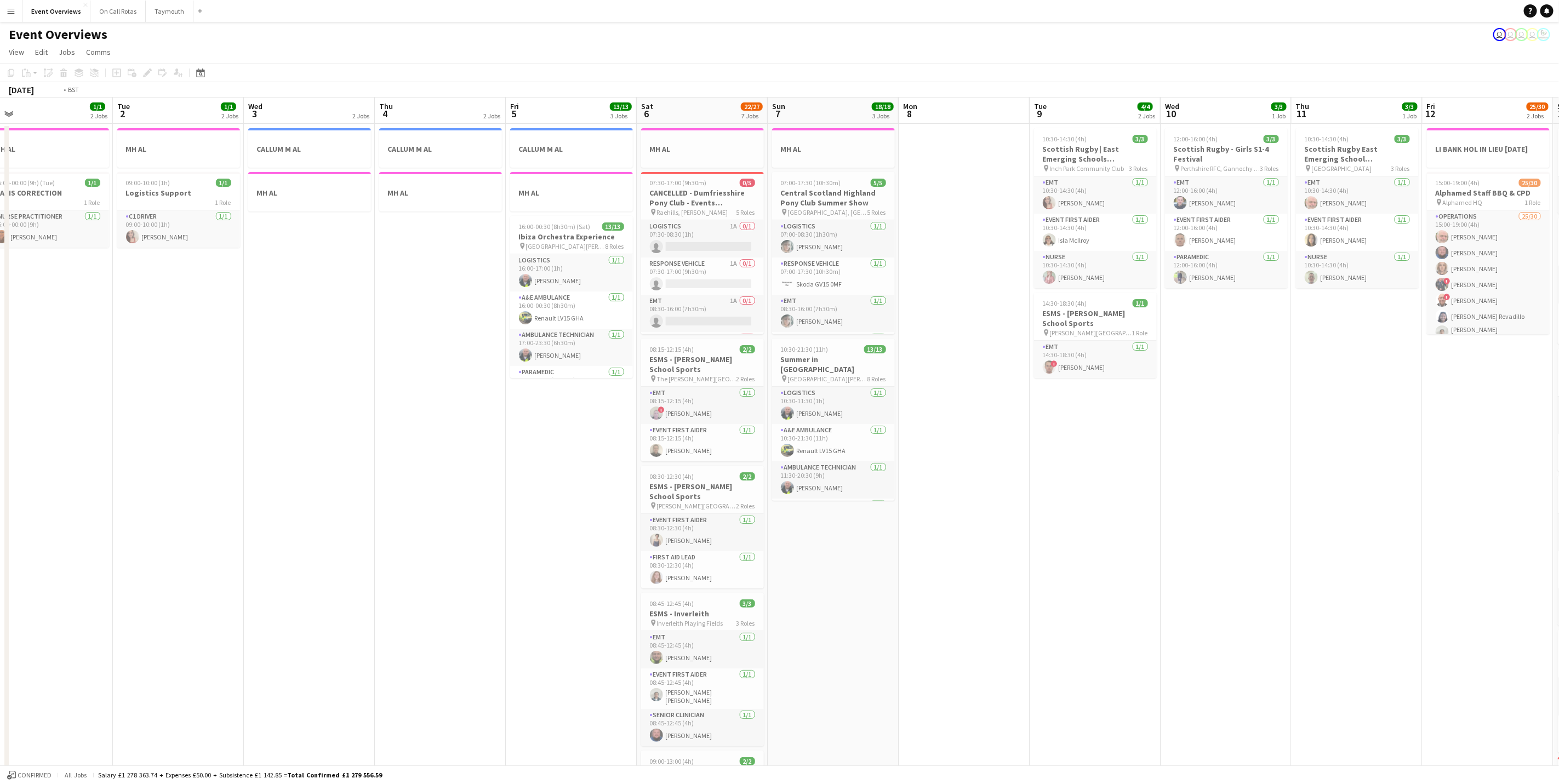
drag, startPoint x: 407, startPoint y: 502, endPoint x: 852, endPoint y: 511, distance: 445.1
click at [860, 511] on app-calendar-viewport "Sat 30 20/20 7 Jobs Sun 31 2/2 2 Jobs Mon 1 1/1 2 Jobs Tue 2 1/1 2 Jobs Wed 3 2…" at bounding box center [779, 580] width 1559 height 964
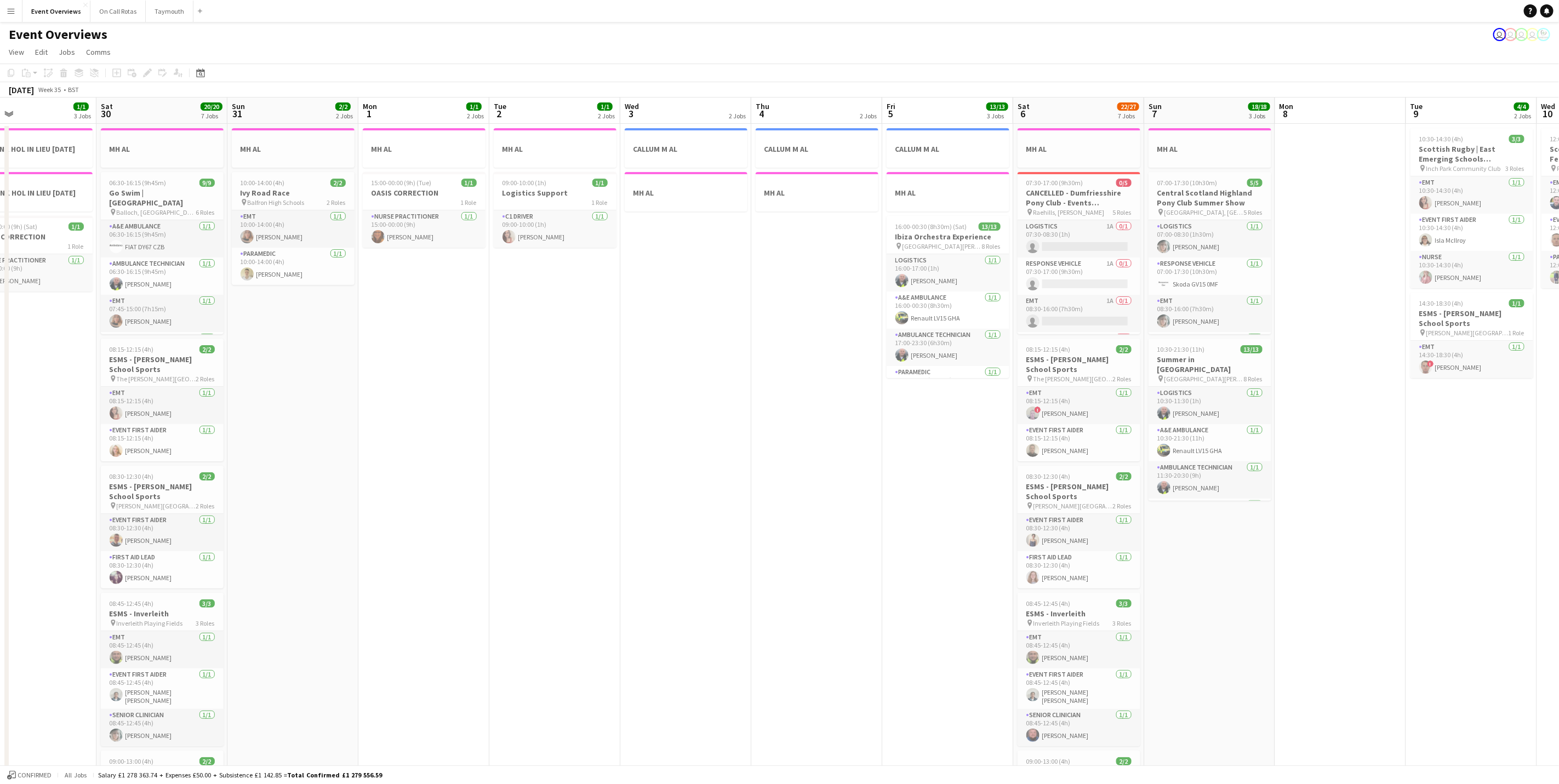
drag, startPoint x: 581, startPoint y: 485, endPoint x: 715, endPoint y: 485, distance: 134.0
click at [715, 485] on app-calendar-viewport "Wed 27 Thu 28 1/1 1 Job Fri 29 1/1 3 Jobs Sat 30 20/20 7 Jobs Sun 31 2/2 2 Jobs…" at bounding box center [779, 580] width 1559 height 964
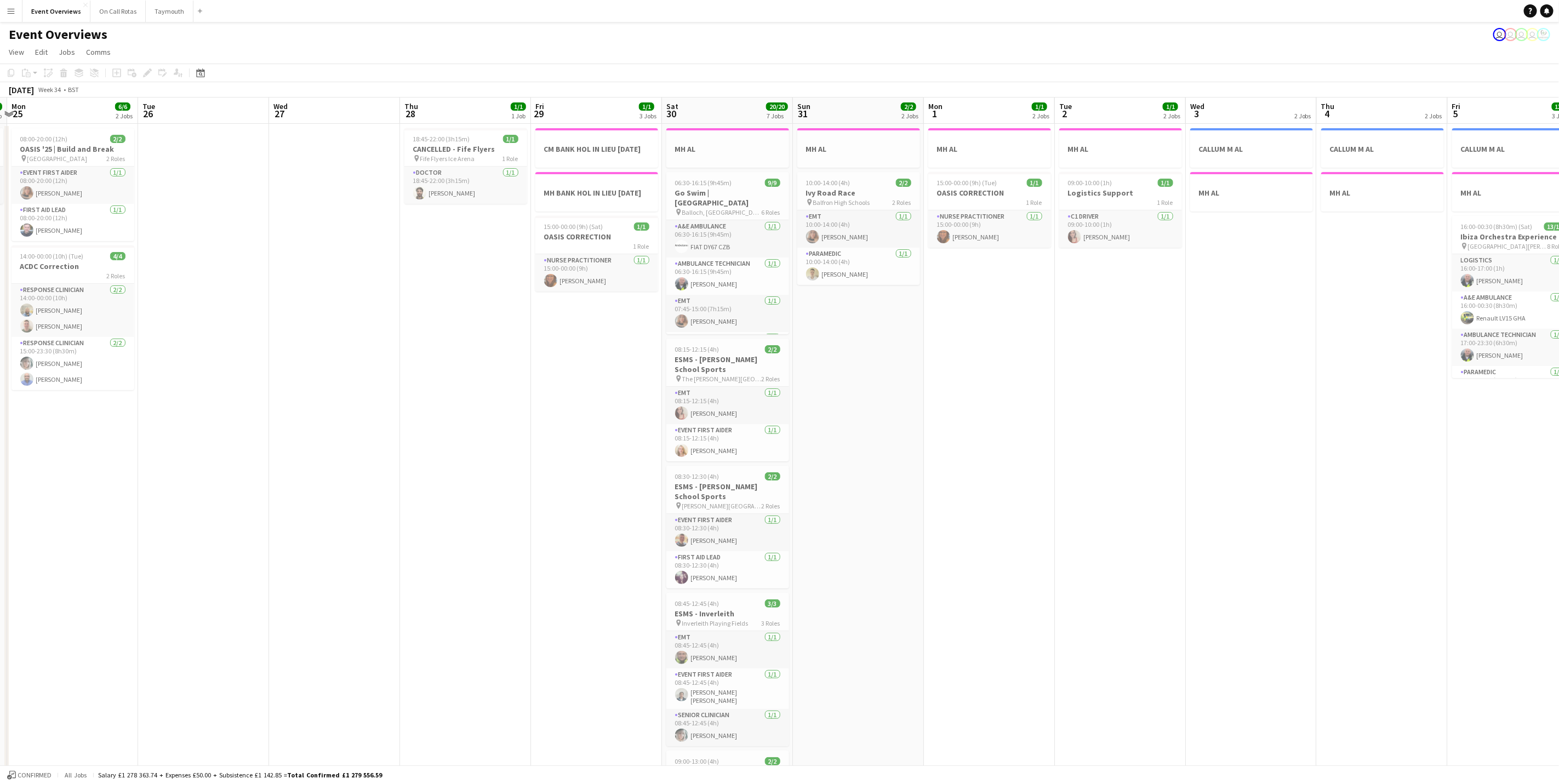
drag, startPoint x: 38, startPoint y: 386, endPoint x: 461, endPoint y: 485, distance: 434.4
click at [457, 488] on app-calendar-viewport "Sat 23 13/13 6 Jobs Sun 24 1/1 1 Job Mon 25 6/6 2 Jobs Tue 26 Wed 27 Thu 28 1/1…" at bounding box center [779, 580] width 1559 height 964
